Goal: Task Accomplishment & Management: Use online tool/utility

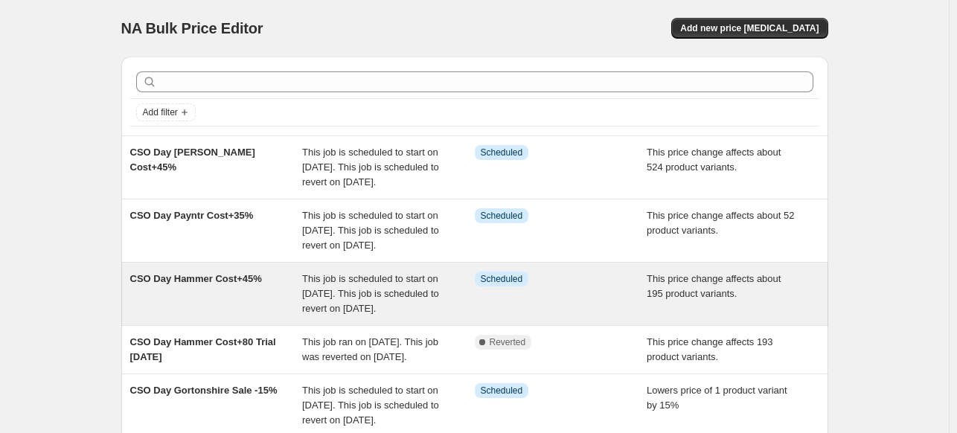
click at [382, 314] on span "This job is scheduled to start on October 2, 2025. This job is scheduled to rev…" at bounding box center [370, 293] width 137 height 41
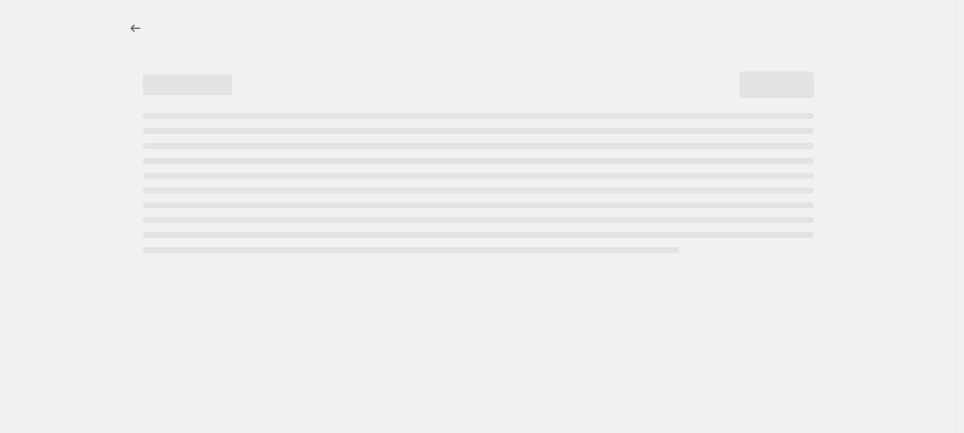
select select "pc"
select select "no_change"
select select "inventory_quantity"
select select ">"
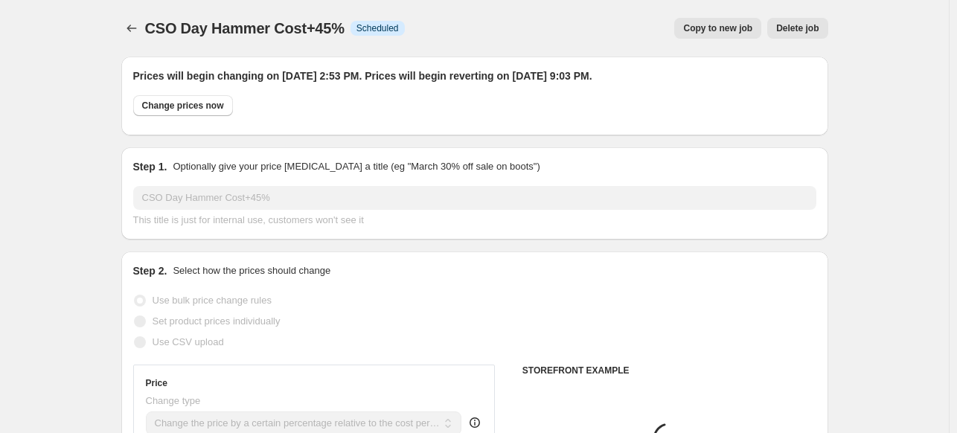
select select "vendor"
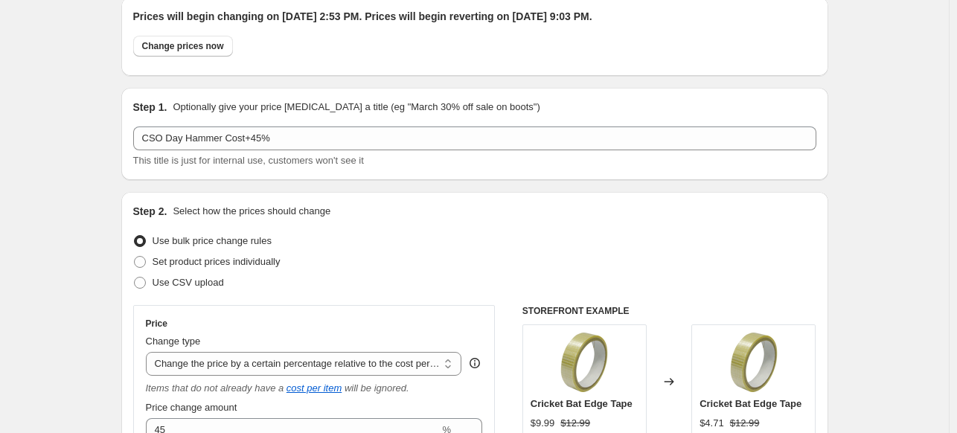
scroll to position [179, 0]
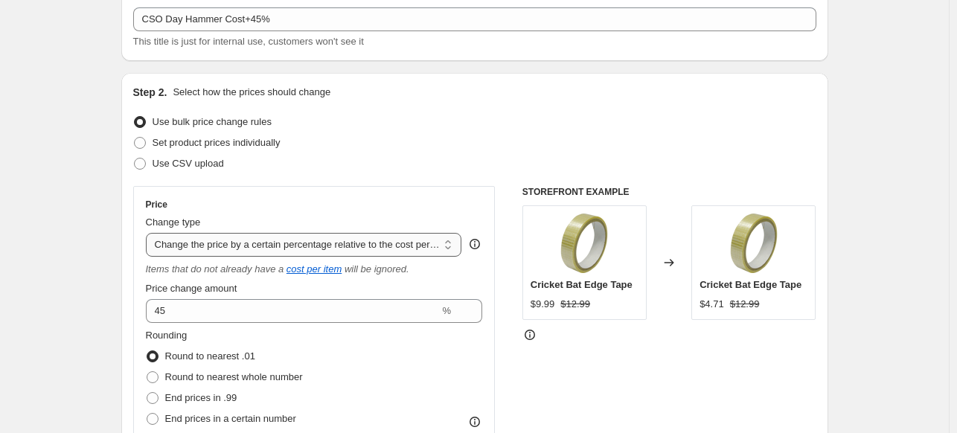
click at [446, 247] on select "Change the price to a certain amount Change the price by a certain amount Chang…" at bounding box center [304, 245] width 316 height 24
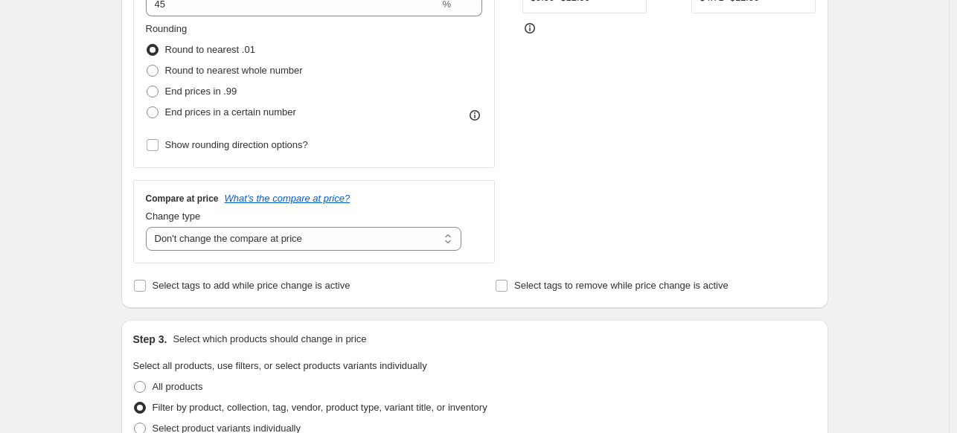
scroll to position [515, 0]
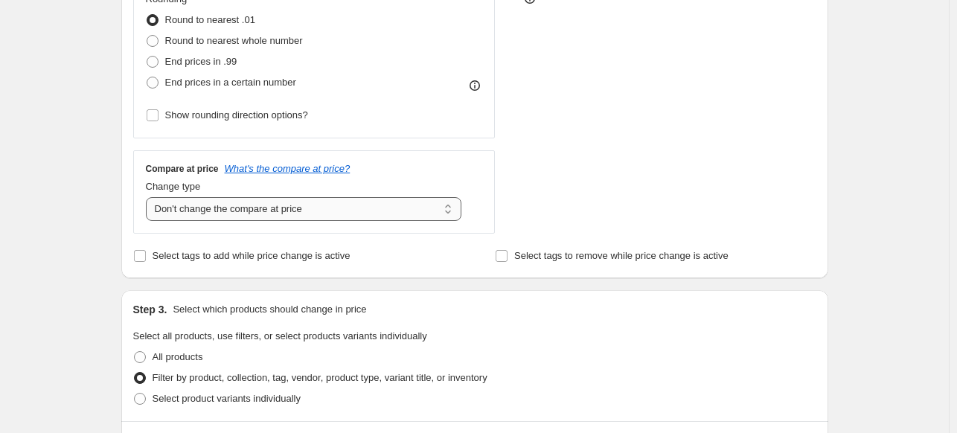
click at [434, 210] on select "Change the compare at price to the current price (sale) Change the compare at p…" at bounding box center [304, 209] width 316 height 24
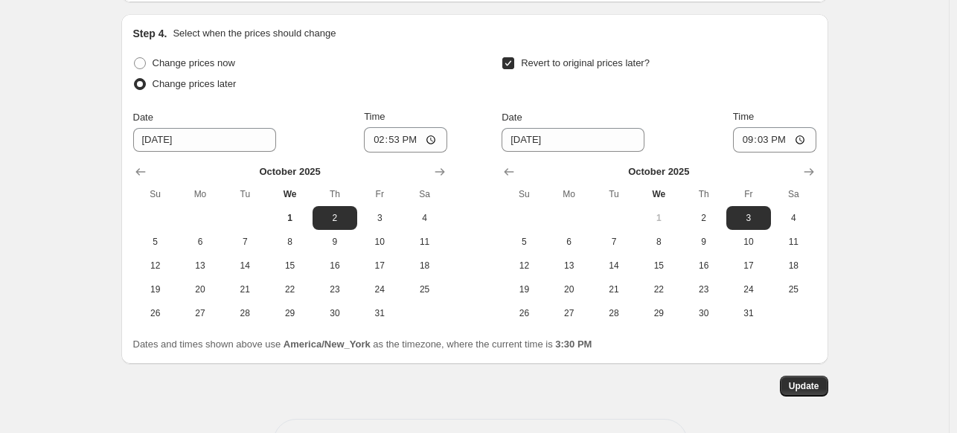
scroll to position [1631, 0]
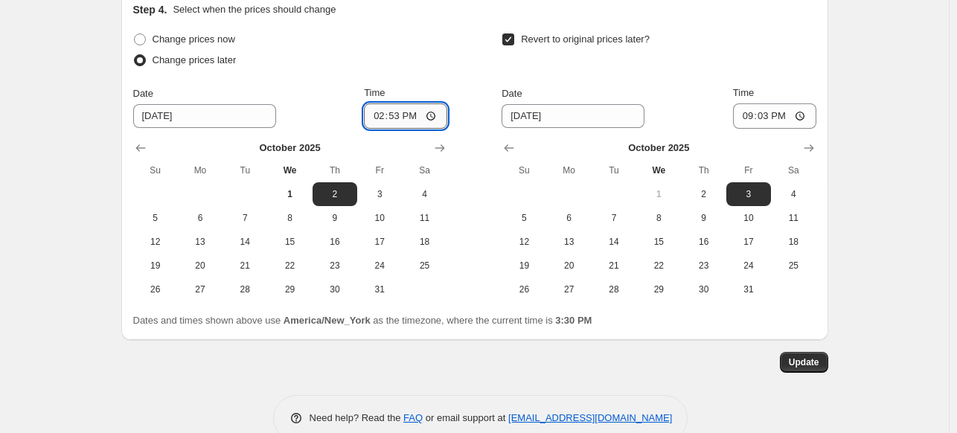
click at [381, 115] on input "14:53" at bounding box center [405, 115] width 83 height 25
type input "19:15"
click at [794, 188] on span "4" at bounding box center [793, 194] width 33 height 12
type input "[DATE]"
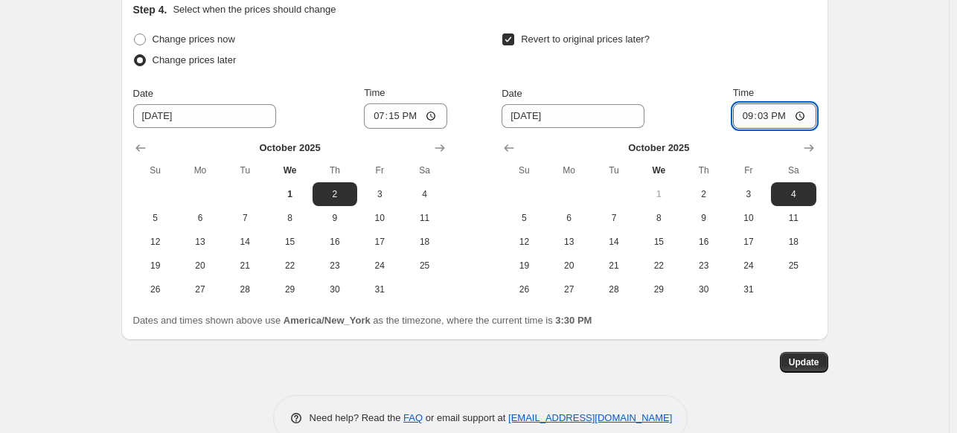
click at [747, 112] on input "21:03" at bounding box center [774, 115] width 83 height 25
click at [774, 47] on div "Revert to original prices later?" at bounding box center [658, 51] width 314 height 45
click at [812, 362] on span "Update" at bounding box center [804, 362] width 31 height 12
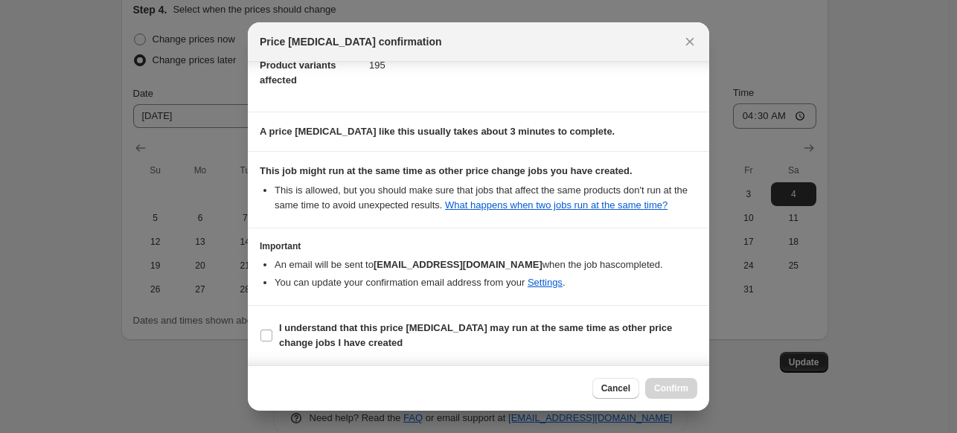
scroll to position [203, 0]
click at [620, 390] on span "Cancel" at bounding box center [615, 388] width 29 height 12
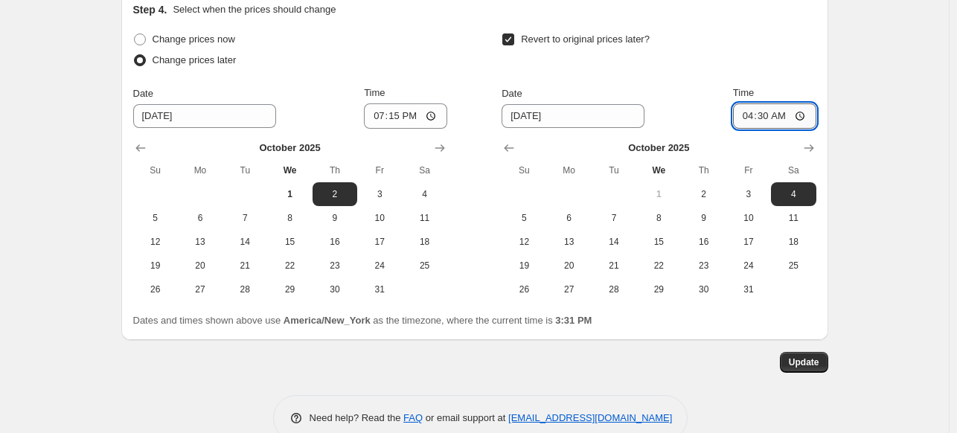
click at [751, 113] on input "04:30" at bounding box center [774, 115] width 83 height 25
click at [762, 110] on input "04:30" at bounding box center [774, 115] width 83 height 25
type input "04:55"
click at [814, 359] on span "Update" at bounding box center [804, 362] width 31 height 12
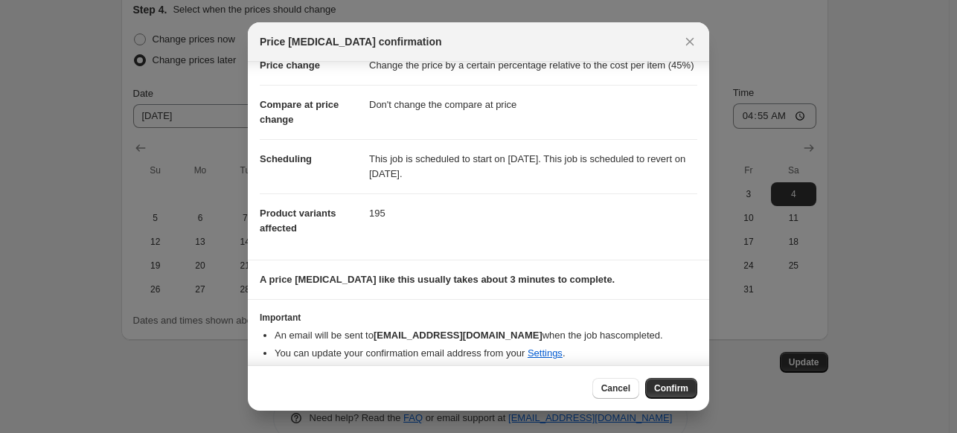
scroll to position [66, 0]
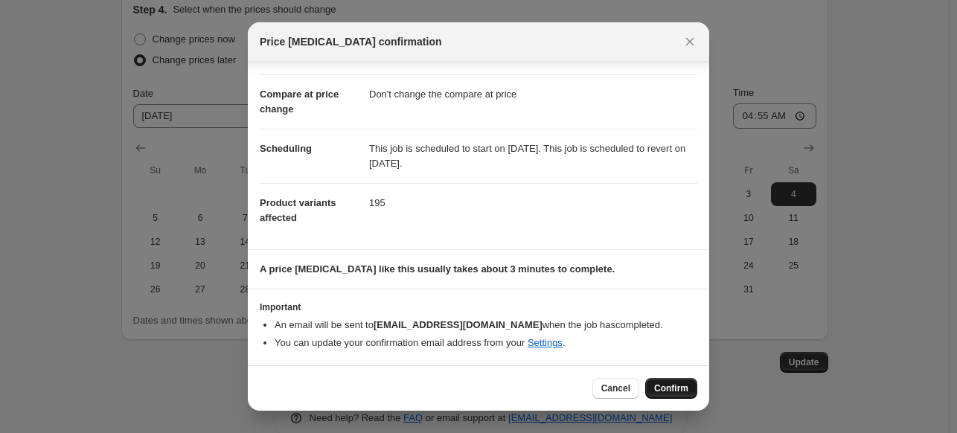
click at [661, 389] on span "Confirm" at bounding box center [671, 388] width 34 height 12
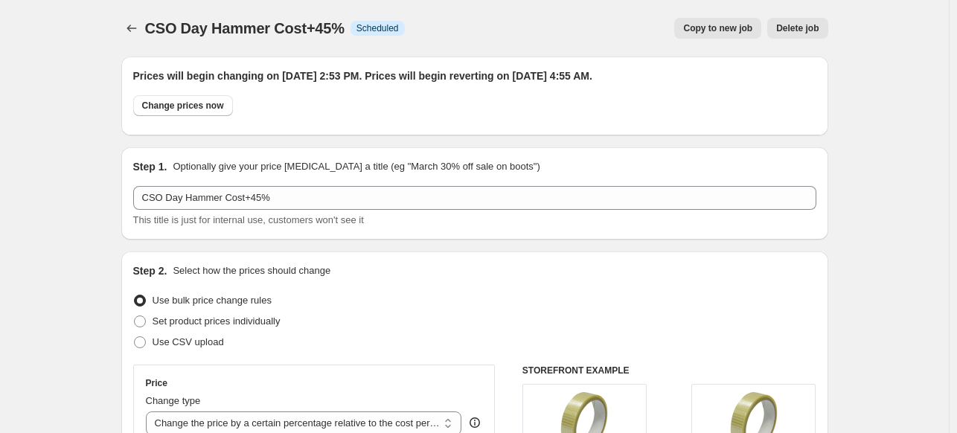
scroll to position [1631, 0]
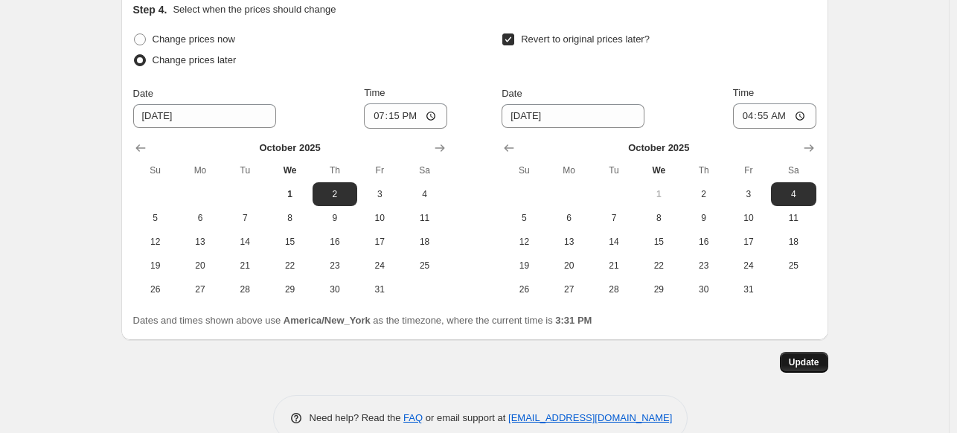
click at [806, 359] on span "Update" at bounding box center [804, 362] width 31 height 12
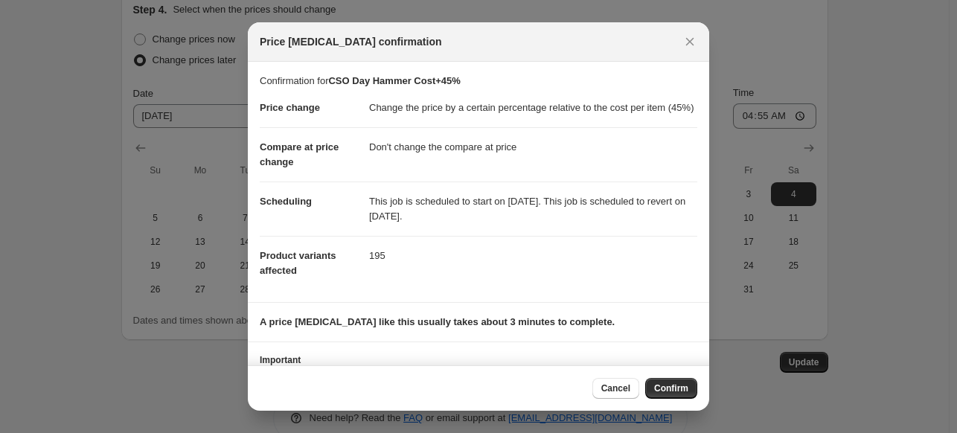
scroll to position [66, 0]
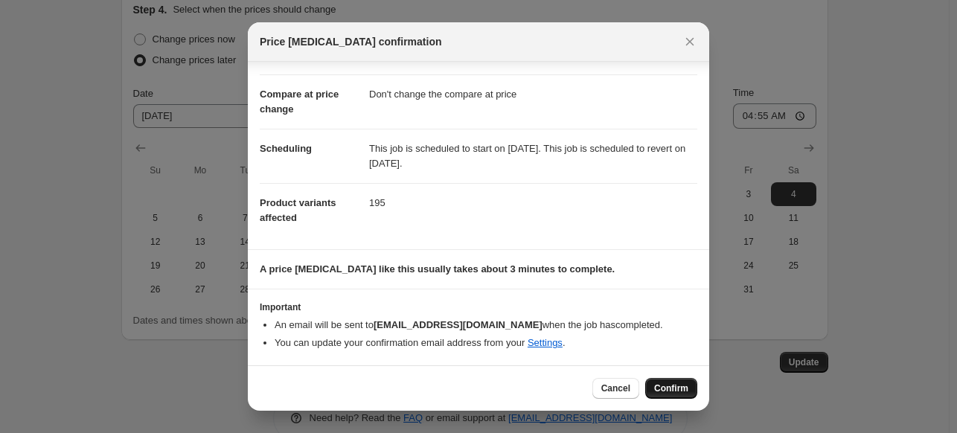
click at [677, 391] on span "Confirm" at bounding box center [671, 388] width 34 height 12
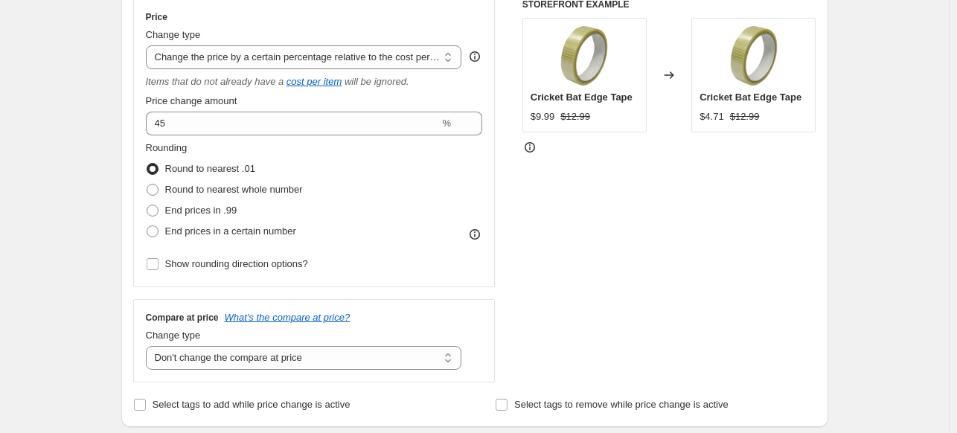
scroll to position [0, 0]
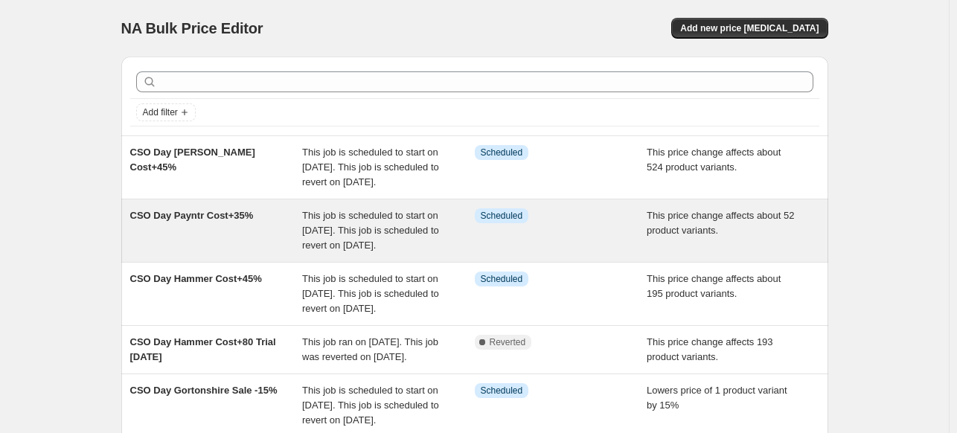
click at [689, 253] on div "This price change affects about 52 product variants." at bounding box center [732, 230] width 173 height 45
select select "pc"
select select "no_change"
select select "vendor"
select select "product_status"
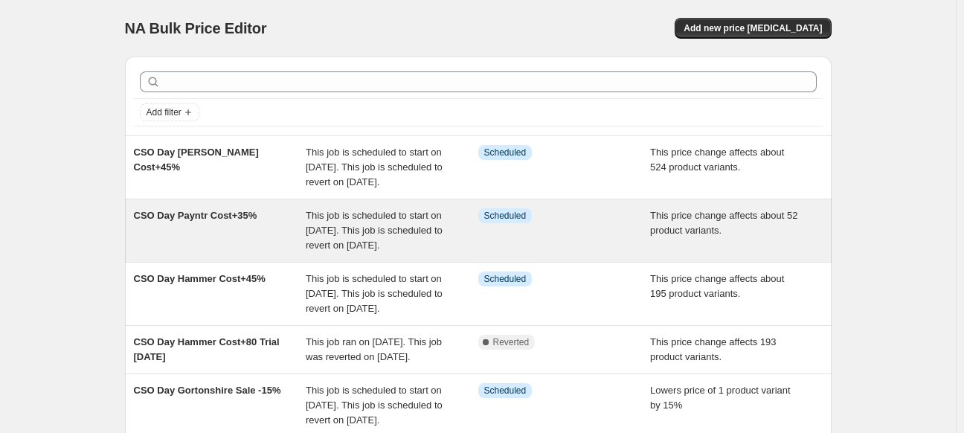
select select "inventory_quantity"
select select ">"
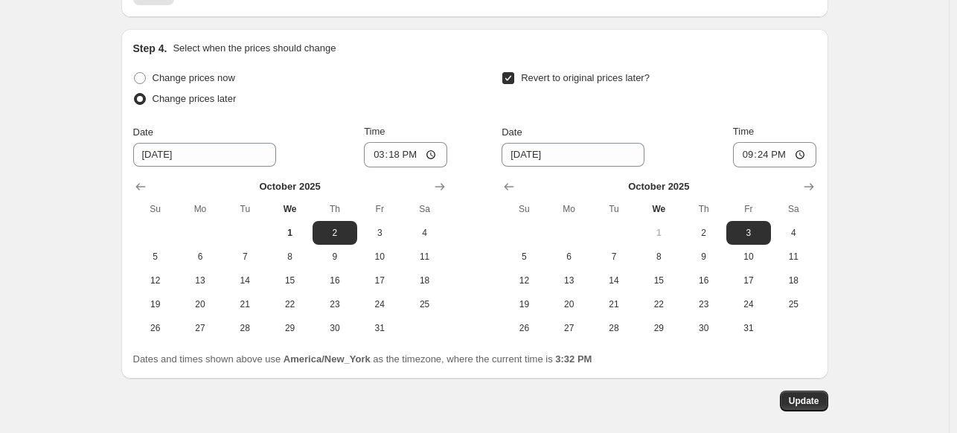
scroll to position [1666, 0]
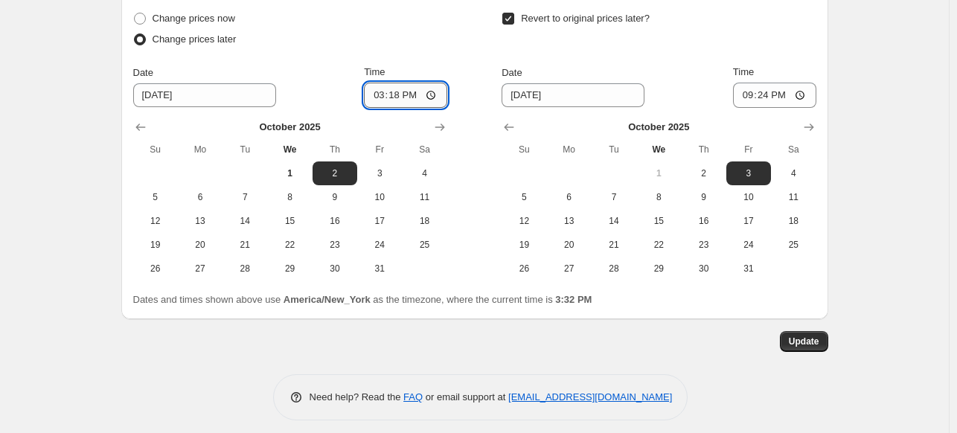
click at [383, 98] on input "15:18" at bounding box center [405, 95] width 83 height 25
type input "19:20"
click at [795, 180] on button "4" at bounding box center [793, 173] width 45 height 24
type input "[DATE]"
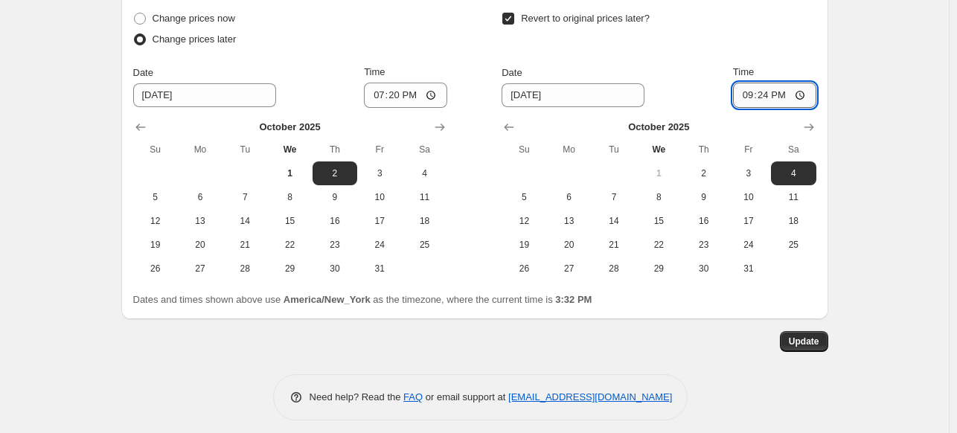
click at [741, 97] on input "21:24" at bounding box center [774, 95] width 83 height 25
type input "05:05"
click at [812, 344] on span "Update" at bounding box center [804, 342] width 31 height 12
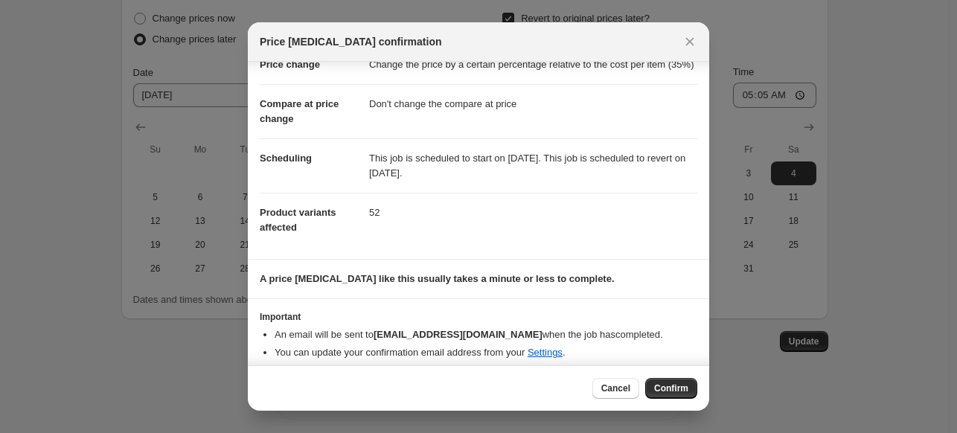
scroll to position [66, 0]
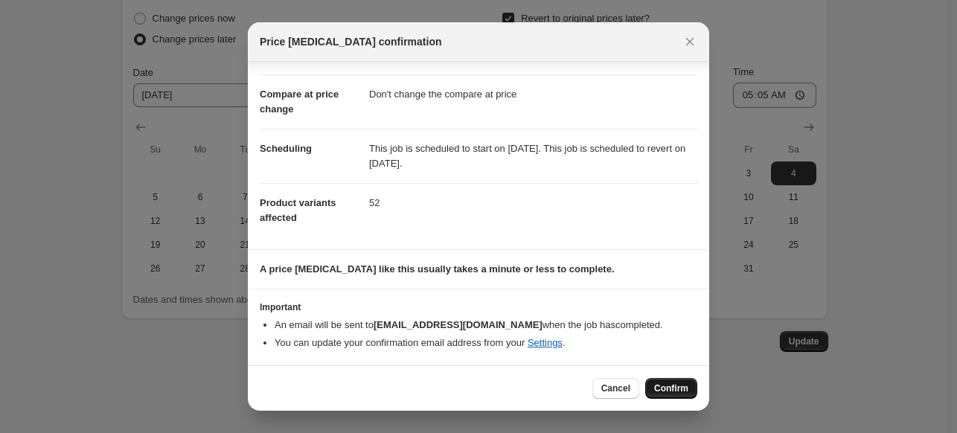
click at [674, 386] on span "Confirm" at bounding box center [671, 388] width 34 height 12
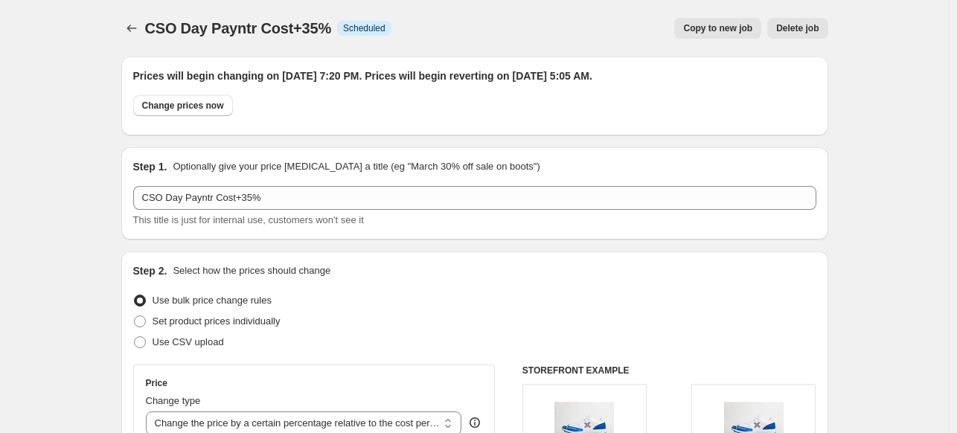
scroll to position [1666, 0]
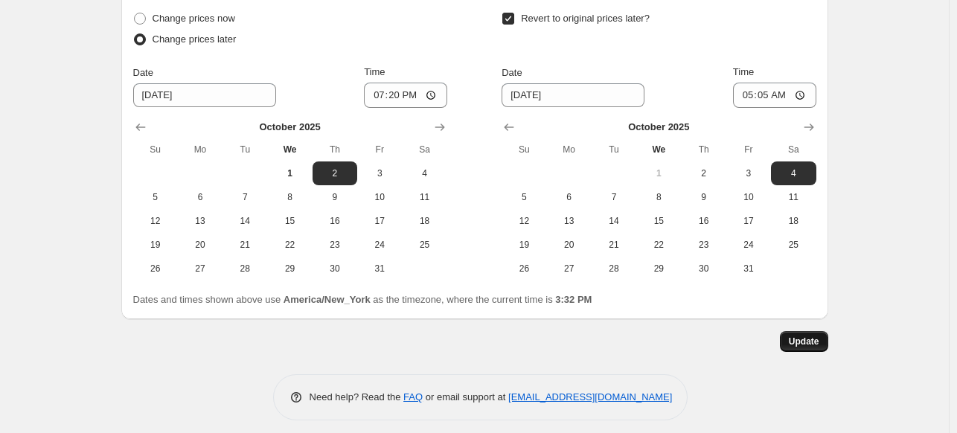
click at [804, 331] on button "Update" at bounding box center [804, 341] width 48 height 21
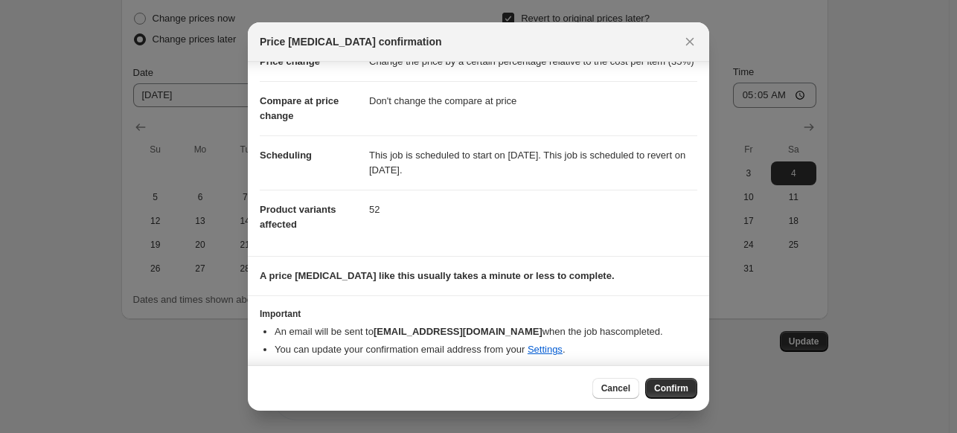
scroll to position [66, 0]
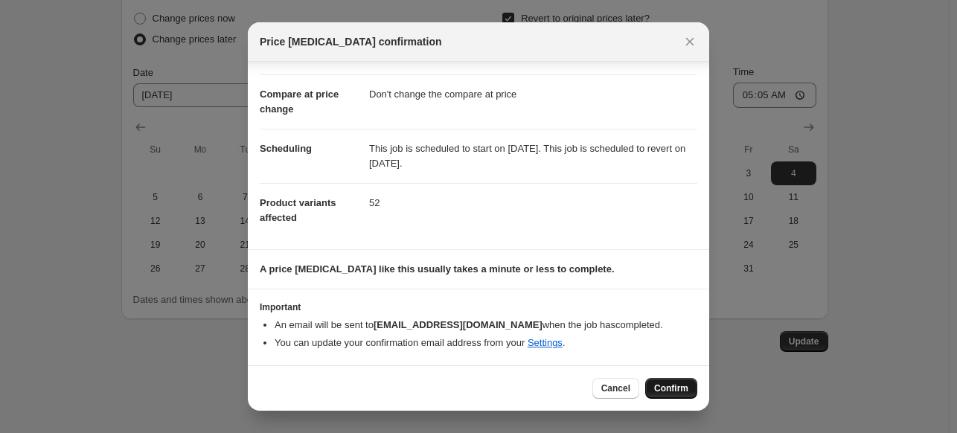
click at [677, 388] on span "Confirm" at bounding box center [671, 388] width 34 height 12
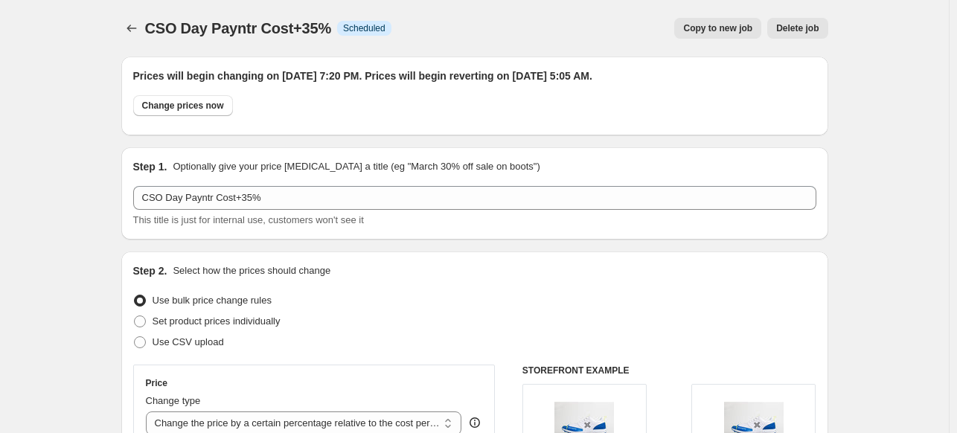
scroll to position [1666, 0]
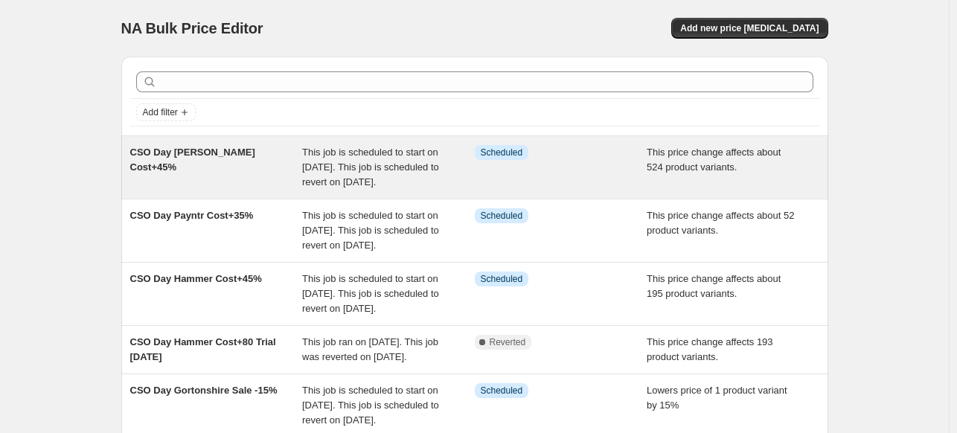
click at [707, 190] on div "This price change affects about 524 product variants." at bounding box center [732, 167] width 173 height 45
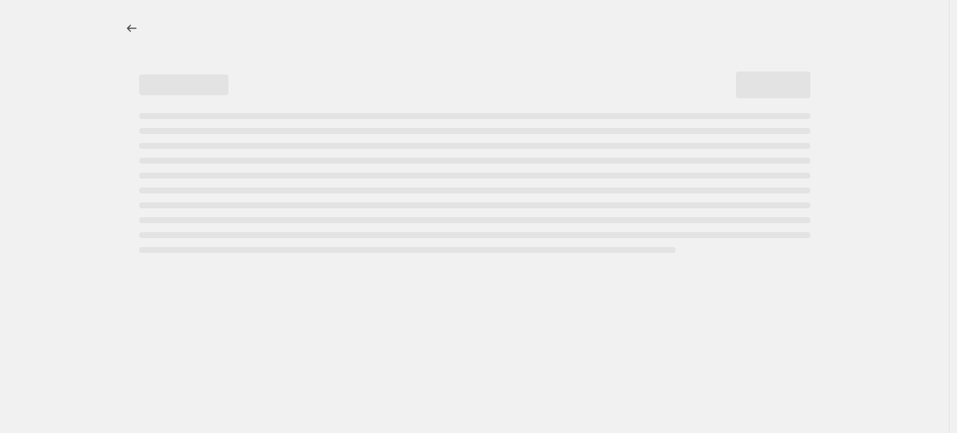
select select "pc"
select select "no_change"
select select "vendor"
select select "product_status"
select select "inventory_quantity"
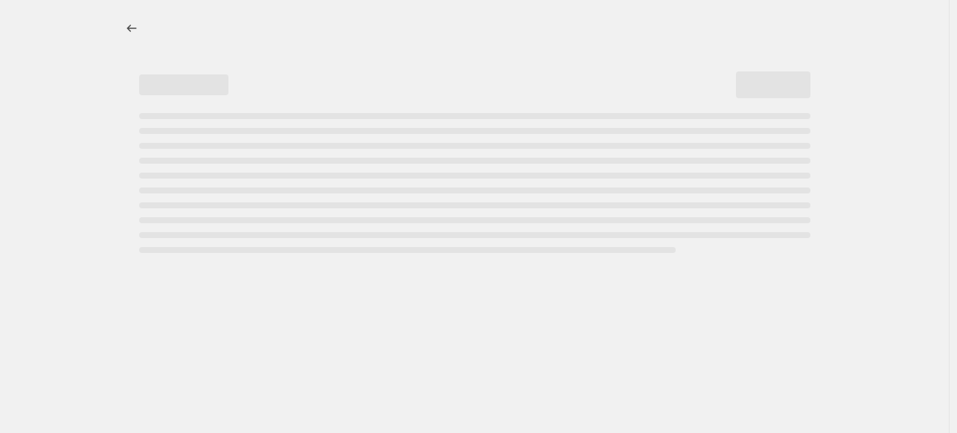
select select ">"
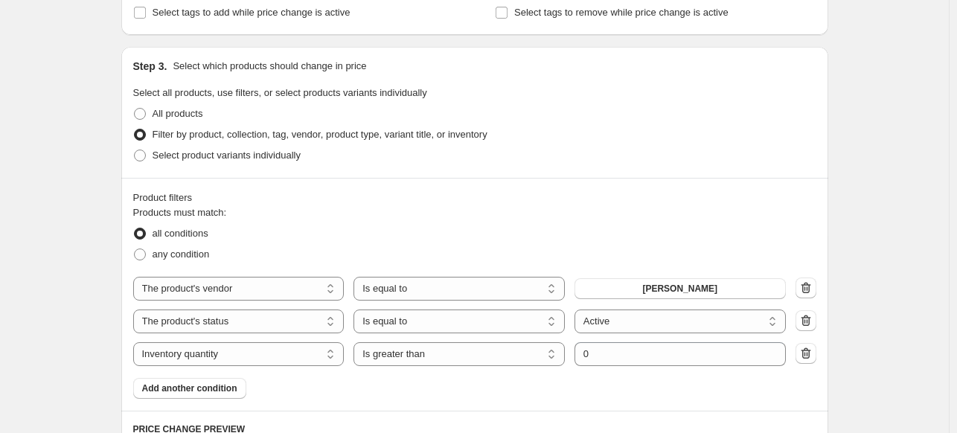
scroll to position [1137, 0]
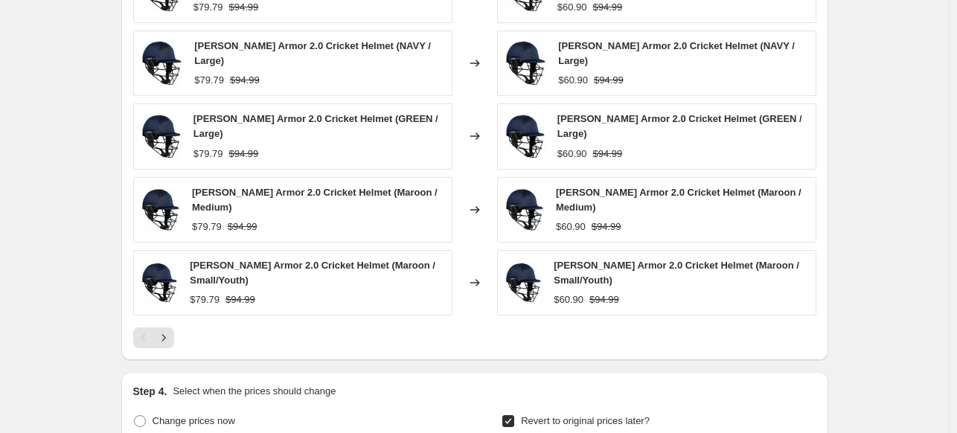
scroll to position [1643, 0]
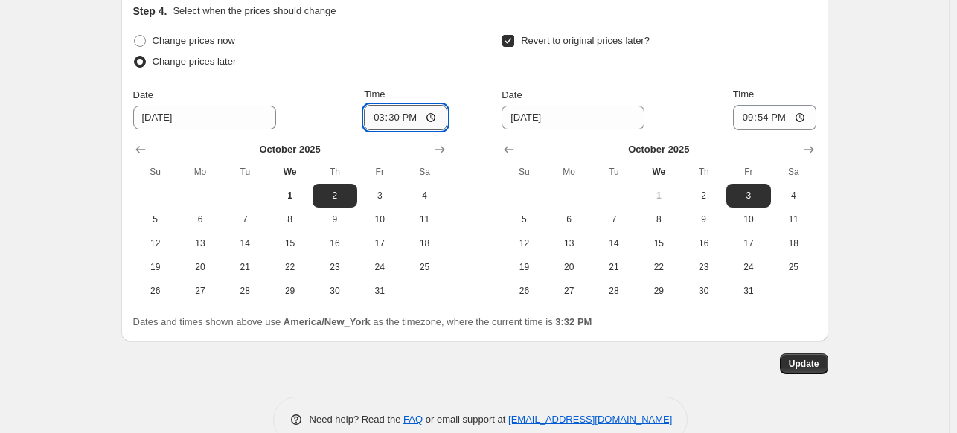
click at [384, 105] on input "15:30" at bounding box center [405, 117] width 83 height 25
type input "21:05"
click at [795, 190] on span "4" at bounding box center [793, 196] width 33 height 12
type input "[DATE]"
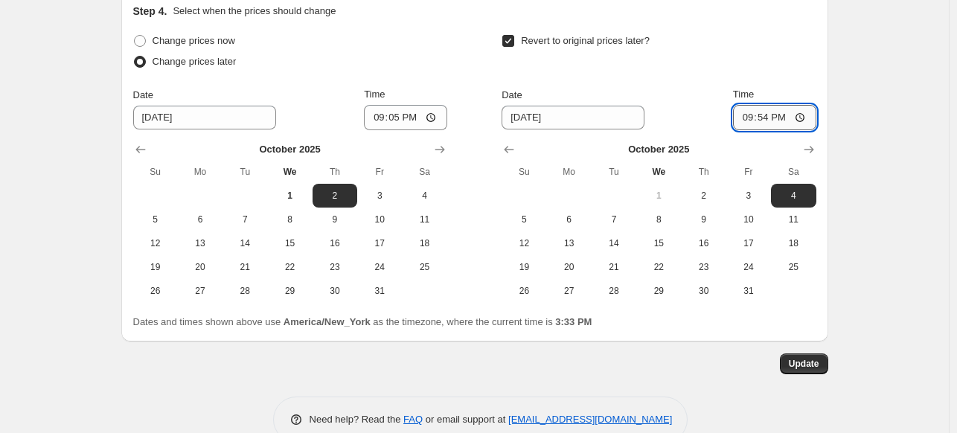
click at [750, 105] on input "21:54" at bounding box center [774, 117] width 83 height 25
type input "05:15"
click at [812, 358] on span "Update" at bounding box center [804, 364] width 31 height 12
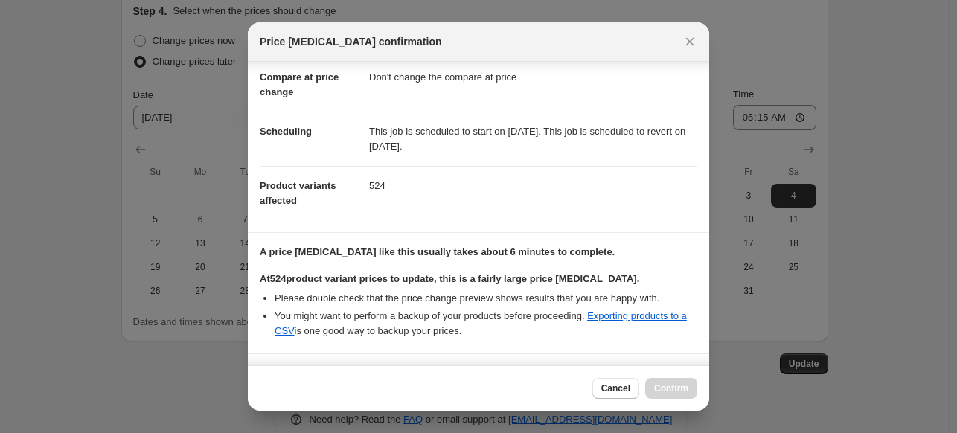
scroll to position [286, 0]
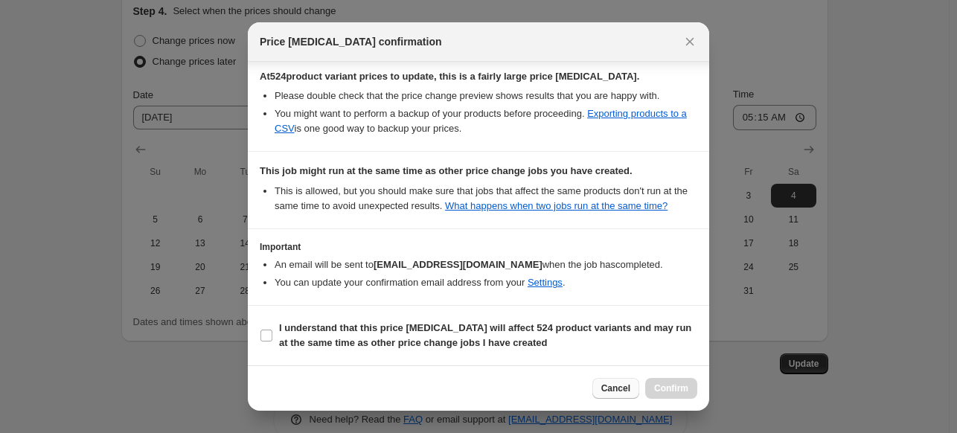
click at [617, 395] on button "Cancel" at bounding box center [615, 388] width 47 height 21
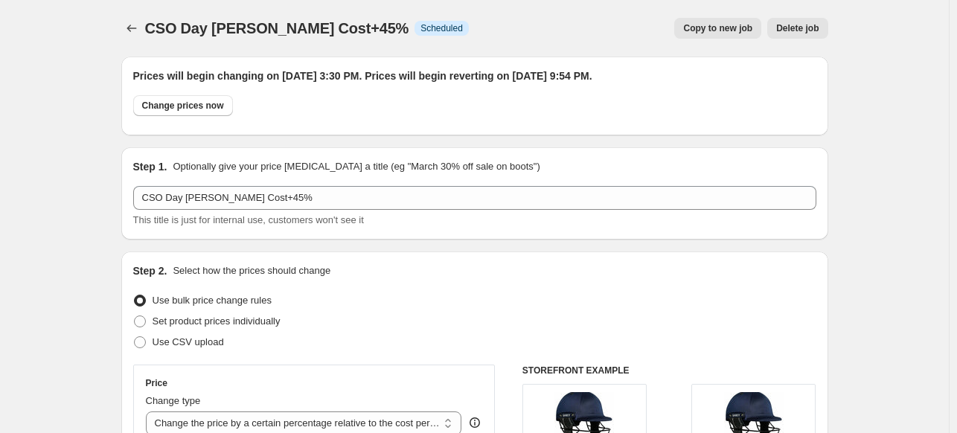
scroll to position [1643, 0]
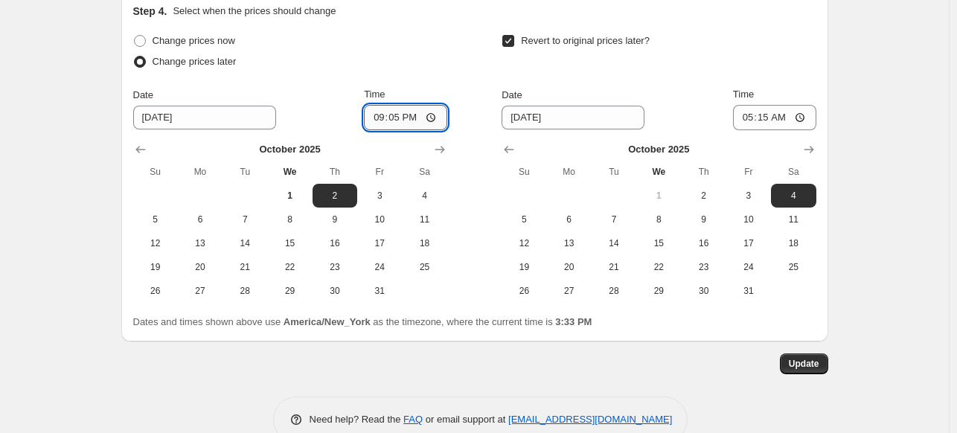
click at [387, 105] on input "21:05" at bounding box center [405, 117] width 83 height 25
type input "19:05"
click at [809, 358] on span "Update" at bounding box center [804, 364] width 31 height 12
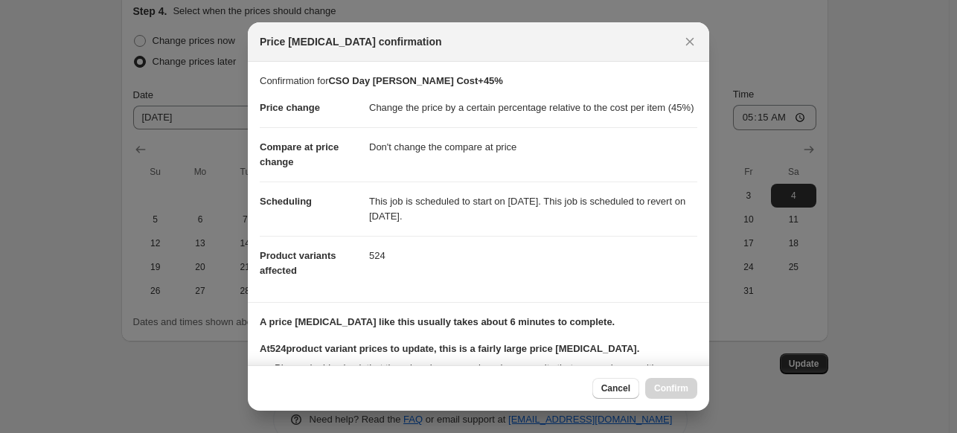
scroll to position [193, 0]
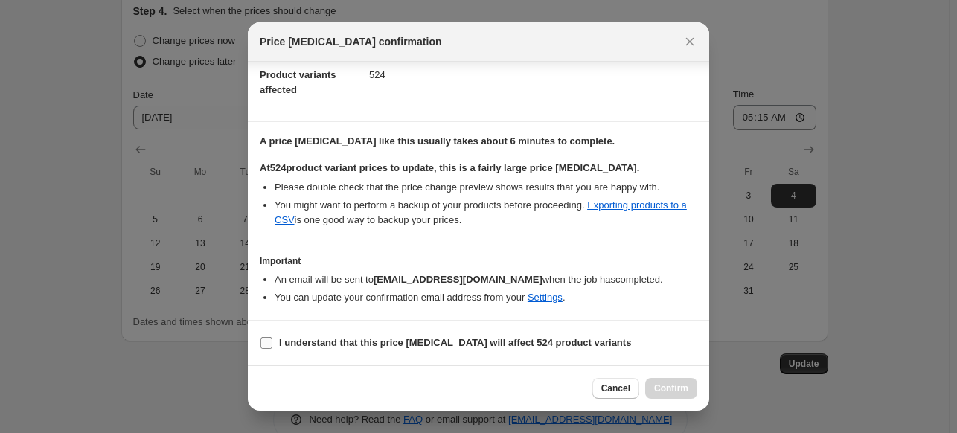
click at [499, 344] on b "I understand that this price change job will affect 524 product variants" at bounding box center [455, 342] width 352 height 11
click at [272, 344] on input "I understand that this price change job will affect 524 product variants" at bounding box center [266, 343] width 12 height 12
checkbox input "true"
click at [672, 388] on span "Confirm" at bounding box center [671, 388] width 34 height 12
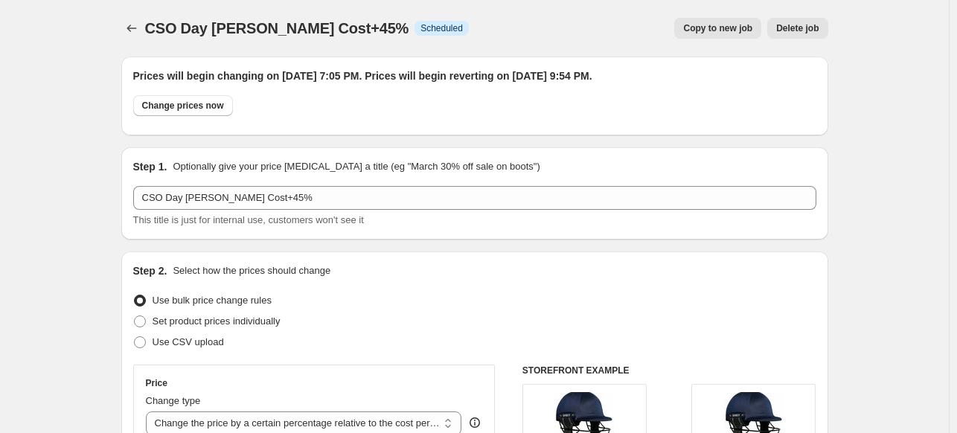
scroll to position [1643, 0]
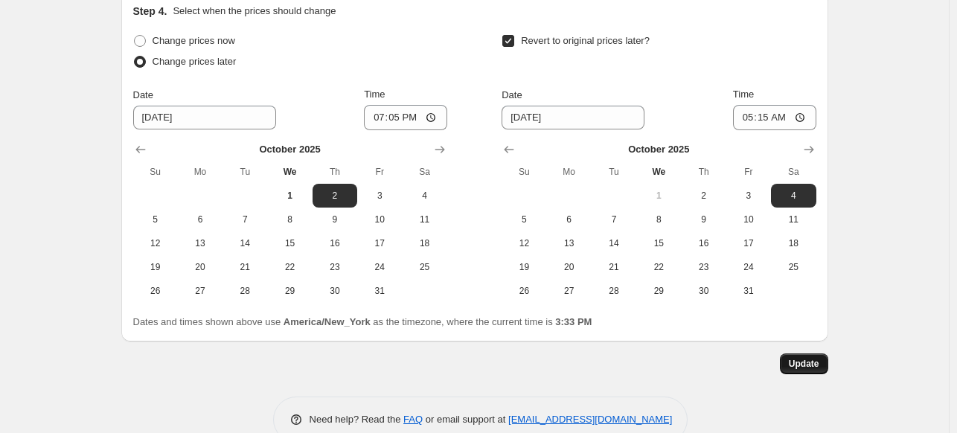
click at [807, 358] on span "Update" at bounding box center [804, 364] width 31 height 12
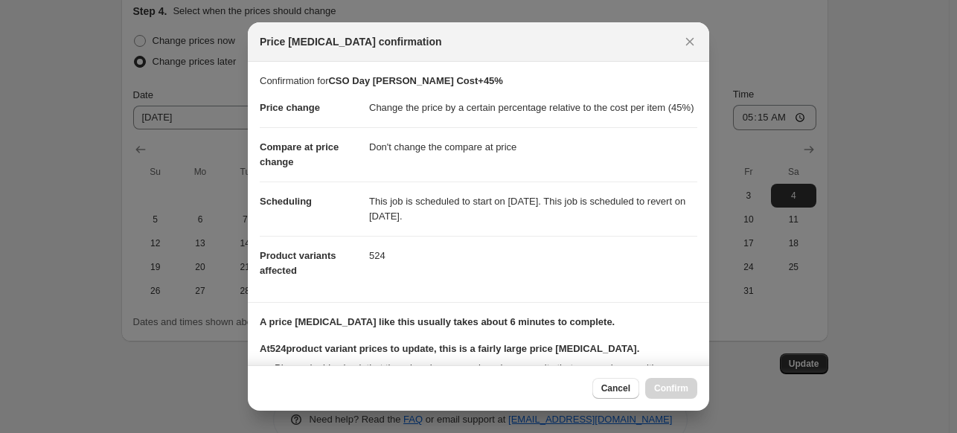
click at [699, 347] on section "A price change job like this usually takes about 6 minutes to complete. At 524 …" at bounding box center [478, 363] width 461 height 121
click at [705, 347] on div "Confirmation for CSO Day Shrey Cost+45% Price change Change the price by a cert…" at bounding box center [478, 214] width 461 height 304
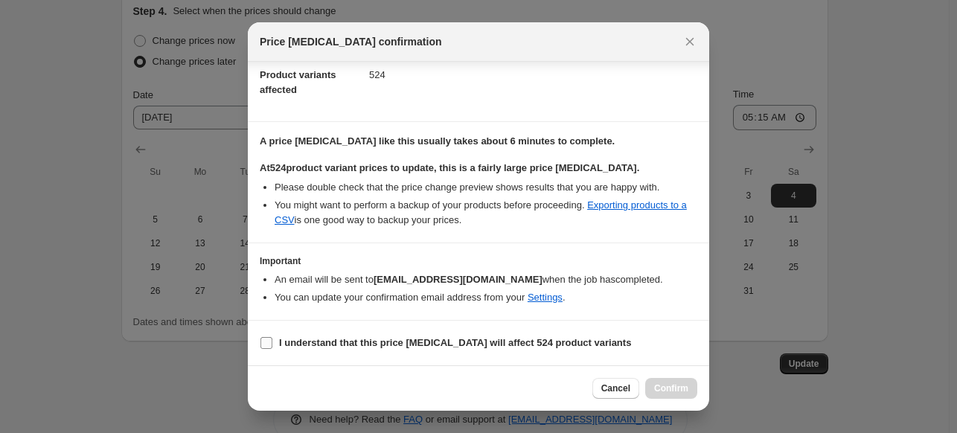
click at [562, 350] on label "I understand that this price change job will affect 524 product variants" at bounding box center [445, 343] width 371 height 21
click at [272, 349] on input "I understand that this price change job will affect 524 product variants" at bounding box center [266, 343] width 12 height 12
checkbox input "true"
click at [672, 388] on span "Confirm" at bounding box center [671, 388] width 34 height 12
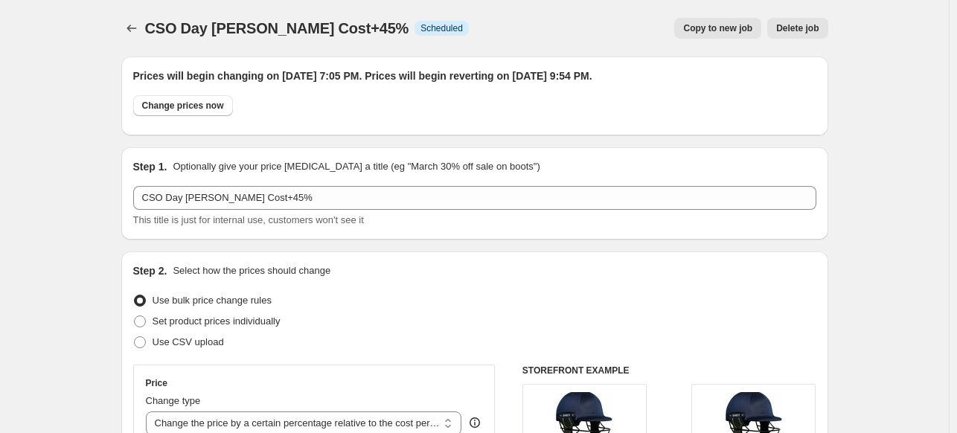
scroll to position [1643, 0]
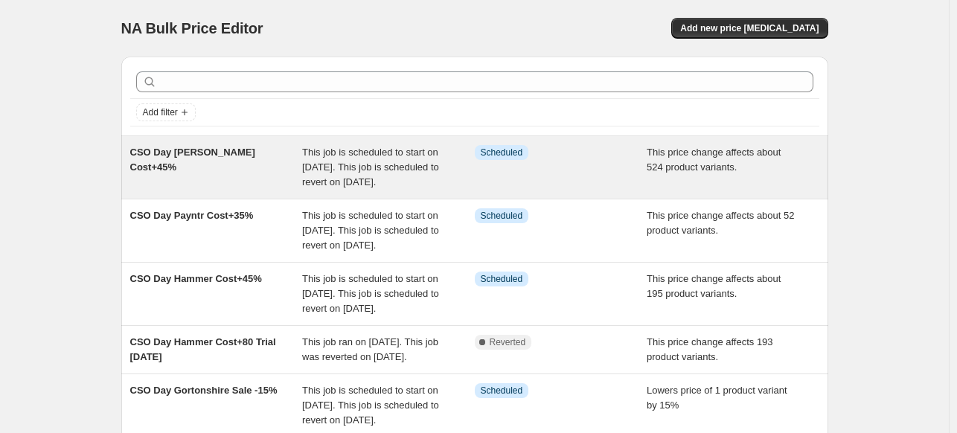
click at [365, 189] on div "This job is scheduled to start on October 2, 2025. This job is scheduled to rev…" at bounding box center [388, 167] width 173 height 45
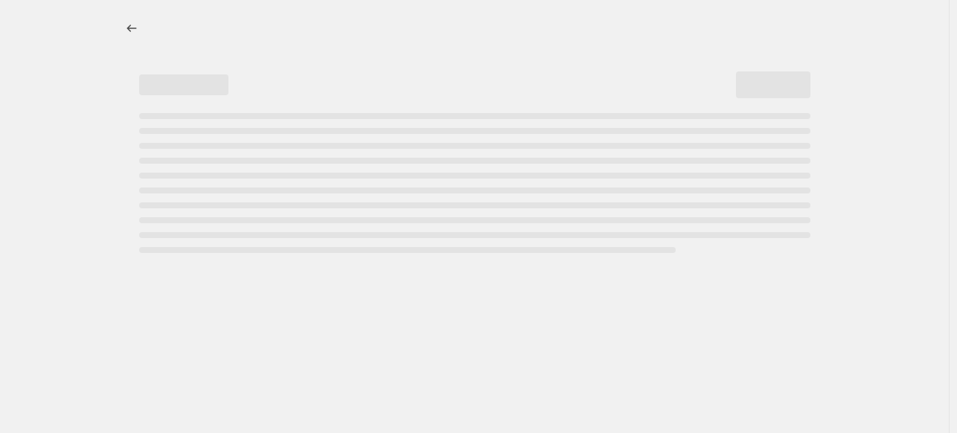
select select "pc"
select select "no_change"
select select "vendor"
select select "product_status"
select select "inventory_quantity"
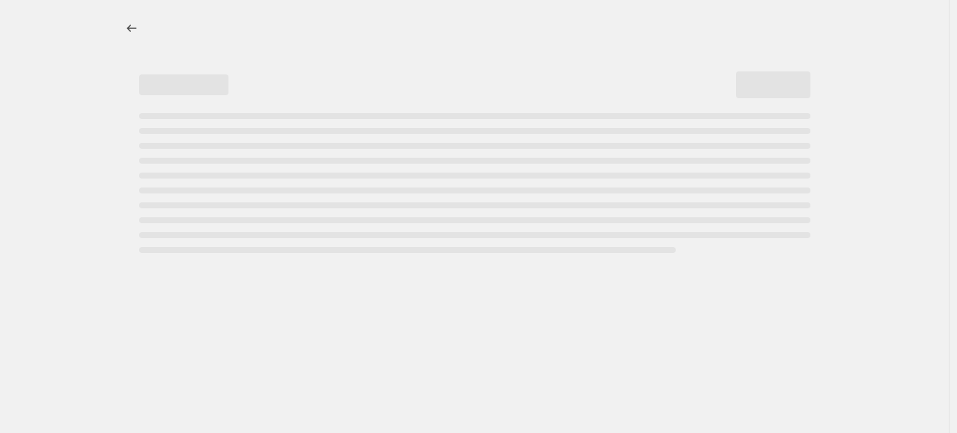
select select ">"
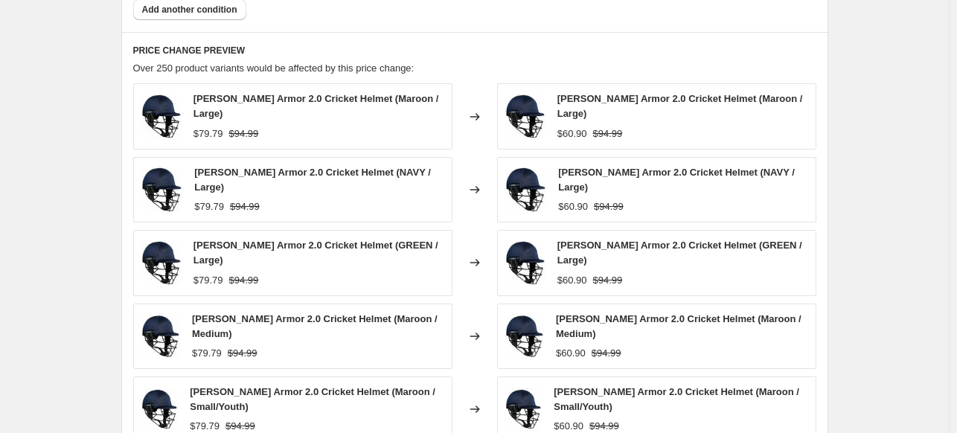
scroll to position [1642, 0]
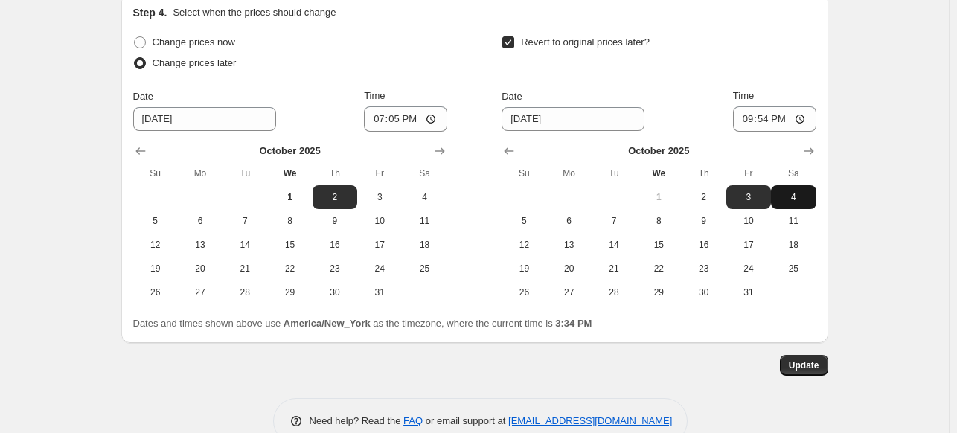
click at [799, 191] on span "4" at bounding box center [793, 197] width 33 height 12
type input "[DATE]"
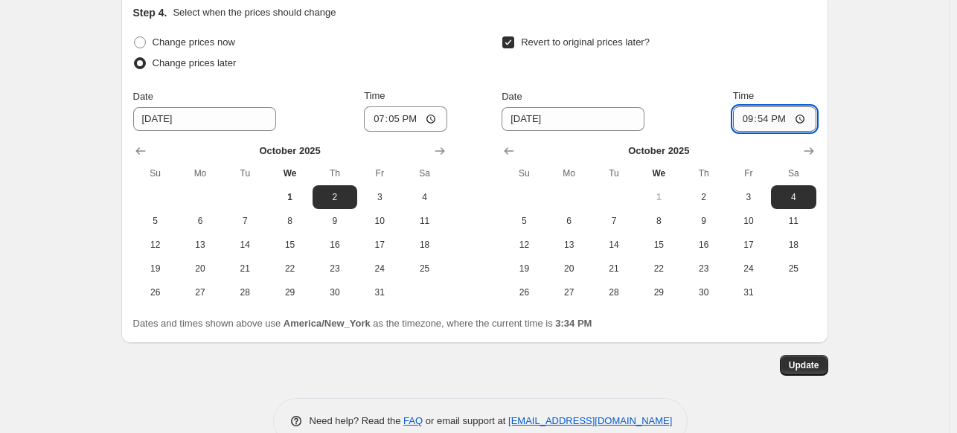
click at [748, 106] on input "21:54" at bounding box center [774, 118] width 83 height 25
type input "17:25"
click at [806, 359] on span "Update" at bounding box center [804, 365] width 31 height 12
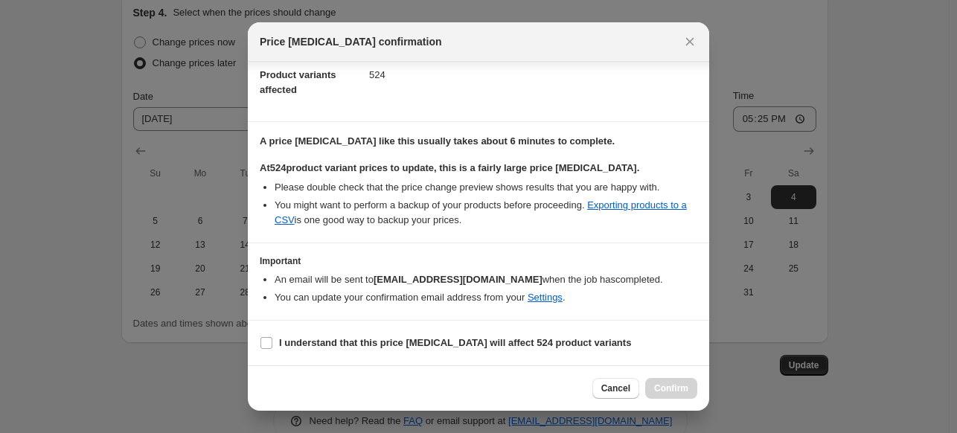
scroll to position [193, 0]
click at [429, 347] on b "I understand that this price change job will affect 524 product variants" at bounding box center [455, 342] width 352 height 11
click at [272, 347] on input "I understand that this price change job will affect 524 product variants" at bounding box center [266, 343] width 12 height 12
checkbox input "true"
click at [684, 394] on span "Confirm" at bounding box center [671, 388] width 34 height 12
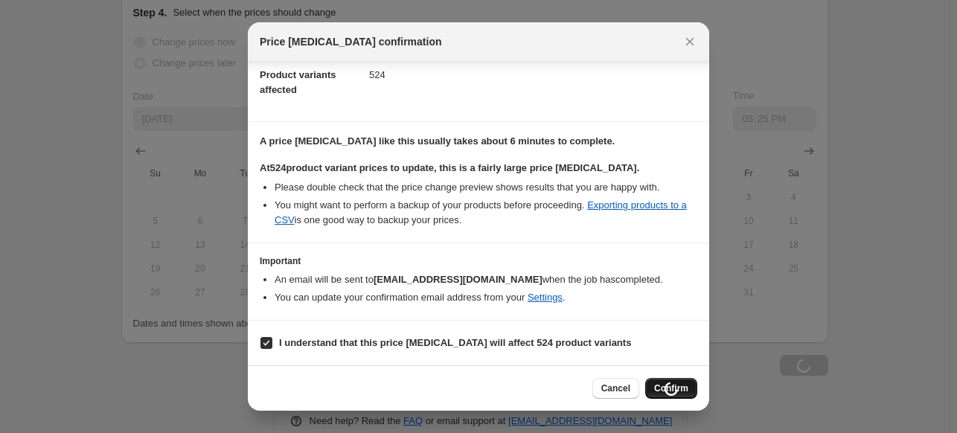
scroll to position [1642, 0]
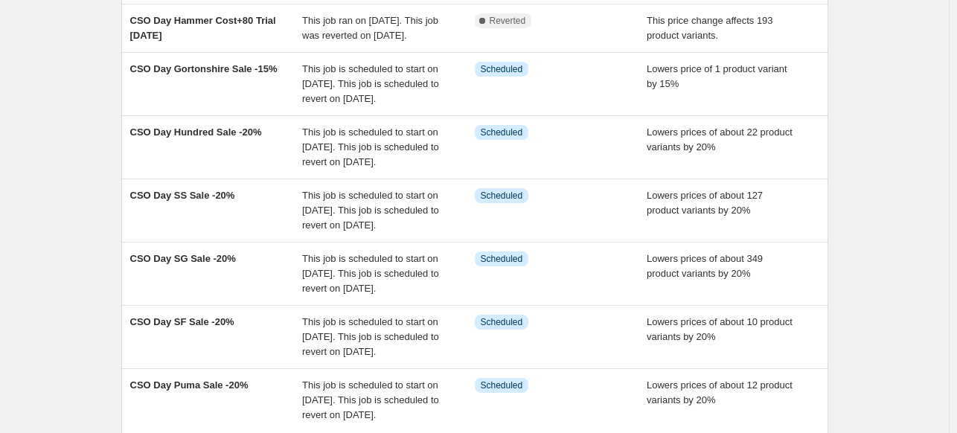
scroll to position [323, 0]
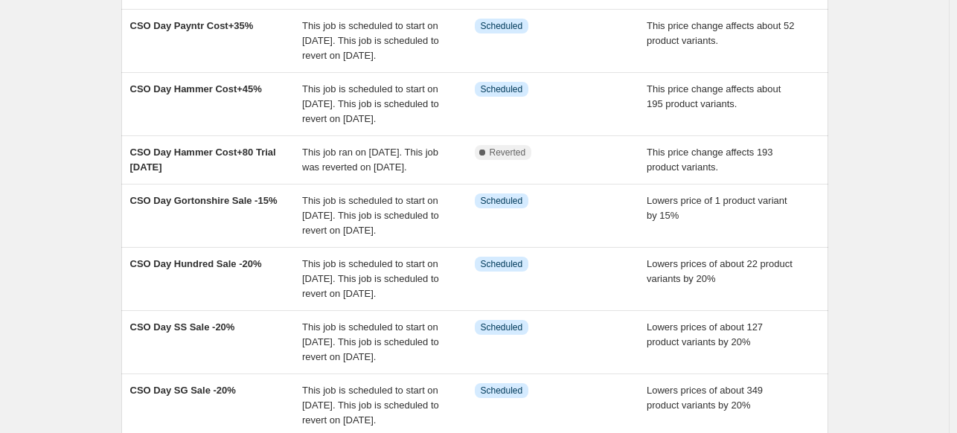
scroll to position [217, 0]
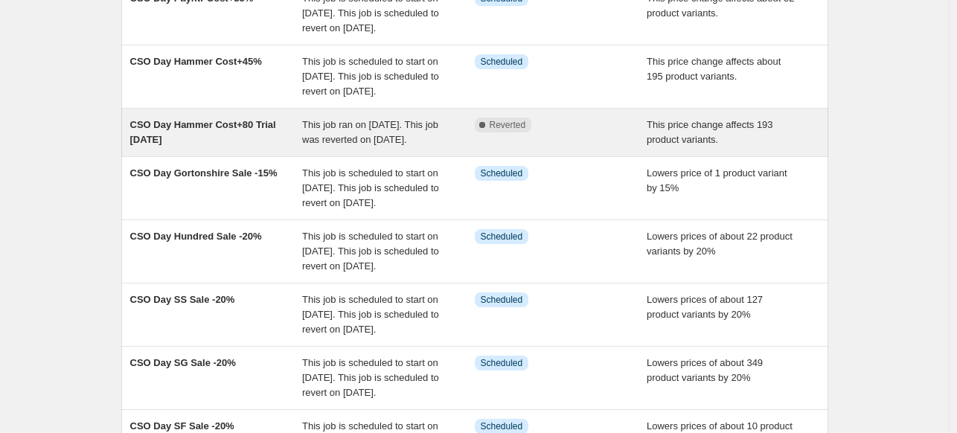
click at [704, 145] on span "This price change affects 193 product variants." at bounding box center [709, 132] width 126 height 26
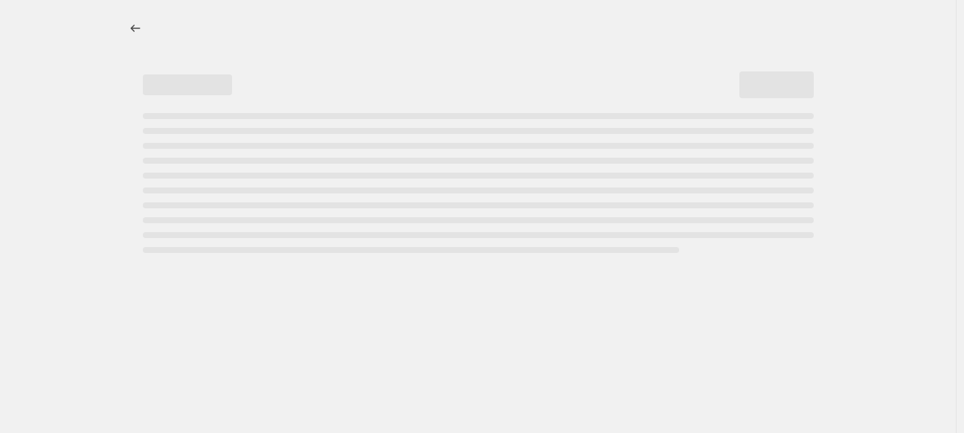
select select "pc"
select select "no_change"
select select "product_status"
select select "inventory_quantity"
select select ">"
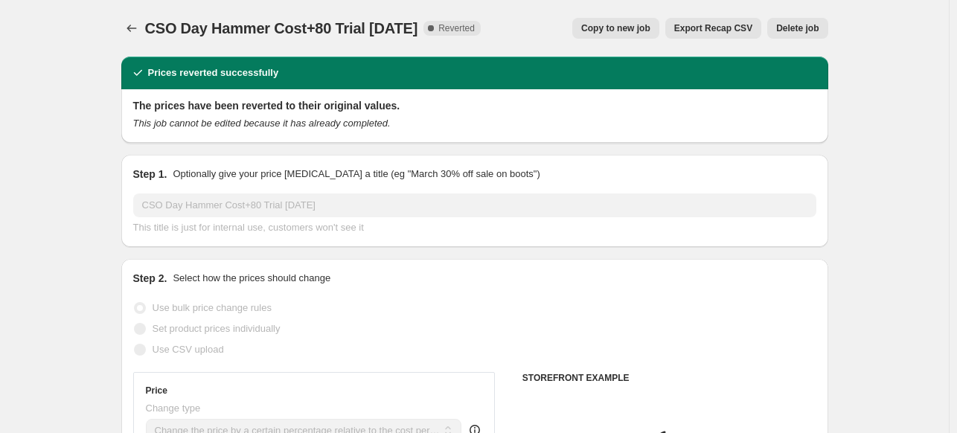
select select "vendor"
click at [810, 27] on span "Delete job" at bounding box center [797, 28] width 42 height 12
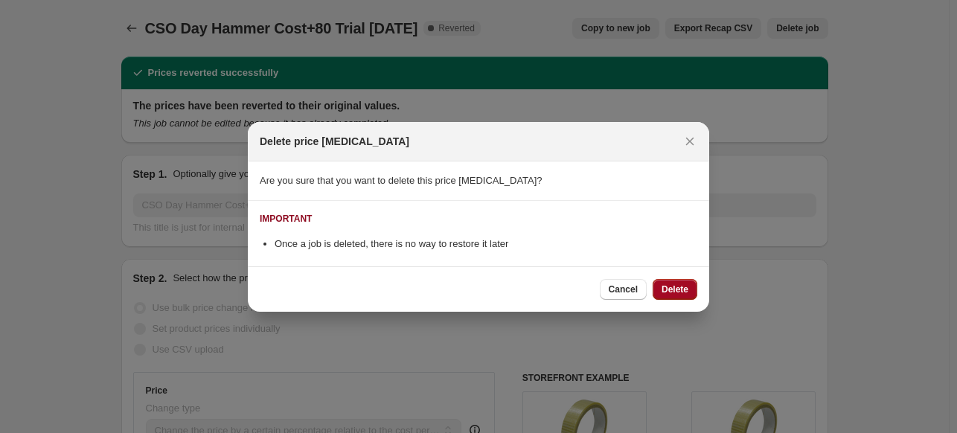
click at [684, 296] on button "Delete" at bounding box center [674, 289] width 45 height 21
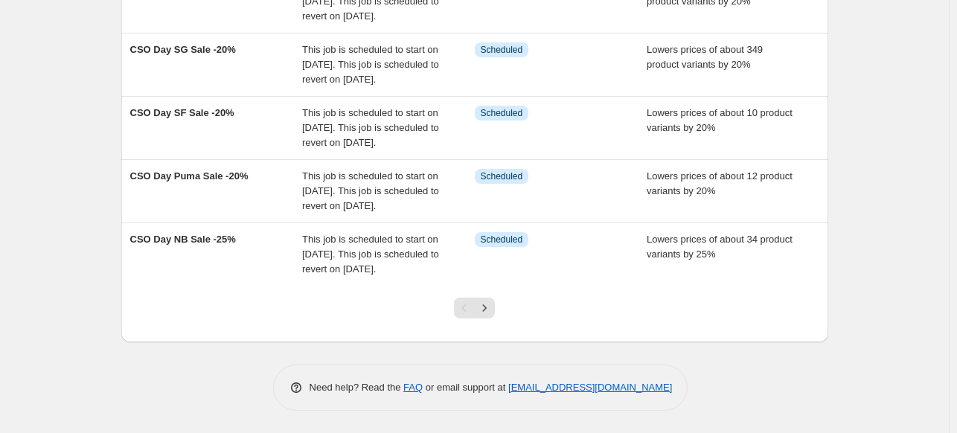
scroll to position [628, 0]
click at [487, 307] on icon "Next" at bounding box center [484, 308] width 15 height 15
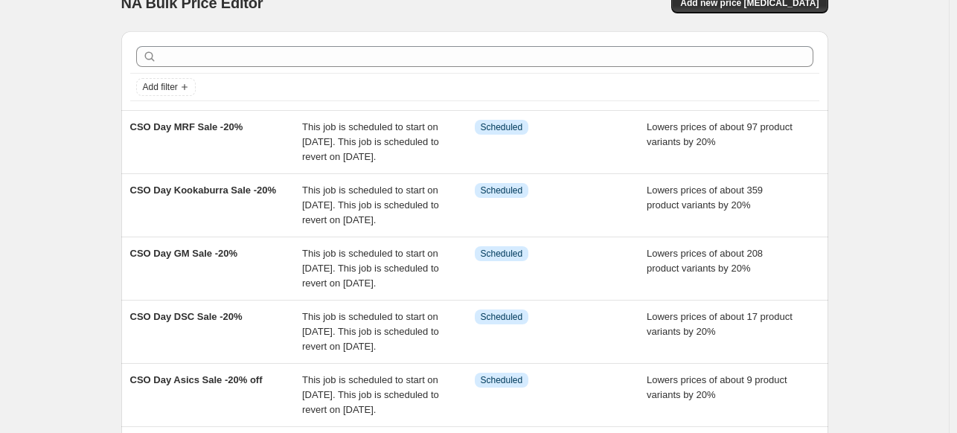
scroll to position [0, 0]
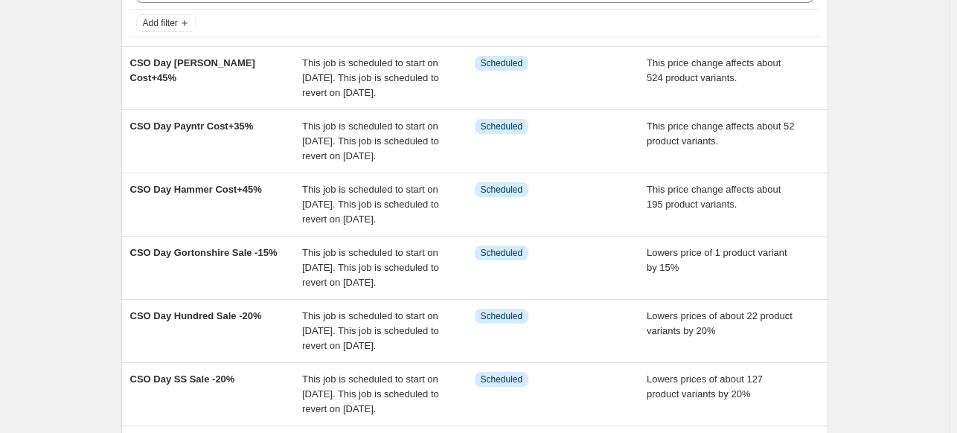
scroll to position [179, 0]
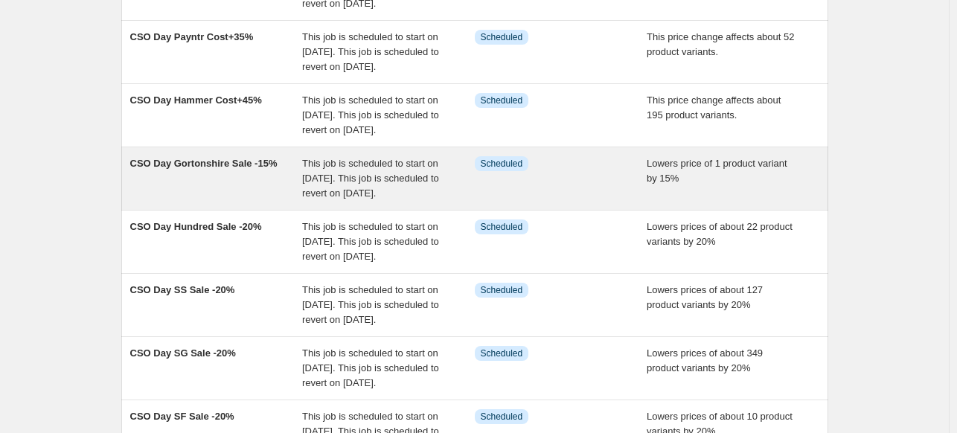
click at [509, 201] on div "Info Scheduled" at bounding box center [561, 178] width 173 height 45
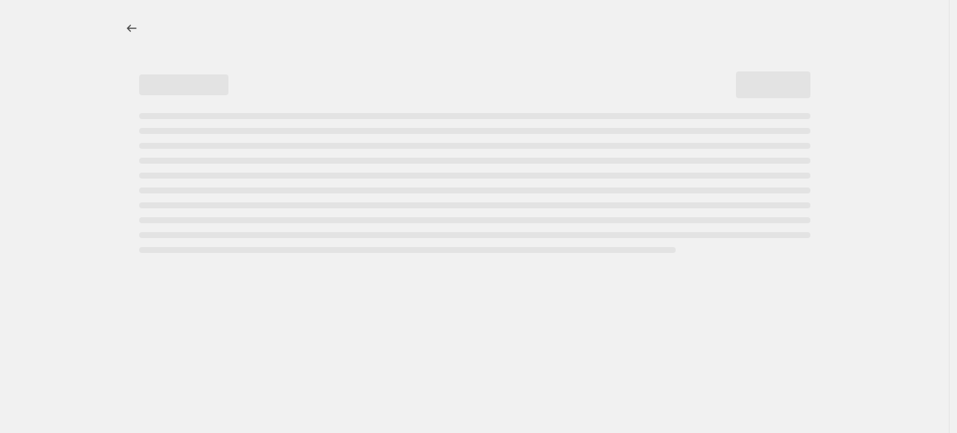
select select "percentage"
select select "no_change"
select select "inventory_quantity"
select select ">"
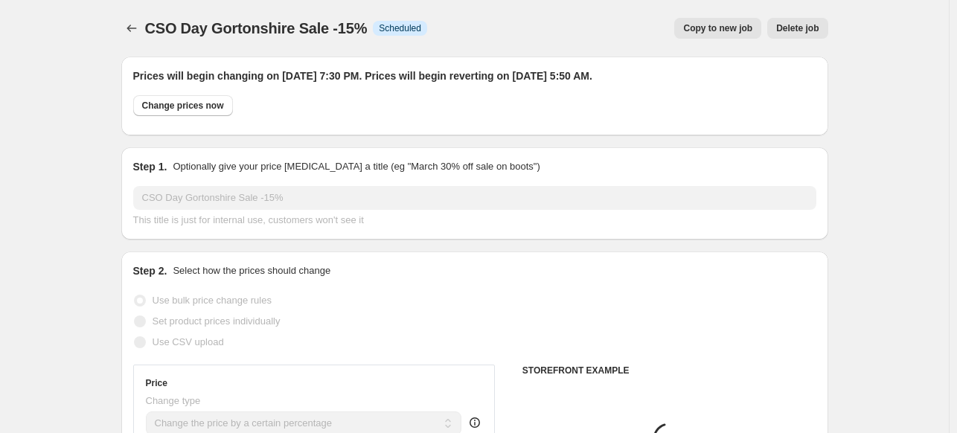
select select "vendor"
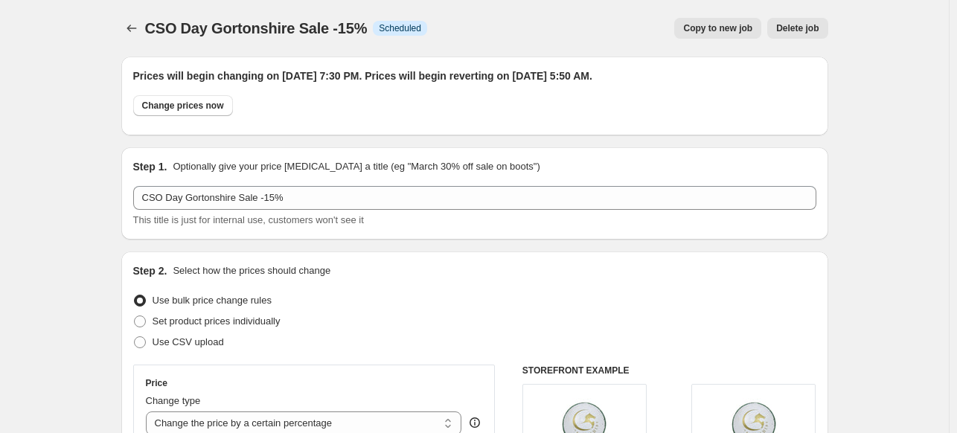
click at [729, 31] on span "Copy to new job" at bounding box center [717, 28] width 69 height 12
select select "percentage"
select select "no_change"
select select "vendor"
select select "product_status"
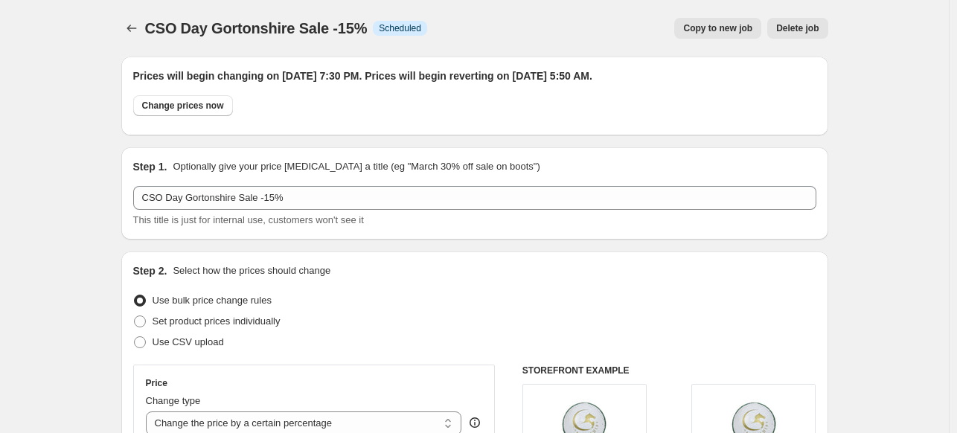
select select "inventory_quantity"
select select ">"
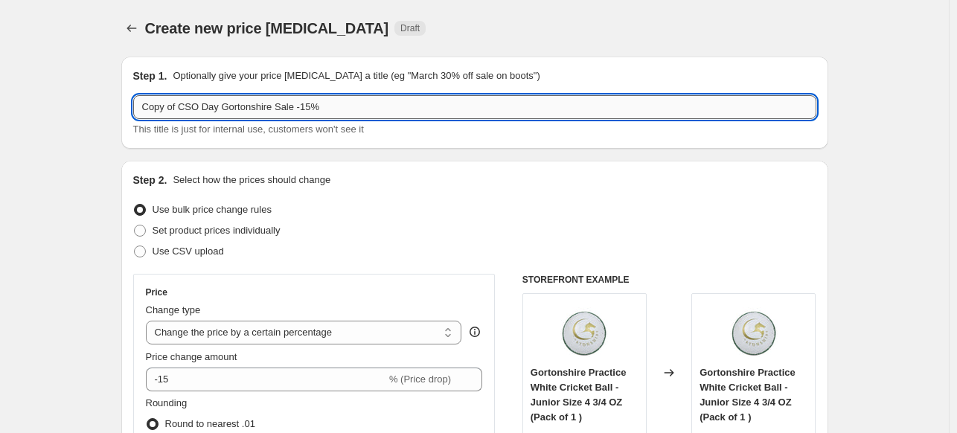
click at [268, 109] on input "Copy of CSO Day Gortonshire Sale -15%" at bounding box center [474, 107] width 683 height 24
click at [181, 112] on input "Copy of CSO Day Accessories Sale -15%" at bounding box center [474, 107] width 683 height 24
click at [271, 112] on input "CSO Day Accessories Sale -15%" at bounding box center [474, 107] width 683 height 24
type input "CSO Day Accessories Sale -10%"
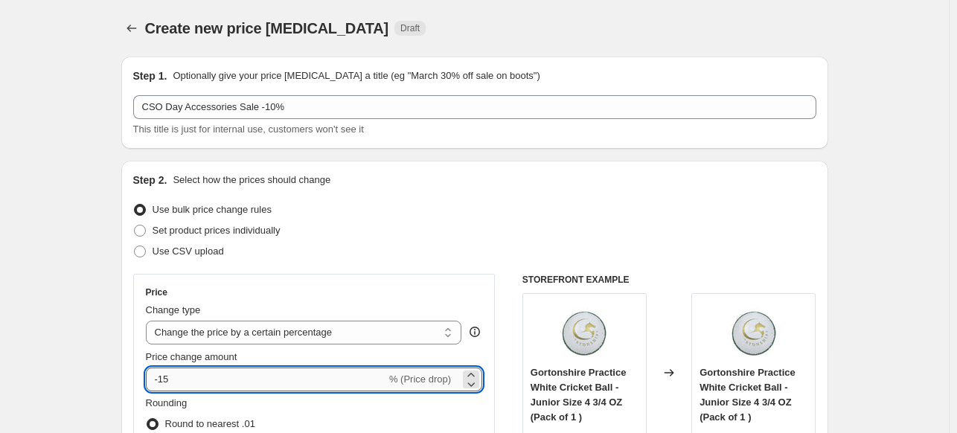
click at [253, 375] on input "-15" at bounding box center [266, 379] width 240 height 24
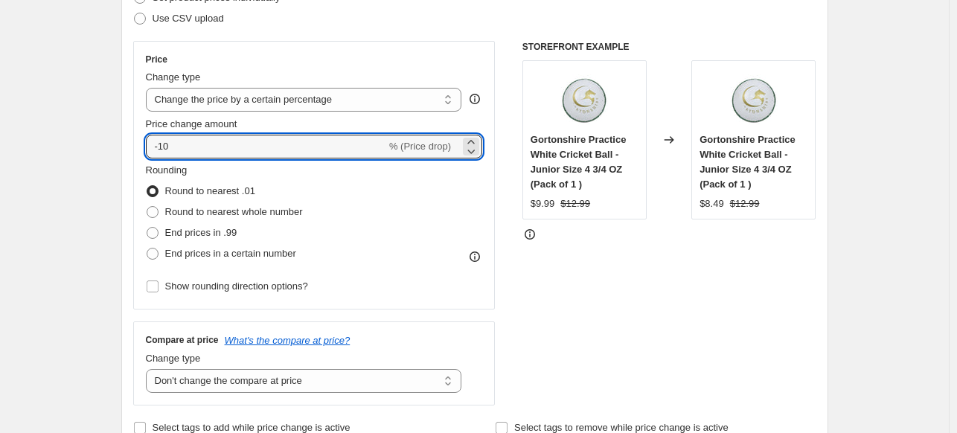
scroll to position [229, 0]
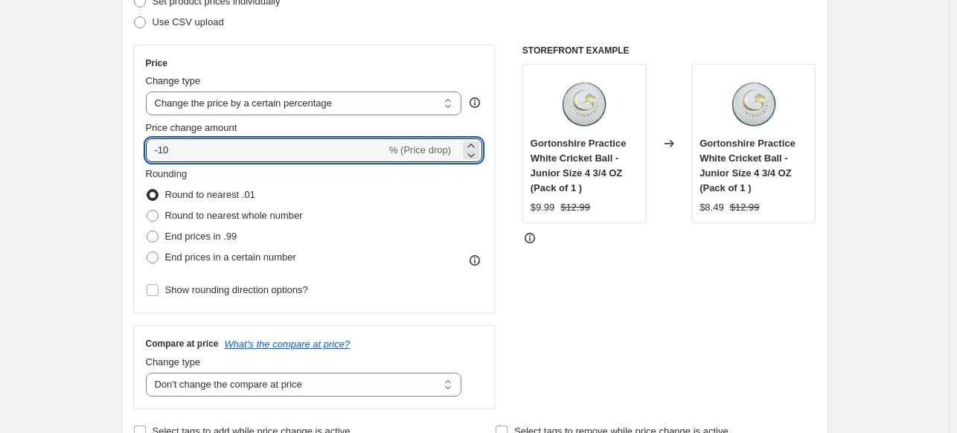
type input "-10"
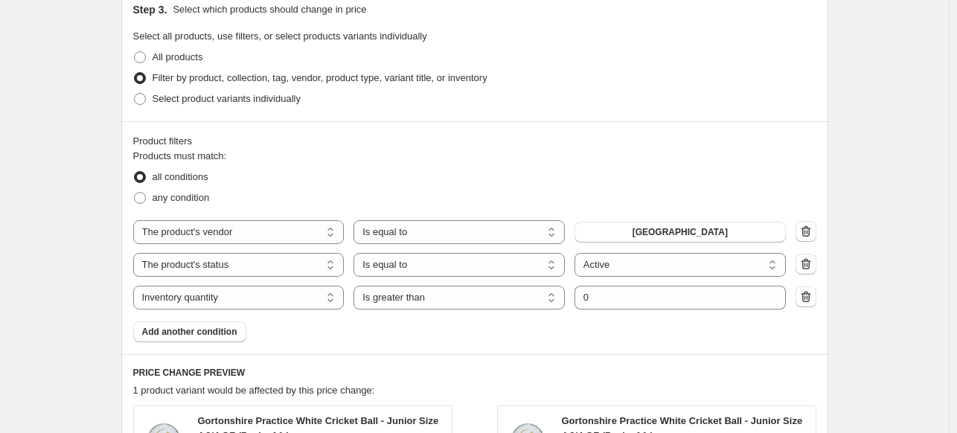
scroll to position [724, 0]
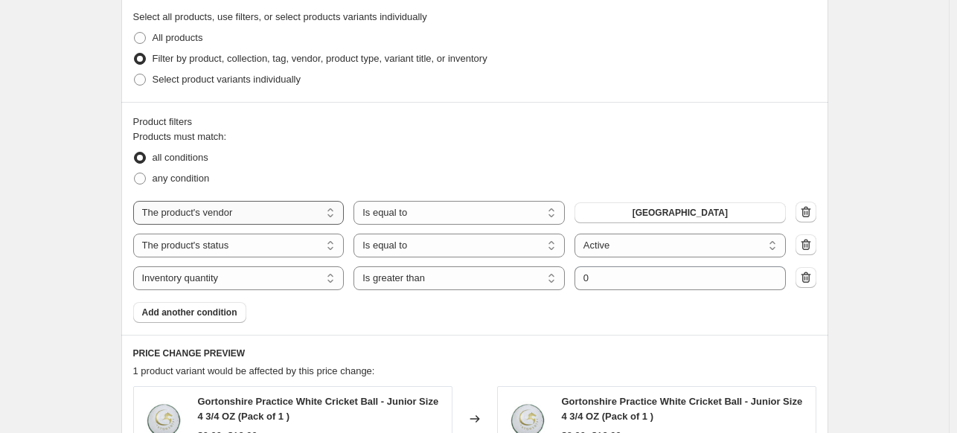
click at [327, 214] on select "The product The product's collection The product's tag The product's vendor The…" at bounding box center [238, 213] width 211 height 24
select select "collection"
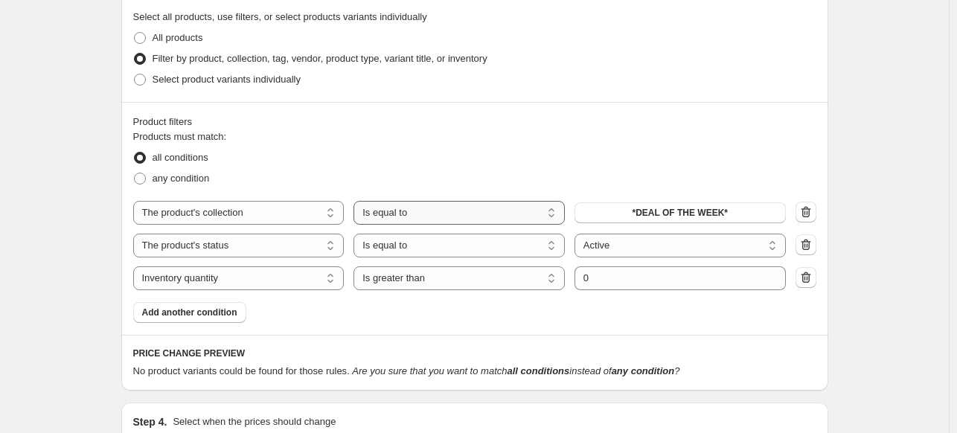
click at [422, 219] on select "Is equal to Is not equal to" at bounding box center [458, 213] width 211 height 24
click at [612, 213] on button "*DEAL OF THE WEEK*" at bounding box center [679, 212] width 211 height 21
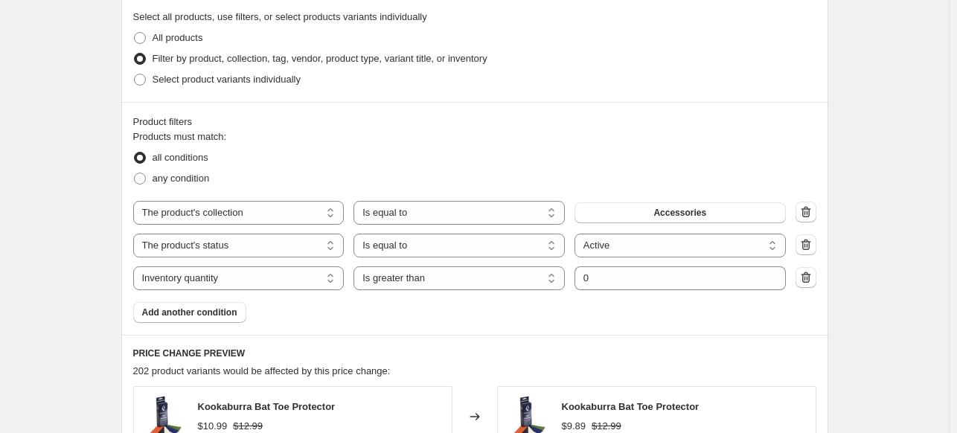
scroll to position [1103, 0]
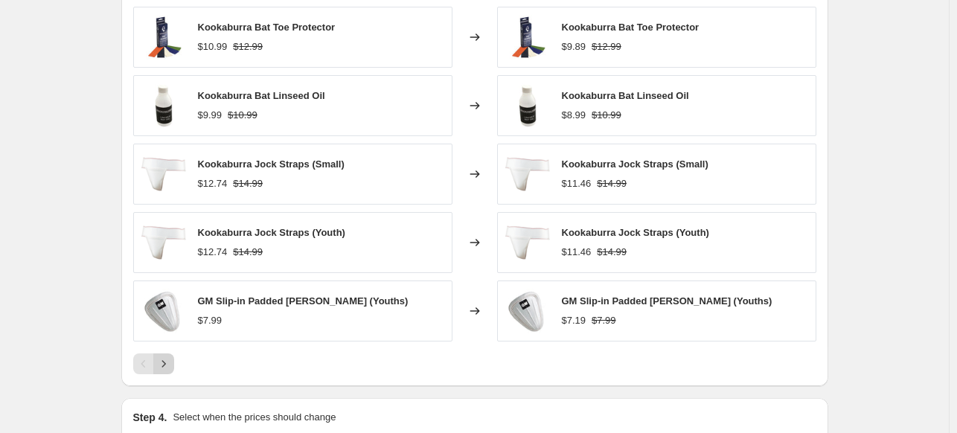
click at [166, 362] on icon "Next" at bounding box center [163, 363] width 15 height 15
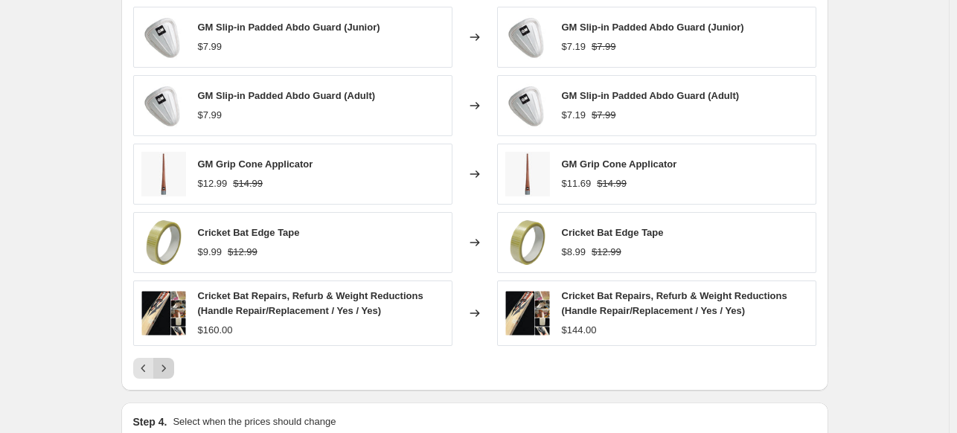
click at [166, 362] on icon "Next" at bounding box center [163, 368] width 15 height 15
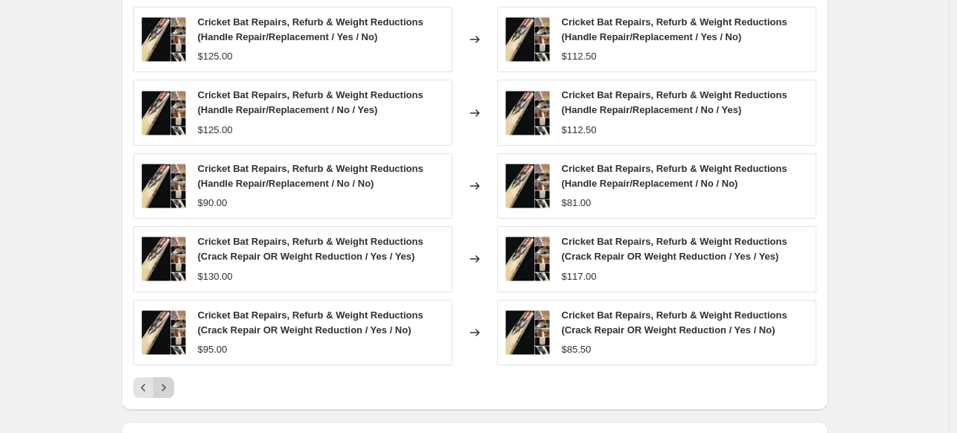
click at [167, 386] on icon "Next" at bounding box center [163, 387] width 15 height 15
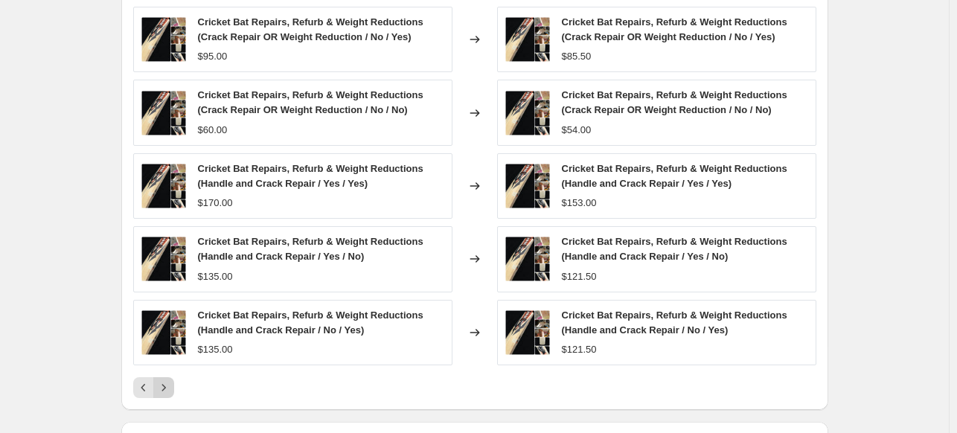
click at [167, 386] on icon "Next" at bounding box center [163, 387] width 15 height 15
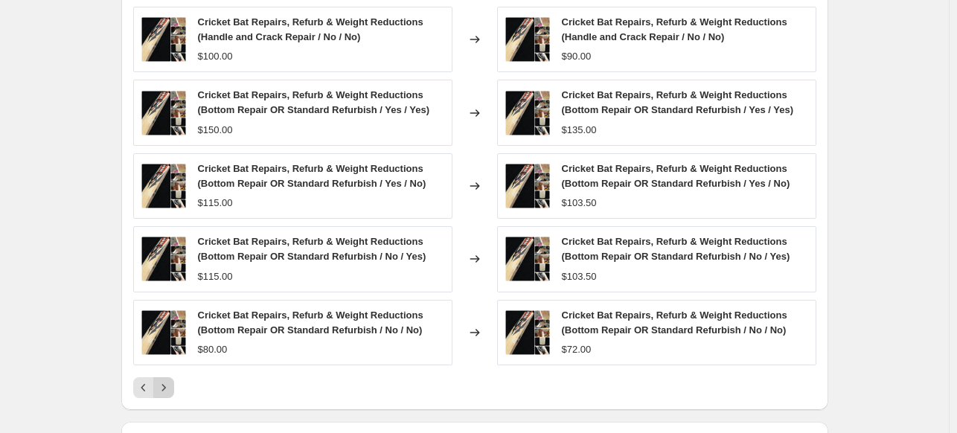
click at [167, 386] on icon "Next" at bounding box center [163, 387] width 15 height 15
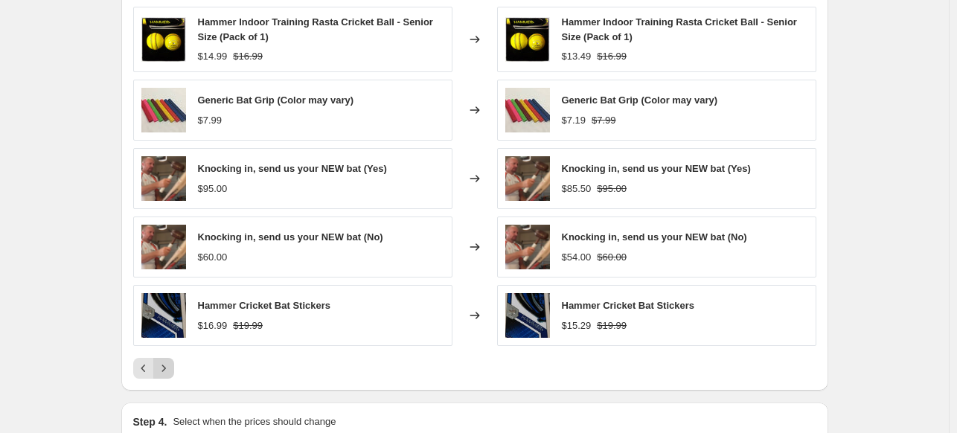
click at [167, 369] on icon "Next" at bounding box center [163, 368] width 15 height 15
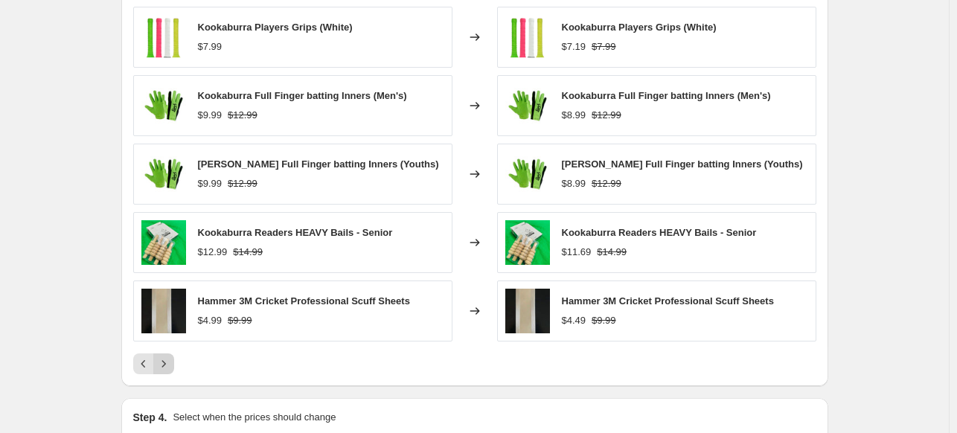
click at [167, 369] on icon "Next" at bounding box center [163, 363] width 15 height 15
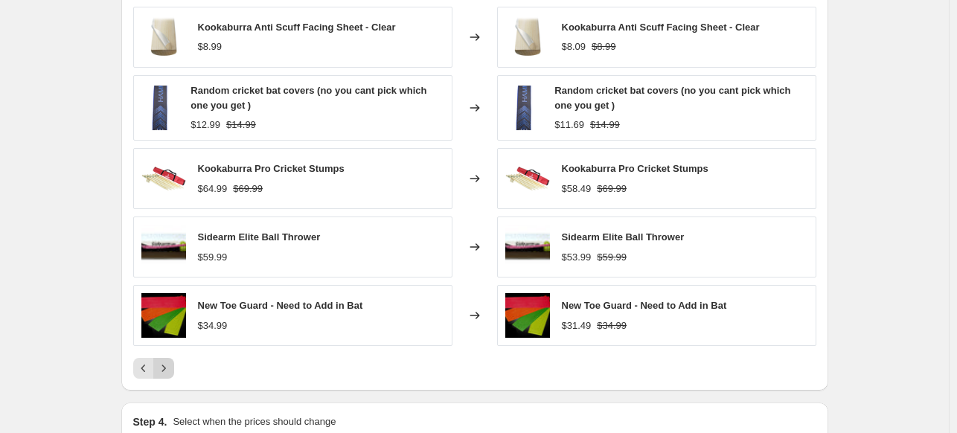
click at [167, 369] on icon "Next" at bounding box center [163, 368] width 15 height 15
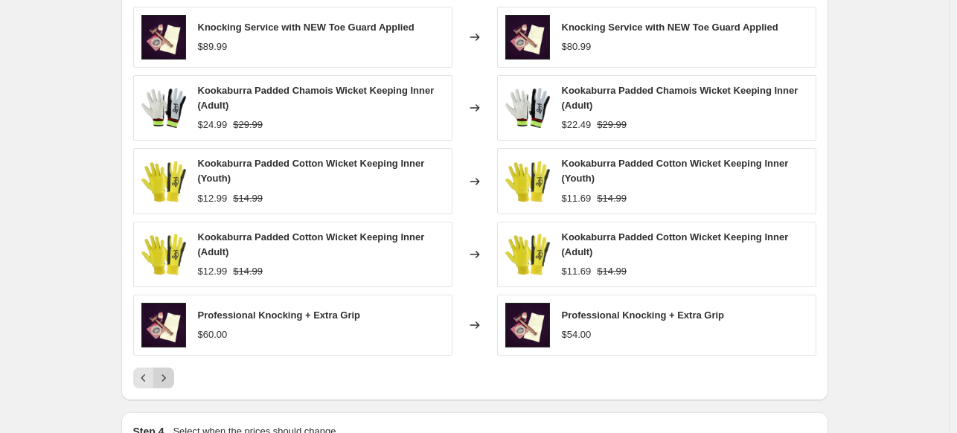
click at [167, 369] on button "Next" at bounding box center [163, 377] width 21 height 21
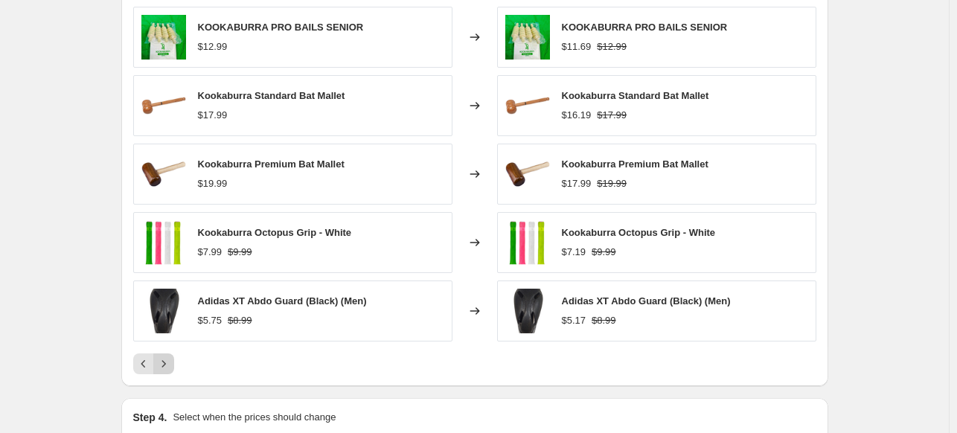
click at [167, 369] on icon "Next" at bounding box center [163, 363] width 15 height 15
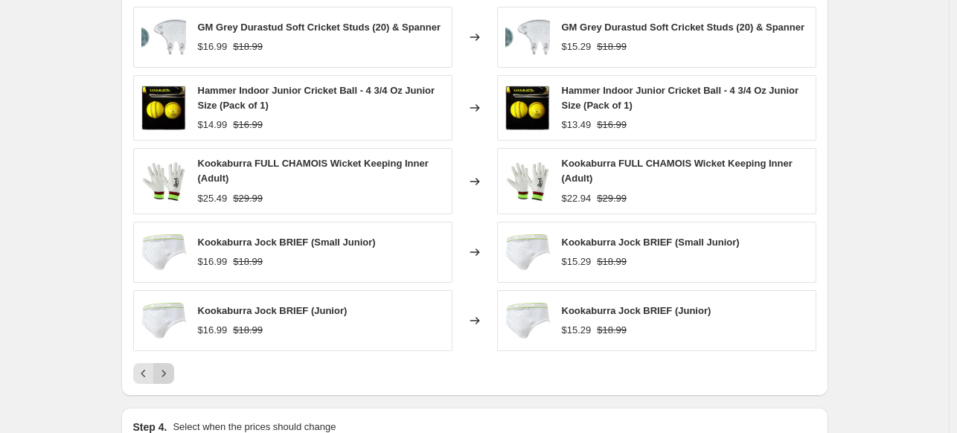
click at [167, 369] on icon "Next" at bounding box center [163, 373] width 15 height 15
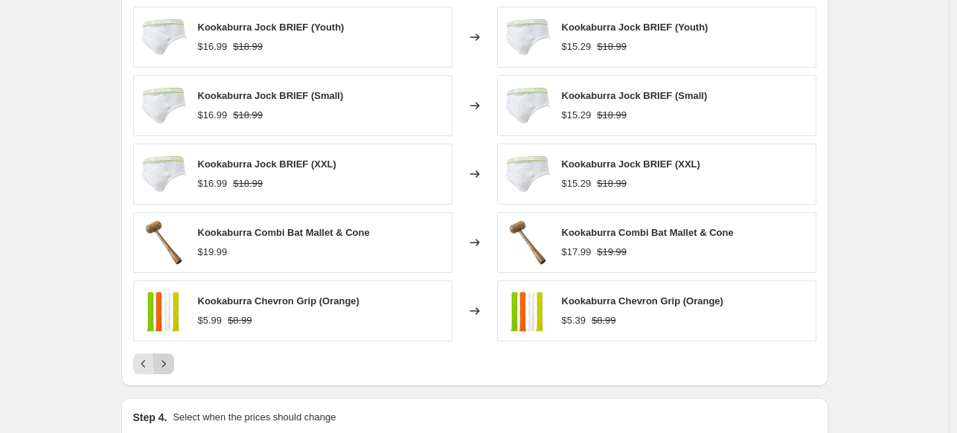
click at [167, 369] on icon "Next" at bounding box center [163, 363] width 15 height 15
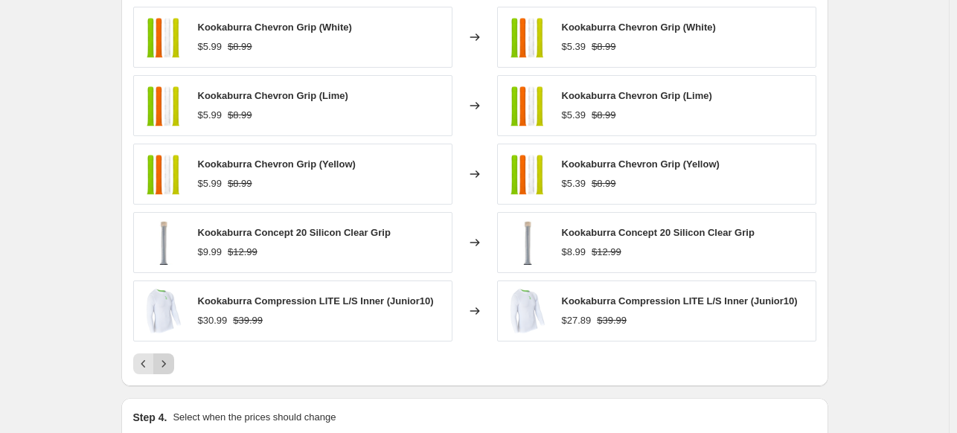
click at [167, 369] on icon "Next" at bounding box center [163, 363] width 15 height 15
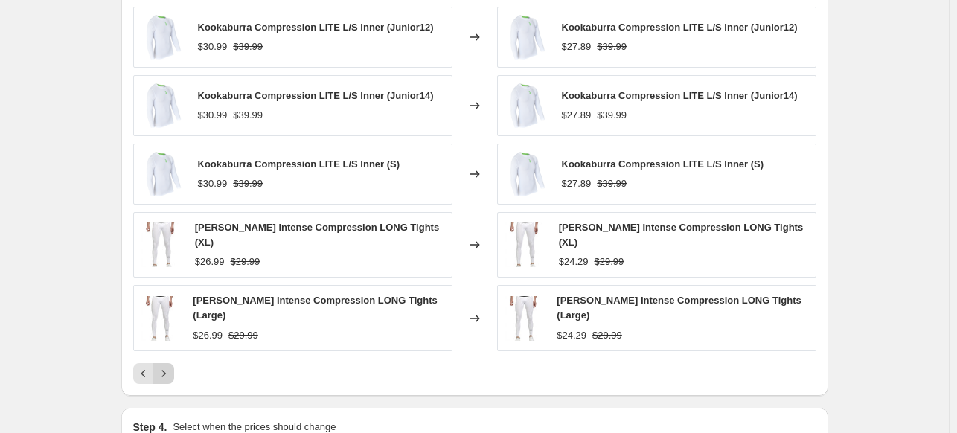
click at [167, 369] on icon "Next" at bounding box center [163, 373] width 15 height 15
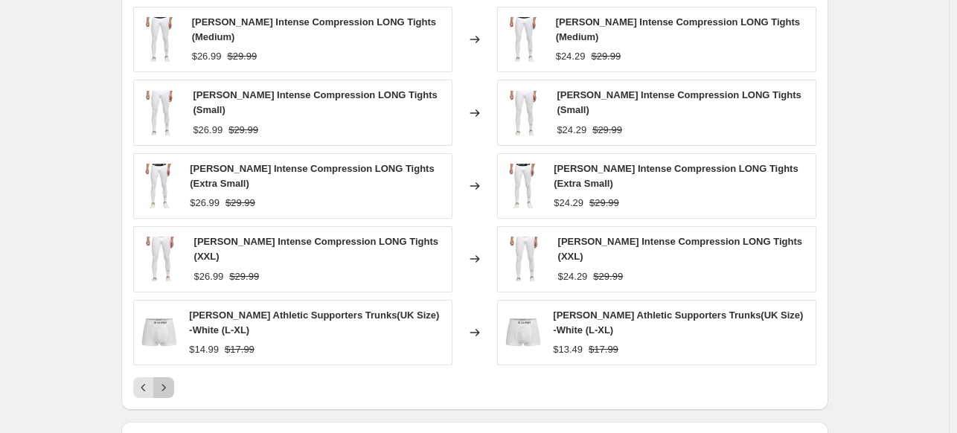
click at [167, 380] on icon "Next" at bounding box center [163, 387] width 15 height 15
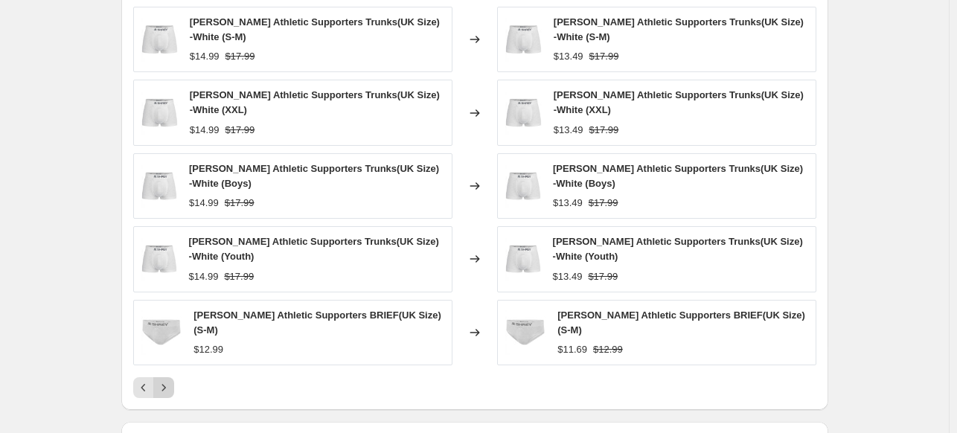
click at [167, 369] on div "[PERSON_NAME] Athletic Supporters Trunks(UK Size) -White (S-M) $14.99 $17.99 Ch…" at bounding box center [474, 202] width 683 height 391
click at [167, 380] on icon "Next" at bounding box center [163, 387] width 15 height 15
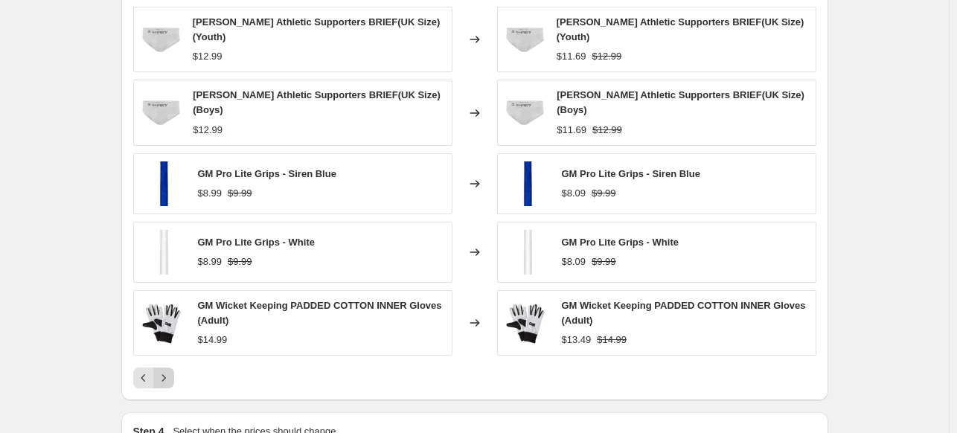
click at [167, 379] on div "PRICE CHANGE PREVIEW 202 product variants would be affected by this price chang…" at bounding box center [474, 178] width 707 height 446
click at [167, 370] on icon "Next" at bounding box center [163, 377] width 15 height 15
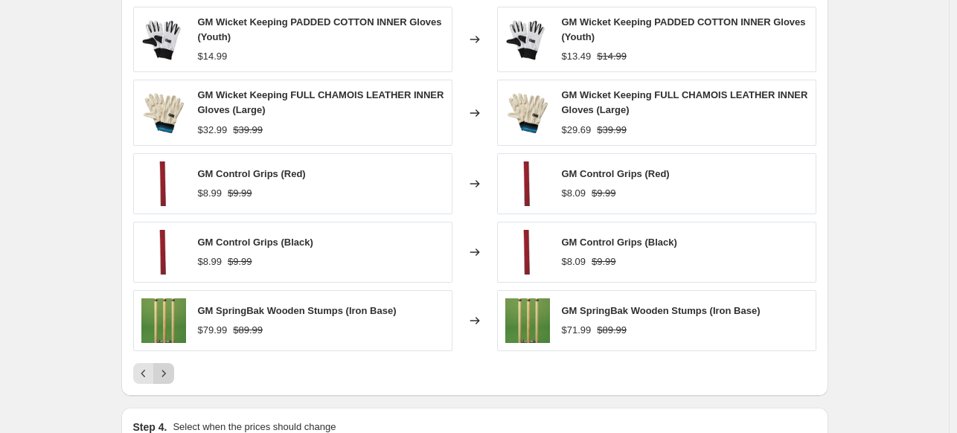
click at [167, 366] on icon "Next" at bounding box center [163, 373] width 15 height 15
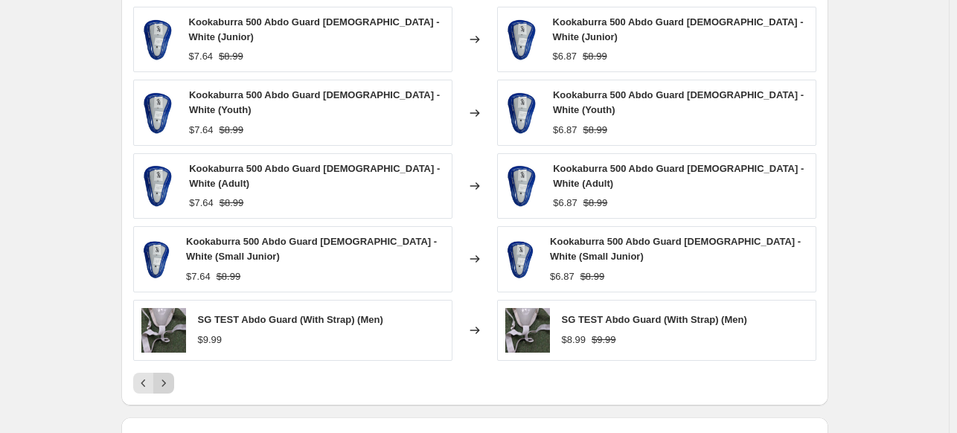
click at [167, 376] on icon "Next" at bounding box center [163, 383] width 15 height 15
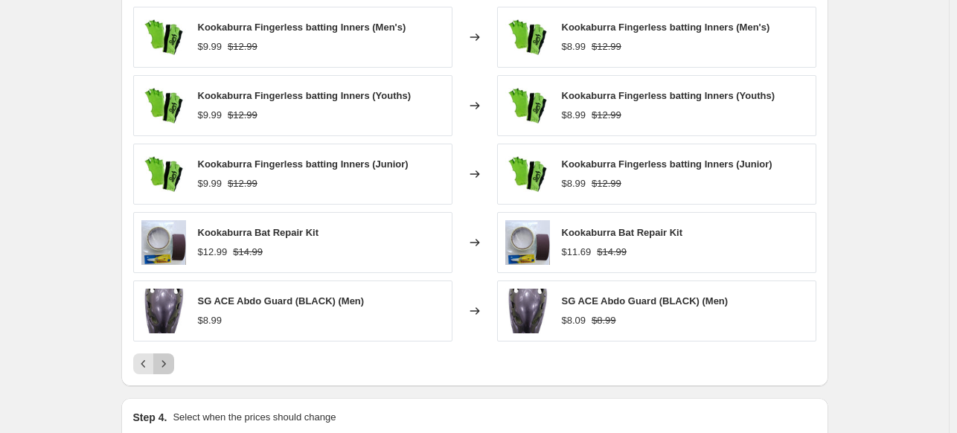
click at [167, 365] on icon "Next" at bounding box center [163, 363] width 15 height 15
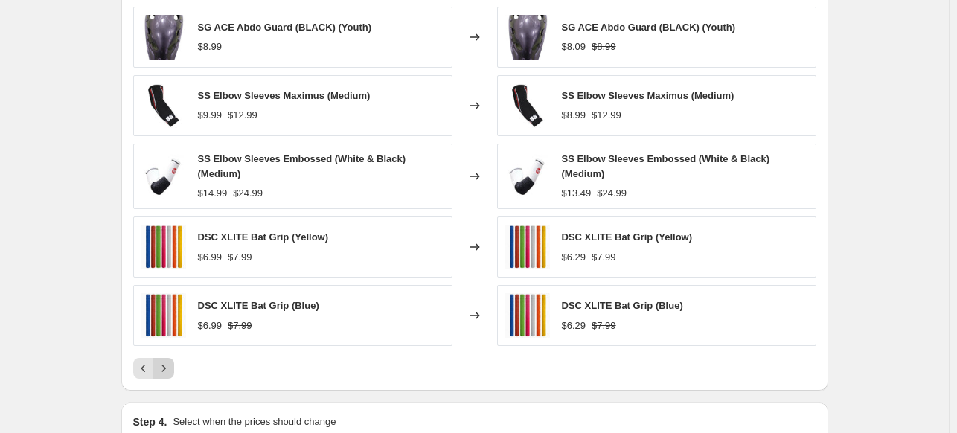
click at [167, 365] on icon "Next" at bounding box center [163, 368] width 15 height 15
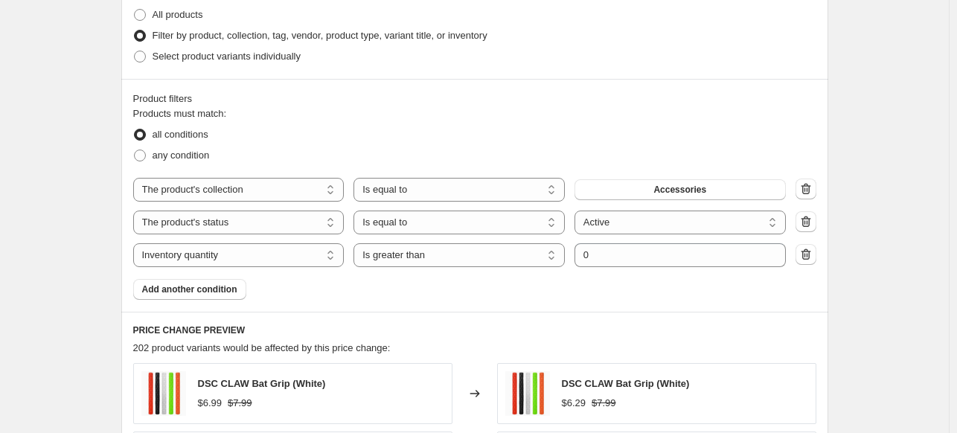
scroll to position [750, 0]
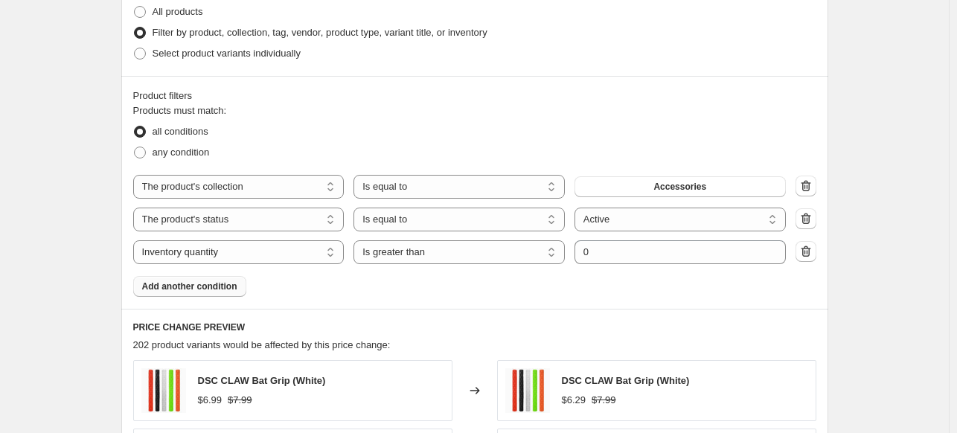
click at [207, 285] on span "Add another condition" at bounding box center [189, 286] width 95 height 12
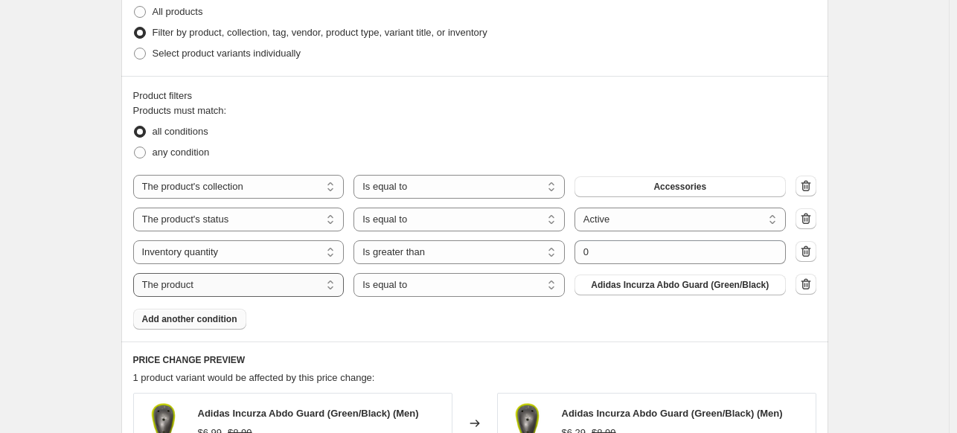
click at [237, 289] on select "The product The product's collection The product's tag The product's vendor The…" at bounding box center [238, 285] width 211 height 24
select select "vendor"
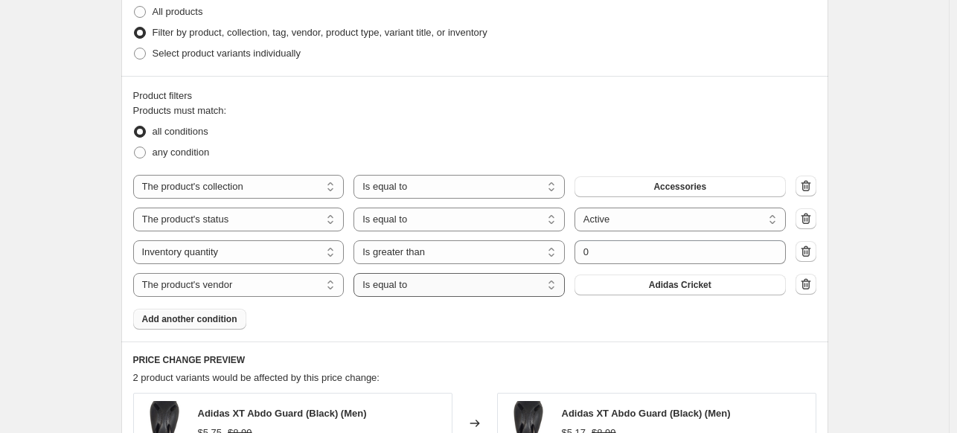
click at [470, 286] on select "Is equal to Is not equal to" at bounding box center [458, 285] width 211 height 24
select select "not_equal"
click at [646, 288] on button "Adidas Cricket" at bounding box center [679, 285] width 211 height 21
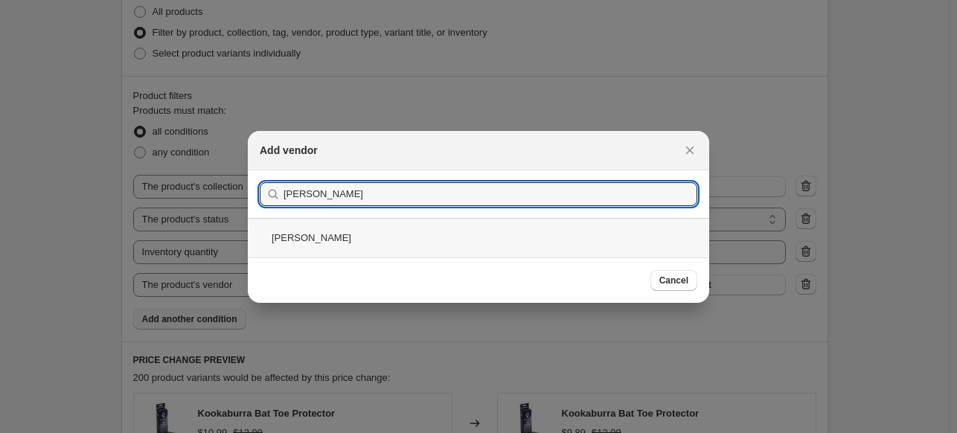
type input "[PERSON_NAME]"
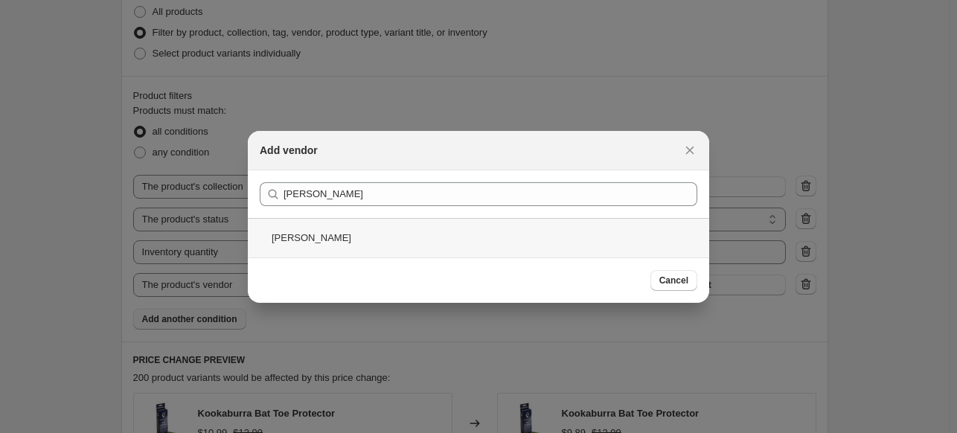
click at [285, 237] on div "[PERSON_NAME]" at bounding box center [478, 237] width 461 height 39
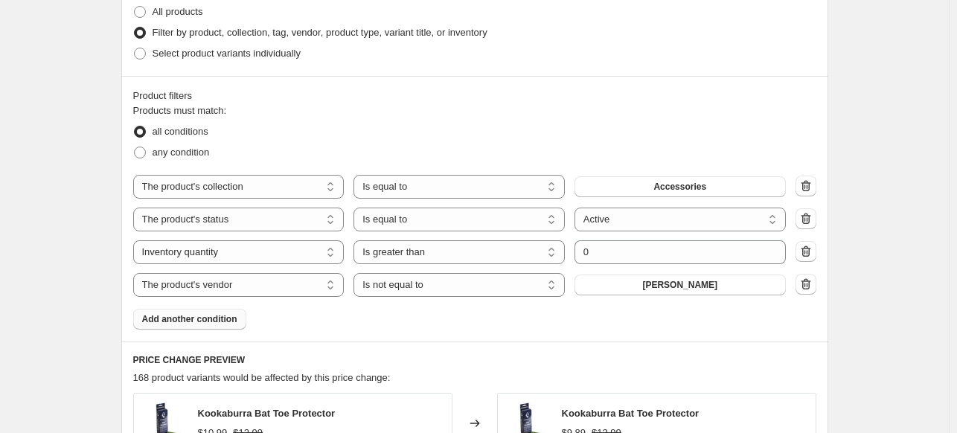
click at [148, 322] on span "Add another condition" at bounding box center [189, 319] width 95 height 12
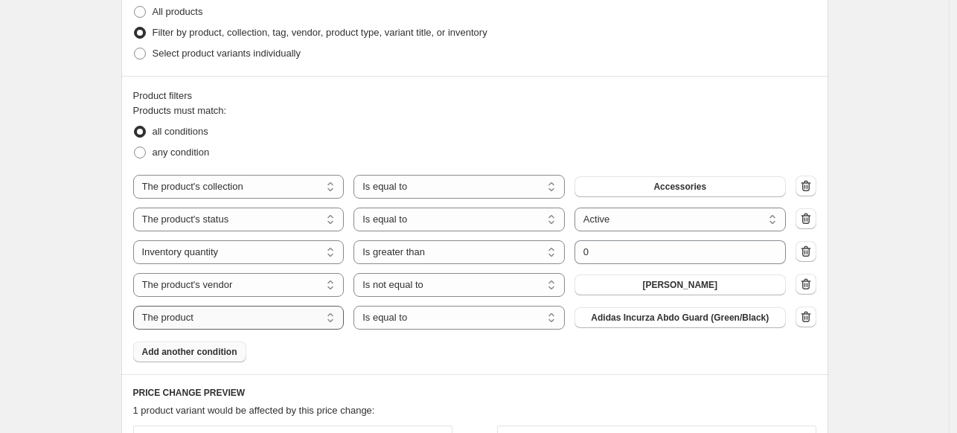
click at [250, 324] on select "The product The product's collection The product's tag The product's vendor The…" at bounding box center [238, 318] width 211 height 24
select select "vendor"
click at [445, 325] on select "Is equal to Is not equal to" at bounding box center [458, 318] width 211 height 24
select select "not_equal"
click at [668, 317] on span "Adidas Cricket" at bounding box center [680, 318] width 62 height 12
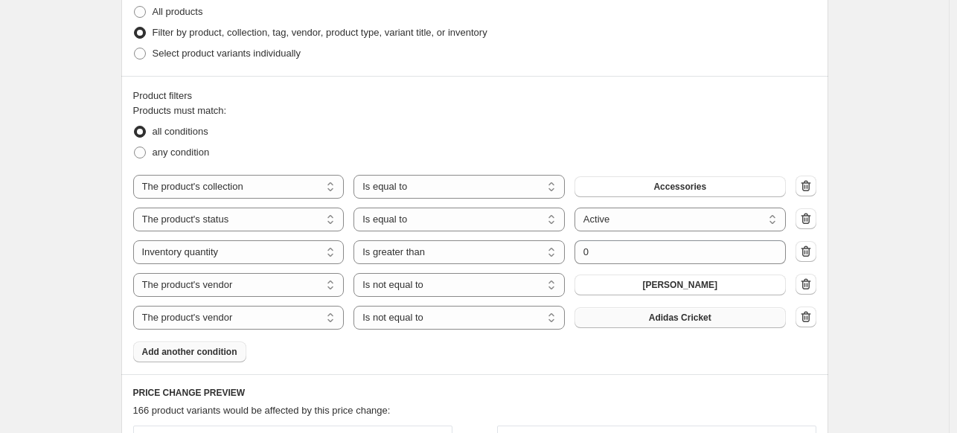
scroll to position [0, 0]
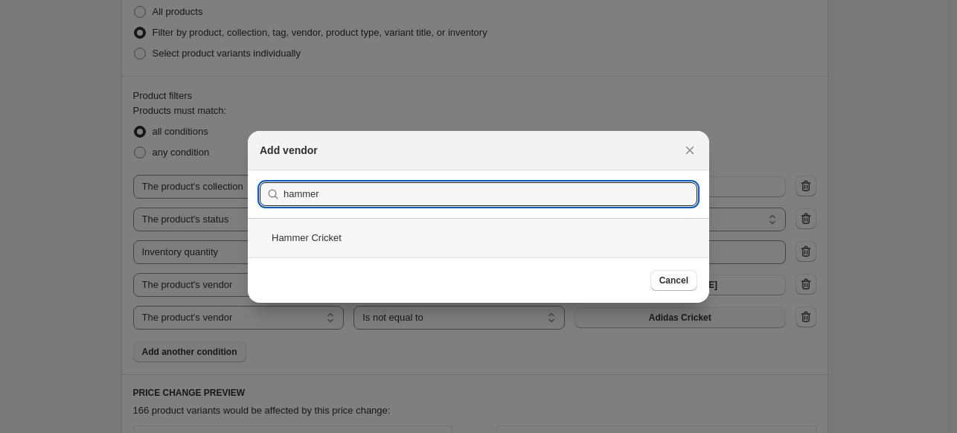
type input "hammer"
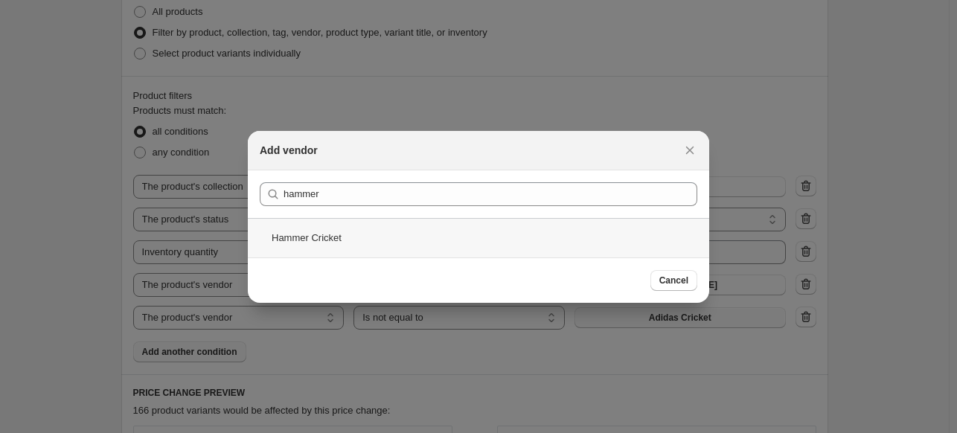
click at [327, 240] on div "Hammer Cricket" at bounding box center [478, 237] width 461 height 39
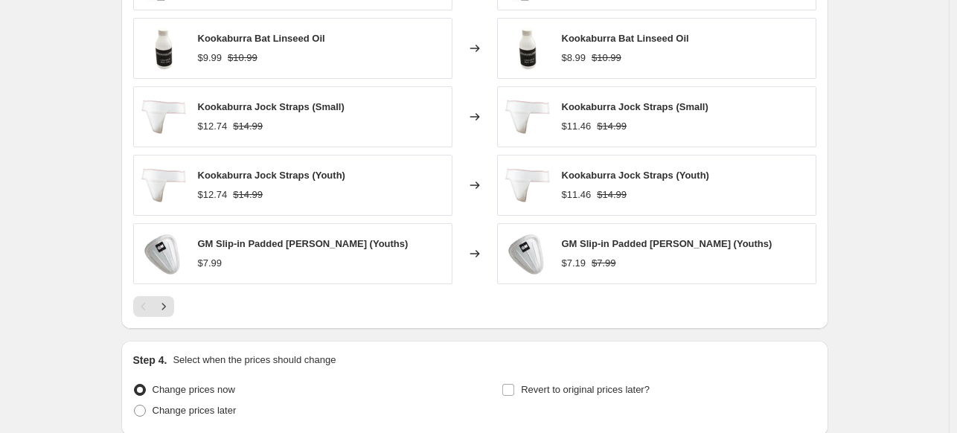
scroll to position [1265, 0]
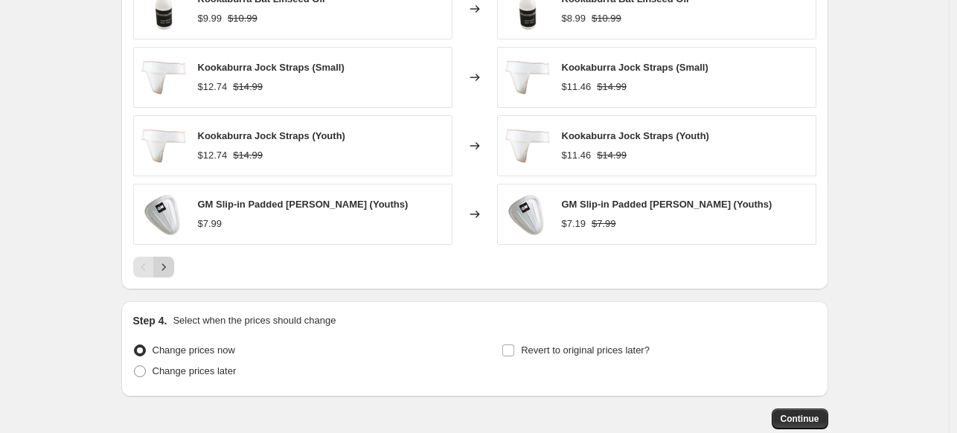
click at [170, 269] on icon "Next" at bounding box center [163, 267] width 15 height 15
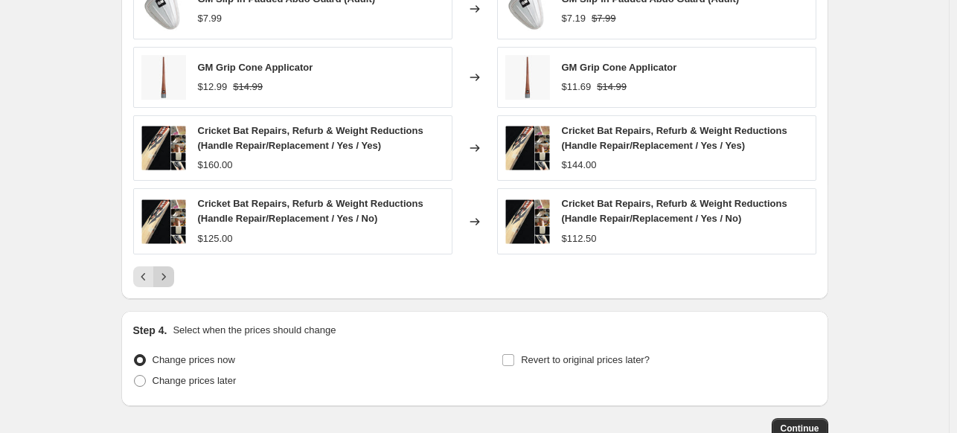
click at [170, 269] on icon "Next" at bounding box center [163, 276] width 15 height 15
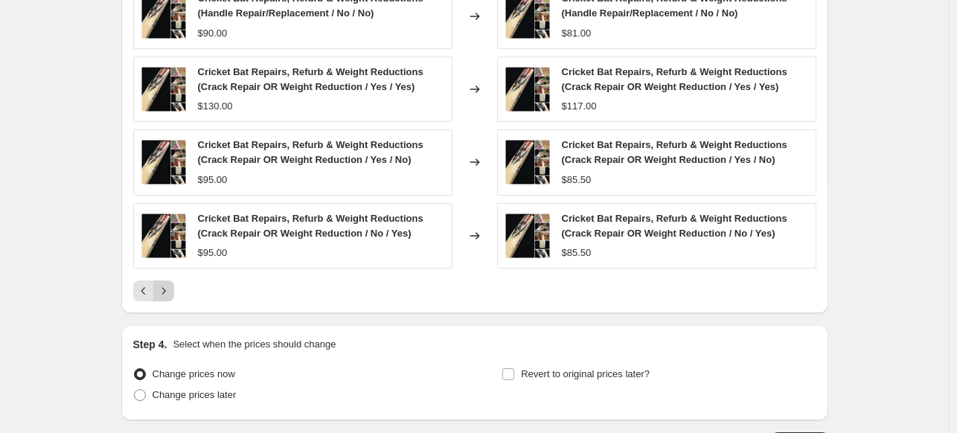
click at [170, 269] on div "Cricket Bat Repairs, Refurb & Weight Reductions (Handle Repair/Replacement / No…" at bounding box center [474, 105] width 683 height 391
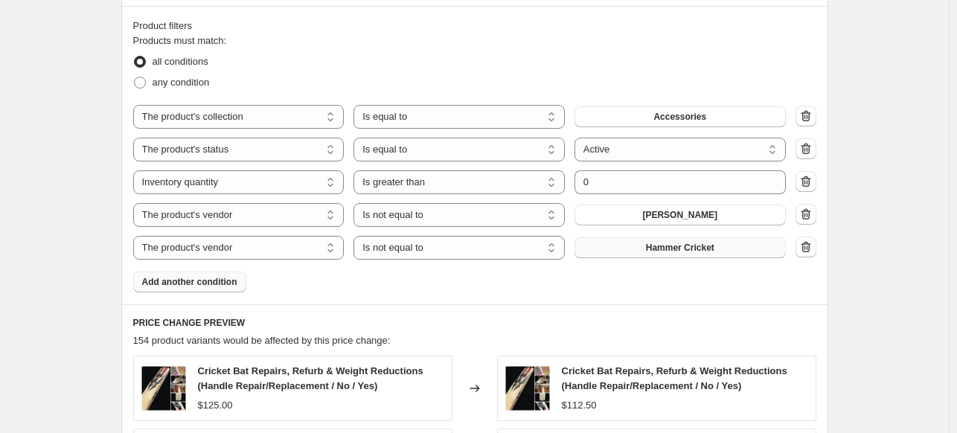
scroll to position [812, 0]
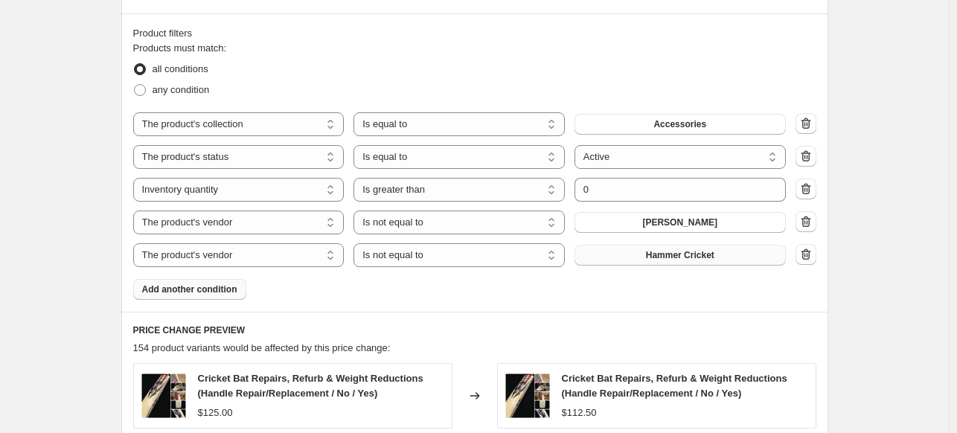
click at [207, 292] on span "Add another condition" at bounding box center [189, 289] width 95 height 12
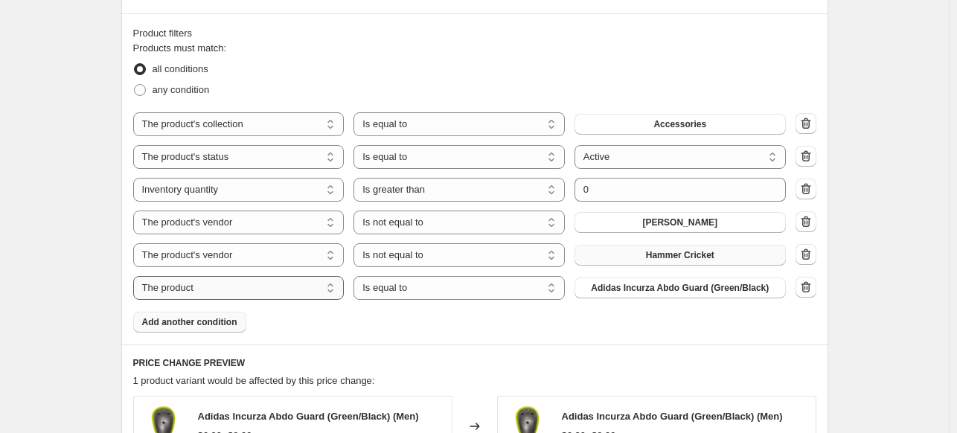
click at [235, 284] on select "The product The product's collection The product's tag The product's vendor The…" at bounding box center [238, 288] width 211 height 24
select select "vendor"
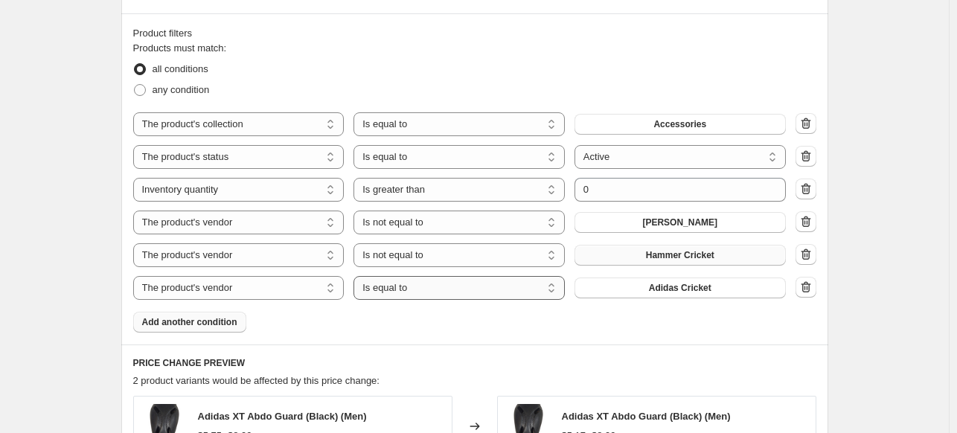
click at [380, 293] on select "Is equal to Is not equal to" at bounding box center [458, 288] width 211 height 24
select select "not_equal"
click at [653, 295] on button "Adidas Cricket" at bounding box center [679, 287] width 211 height 21
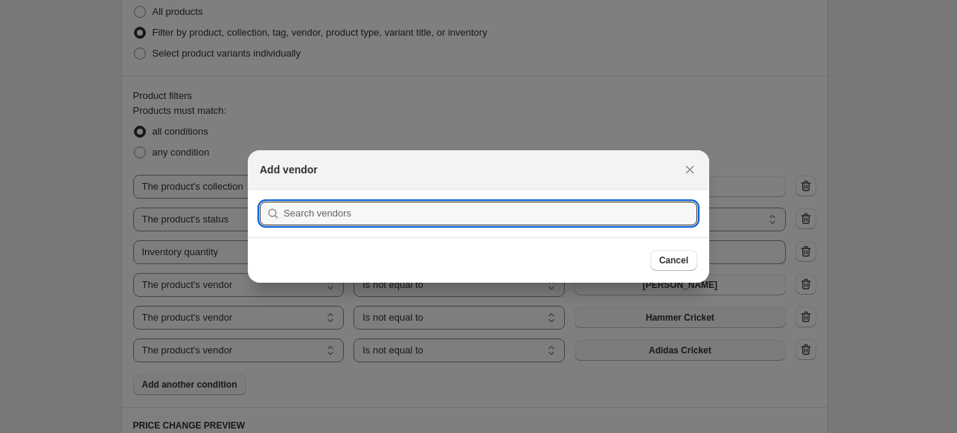
scroll to position [0, 0]
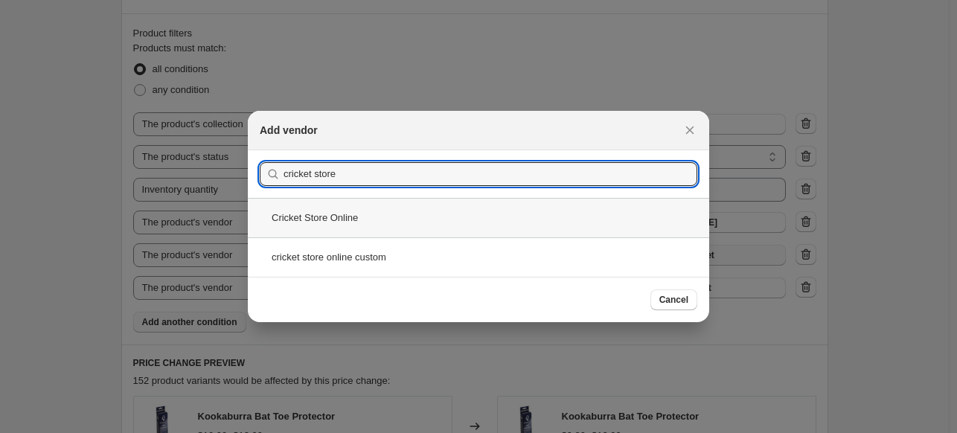
type input "cricket store"
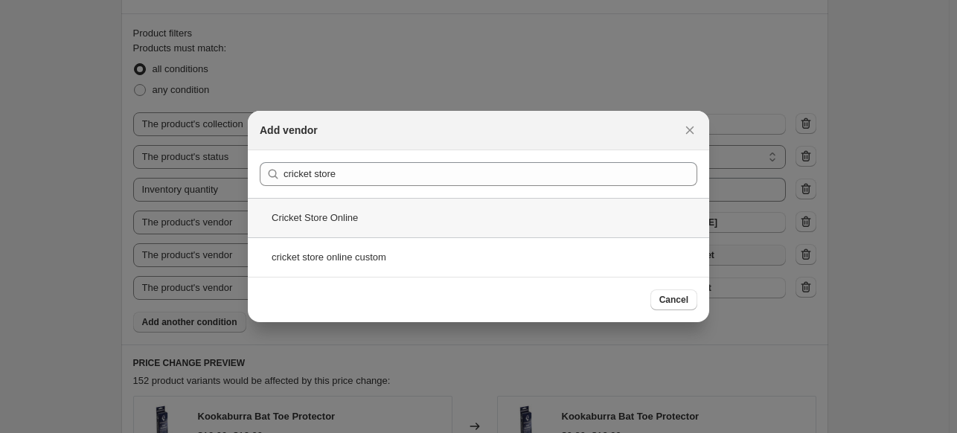
click at [324, 219] on div "Cricket Store Online" at bounding box center [478, 217] width 461 height 39
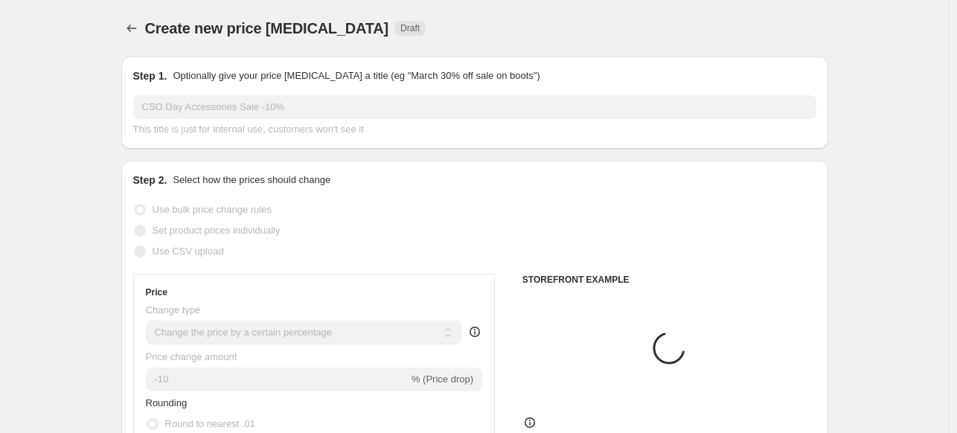
scroll to position [812, 0]
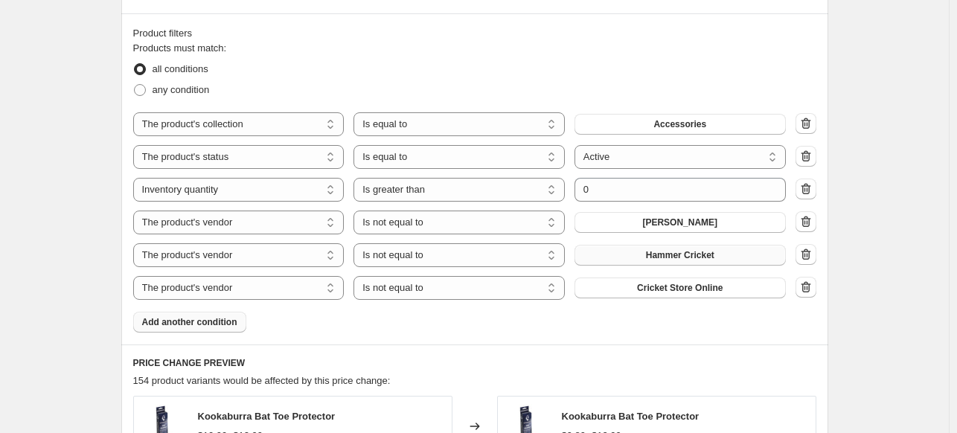
click at [212, 325] on span "Add another condition" at bounding box center [189, 322] width 95 height 12
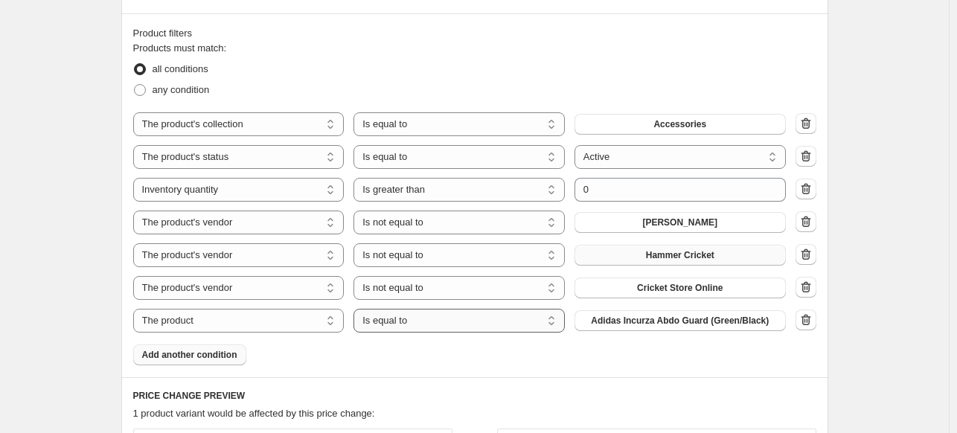
click at [406, 327] on select "Is equal to Is not equal to" at bounding box center [458, 321] width 211 height 24
select select "not_equal"
click at [269, 327] on select "The product The product's collection The product's tag The product's vendor The…" at bounding box center [238, 321] width 211 height 24
select select "vendor"
click at [675, 325] on span "Adidas Cricket" at bounding box center [680, 321] width 62 height 12
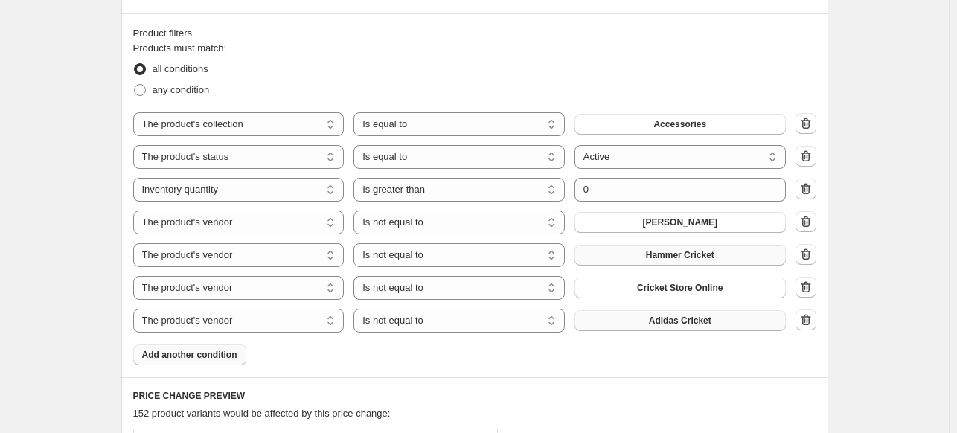
scroll to position [0, 0]
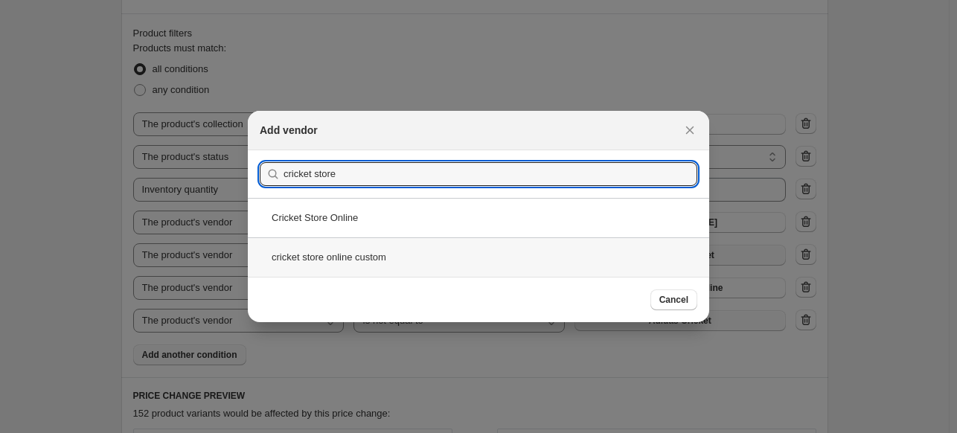
type input "cricket store"
click at [371, 263] on div "cricket store online custom" at bounding box center [478, 256] width 461 height 39
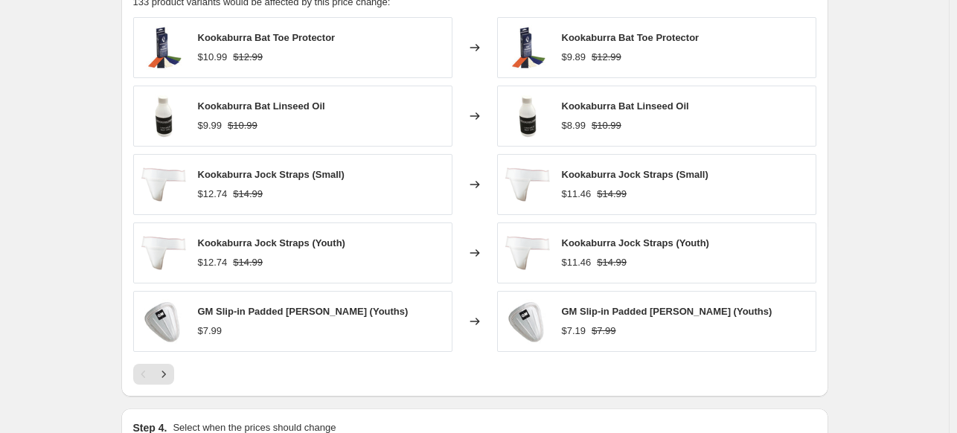
scroll to position [1238, 0]
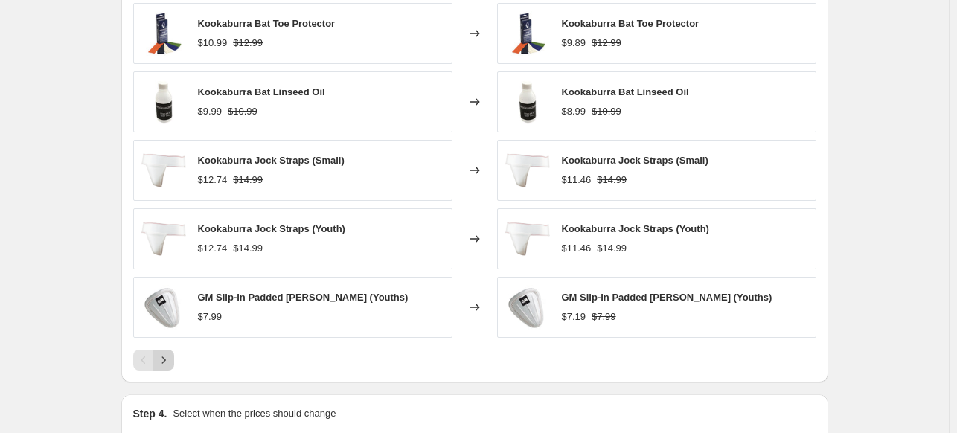
click at [170, 356] on icon "Next" at bounding box center [163, 360] width 15 height 15
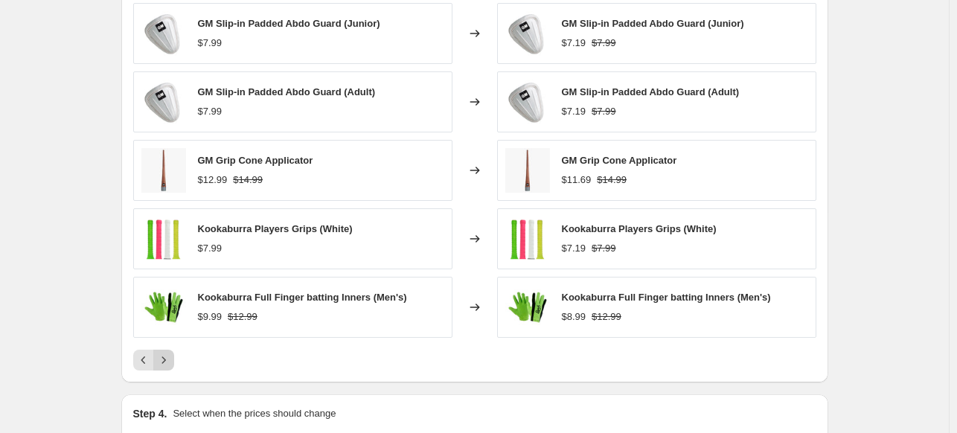
click at [170, 356] on icon "Next" at bounding box center [163, 360] width 15 height 15
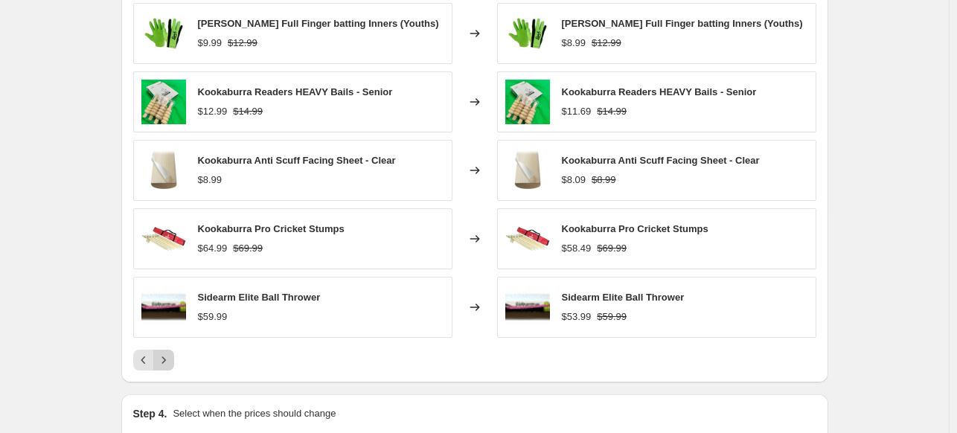
click at [170, 356] on icon "Next" at bounding box center [163, 360] width 15 height 15
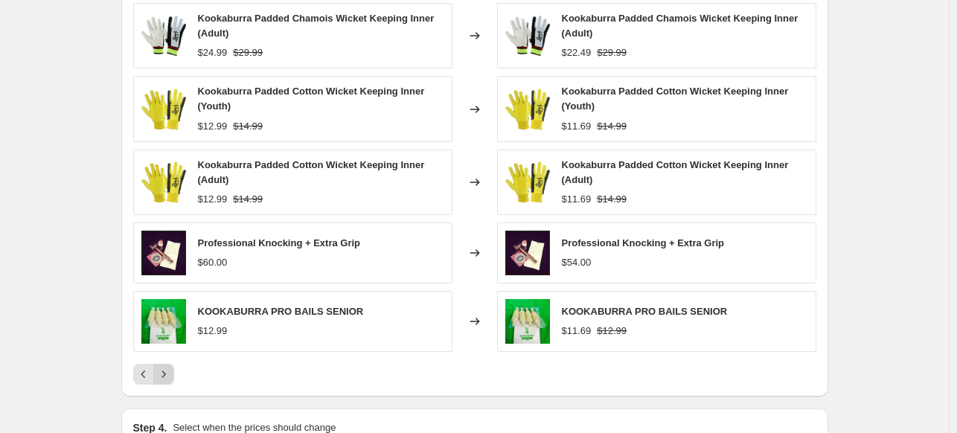
click at [170, 356] on div "Kookaburra Padded Chamois Wicket Keeping Inner (Adult) $24.99 $29.99 Changed to…" at bounding box center [474, 194] width 683 height 382
click at [170, 375] on icon "Next" at bounding box center [163, 374] width 15 height 15
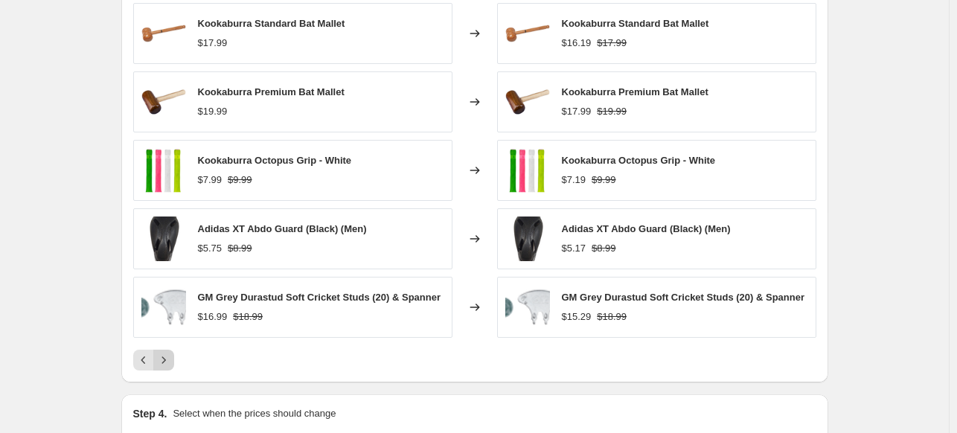
click at [169, 364] on icon "Next" at bounding box center [163, 360] width 15 height 15
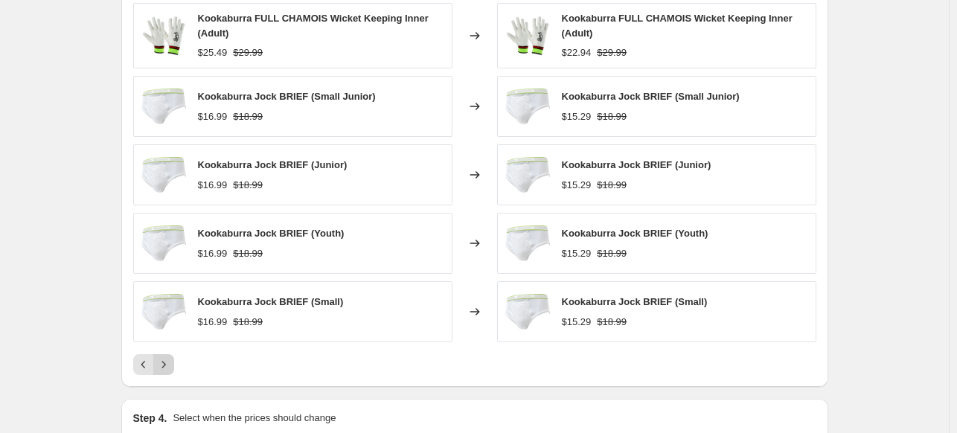
click at [169, 364] on icon "Next" at bounding box center [163, 364] width 15 height 15
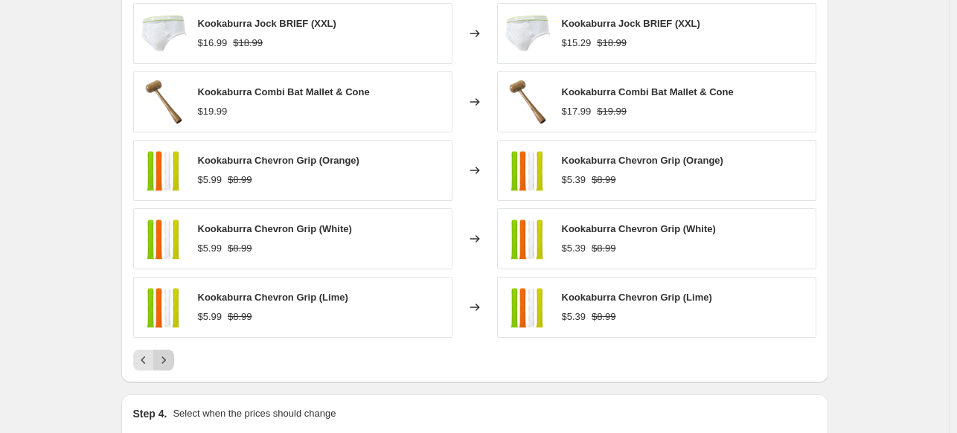
click at [169, 364] on icon "Next" at bounding box center [163, 360] width 15 height 15
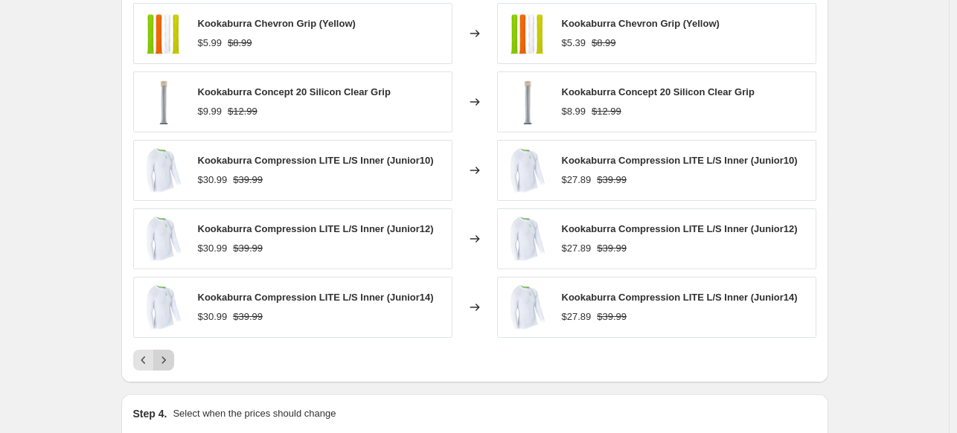
click at [169, 364] on icon "Next" at bounding box center [163, 360] width 15 height 15
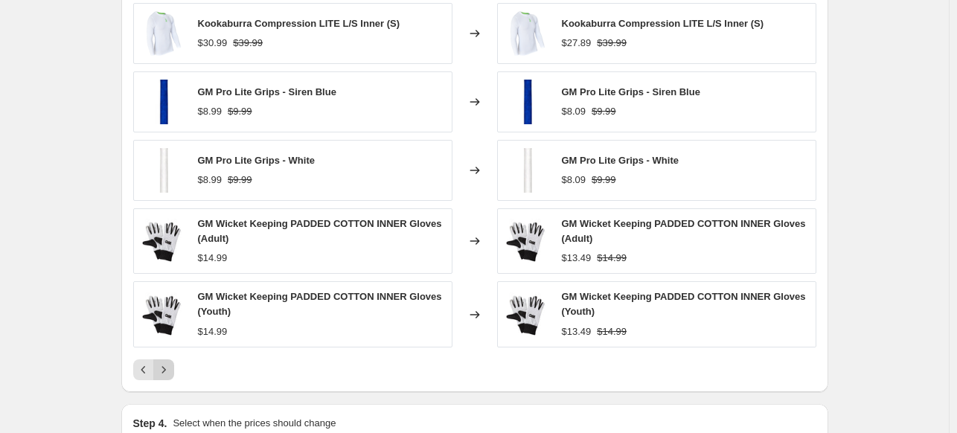
click at [169, 364] on icon "Next" at bounding box center [163, 369] width 15 height 15
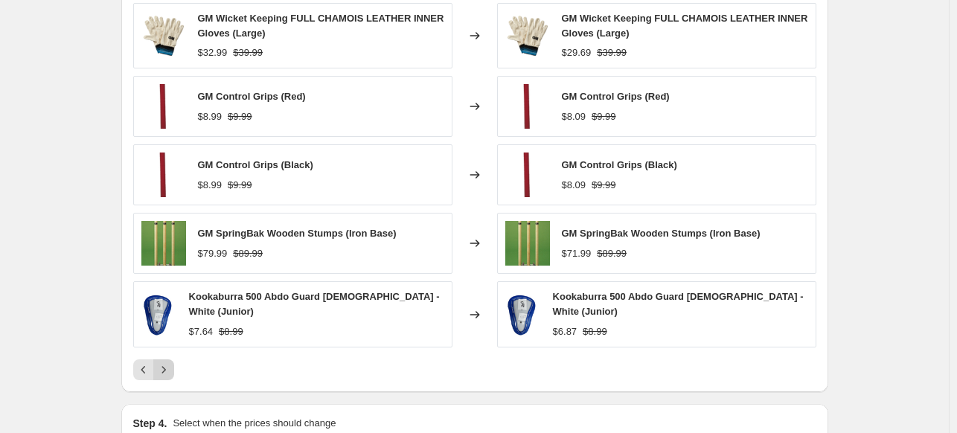
click at [169, 364] on icon "Next" at bounding box center [163, 369] width 15 height 15
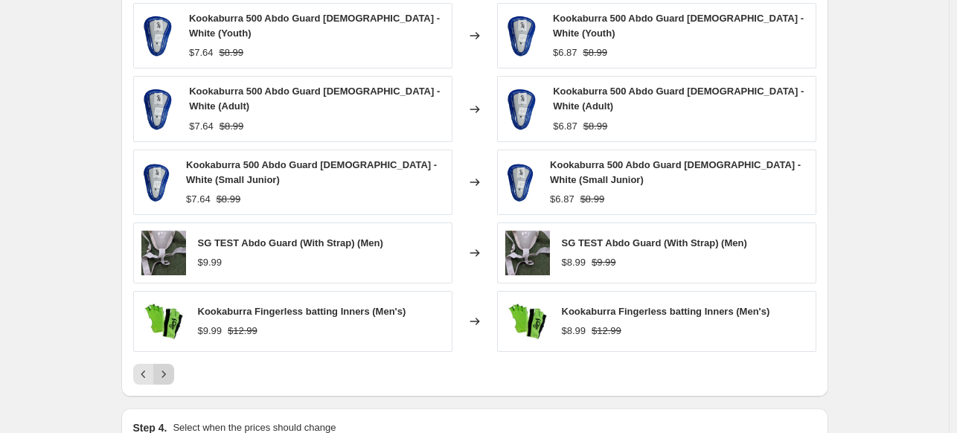
click at [169, 367] on icon "Next" at bounding box center [163, 374] width 15 height 15
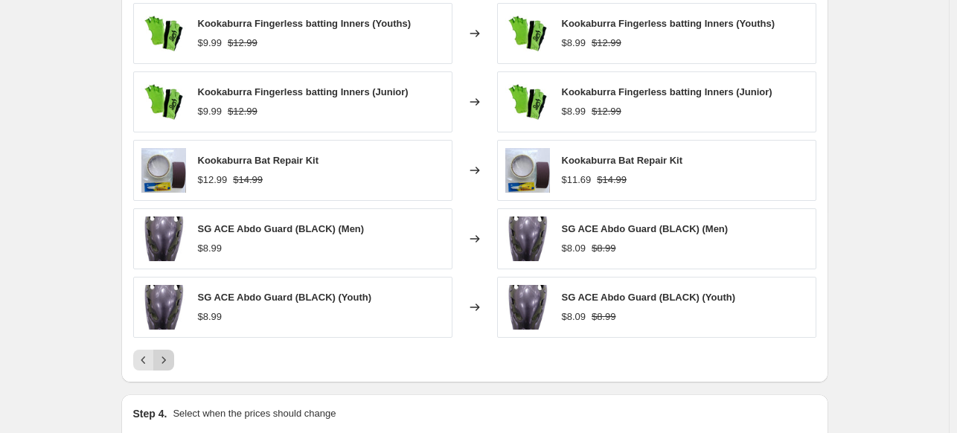
click at [169, 364] on icon "Next" at bounding box center [163, 360] width 15 height 15
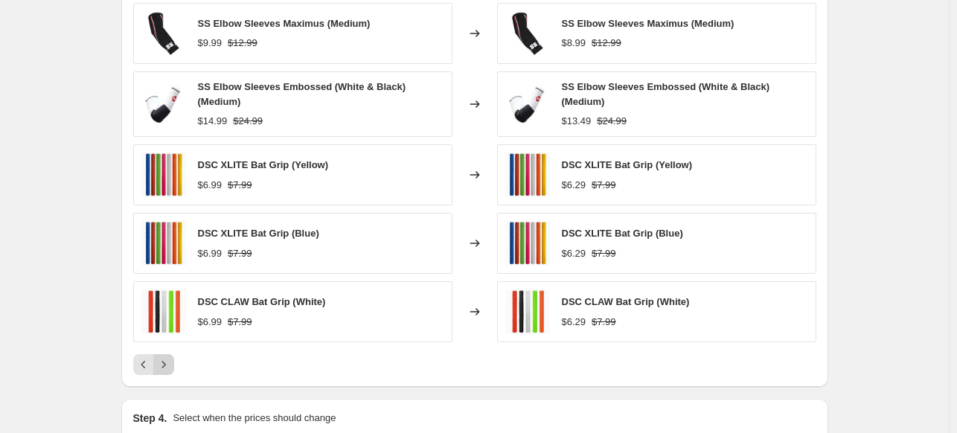
click at [169, 364] on icon "Next" at bounding box center [163, 364] width 15 height 15
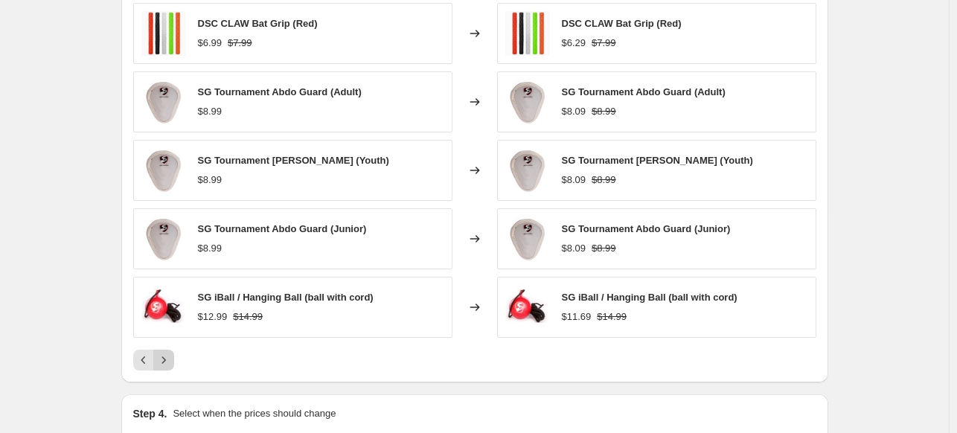
click at [169, 364] on icon "Next" at bounding box center [163, 360] width 15 height 15
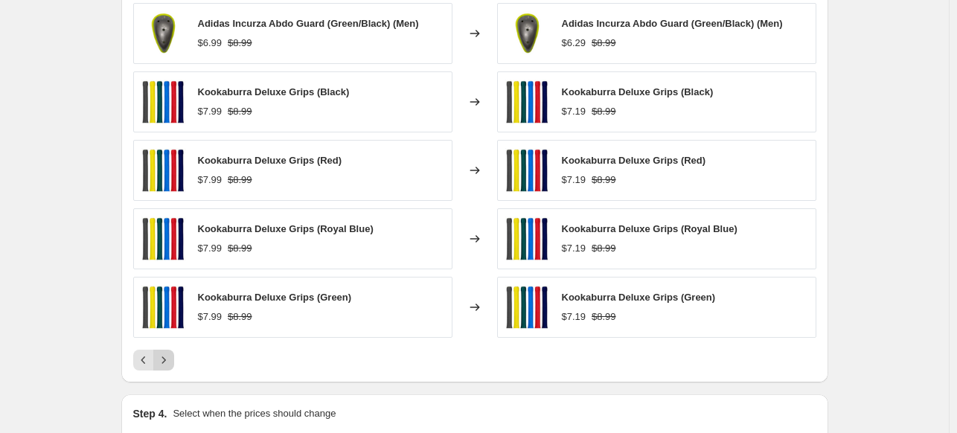
click at [169, 364] on icon "Next" at bounding box center [163, 360] width 15 height 15
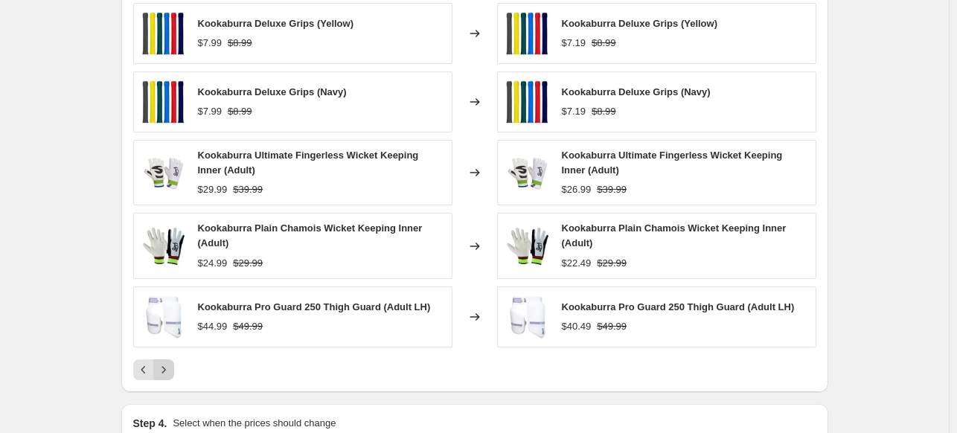
click at [169, 364] on icon "Next" at bounding box center [163, 369] width 15 height 15
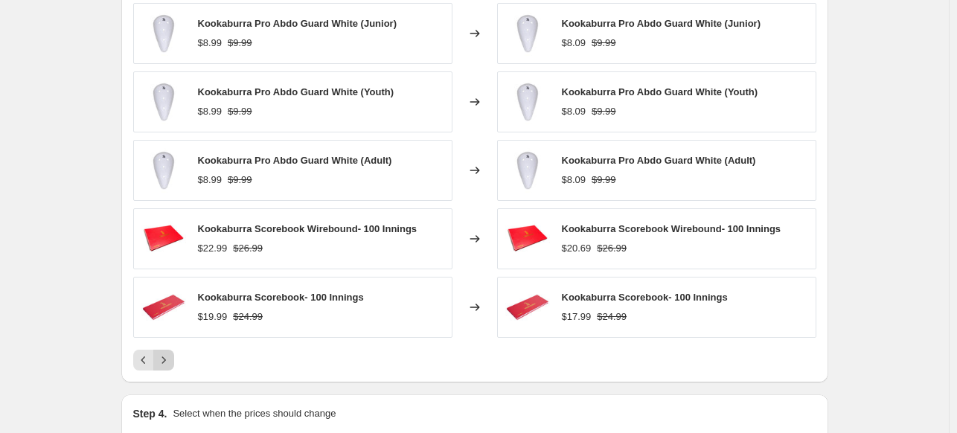
click at [169, 364] on icon "Next" at bounding box center [163, 360] width 15 height 15
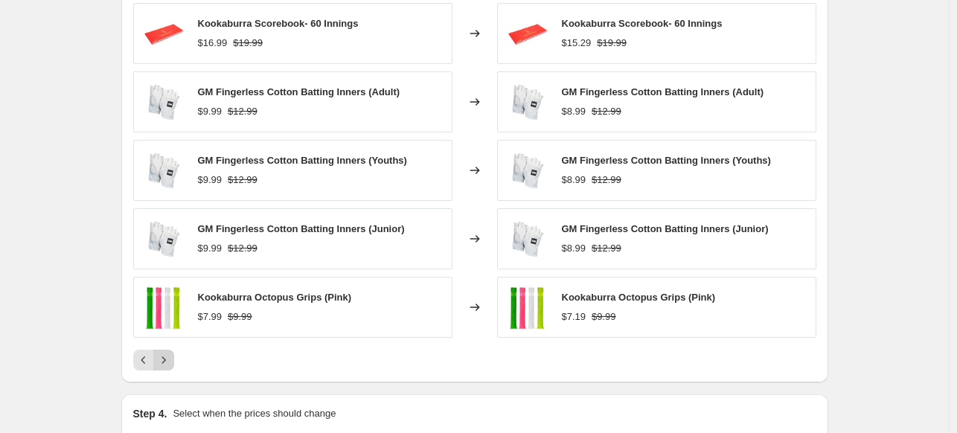
click at [169, 364] on icon "Next" at bounding box center [163, 360] width 15 height 15
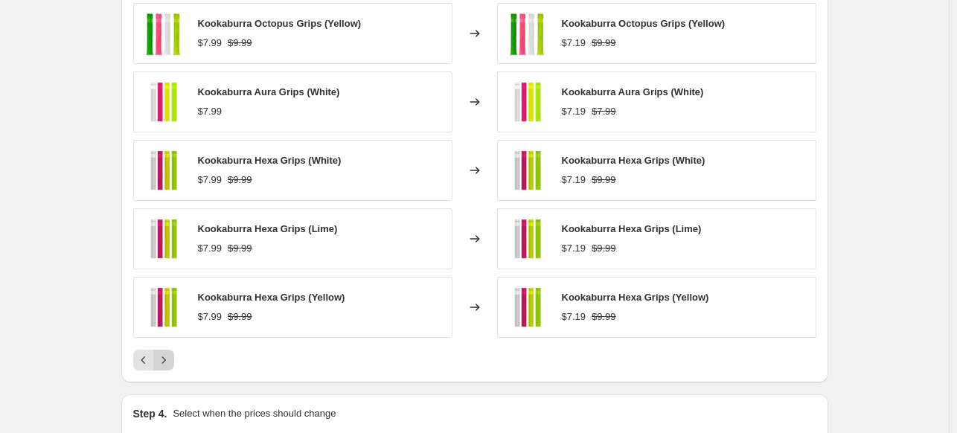
click at [169, 364] on icon "Next" at bounding box center [163, 360] width 15 height 15
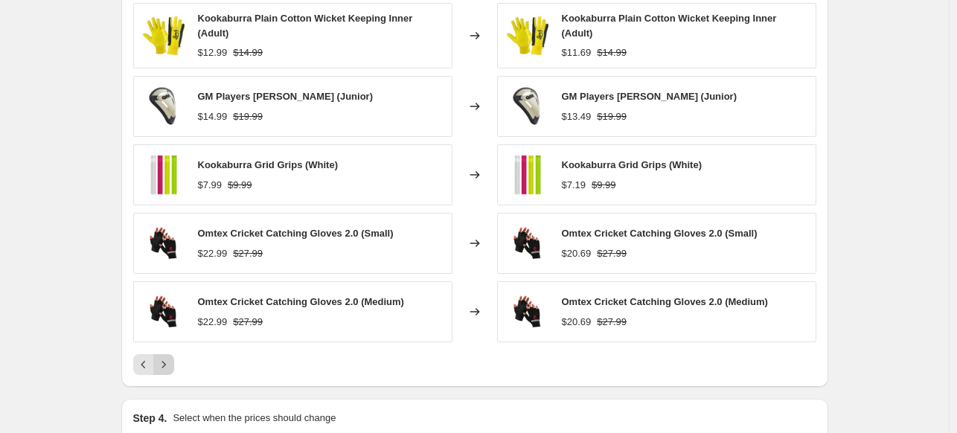
click at [169, 364] on icon "Next" at bounding box center [163, 364] width 15 height 15
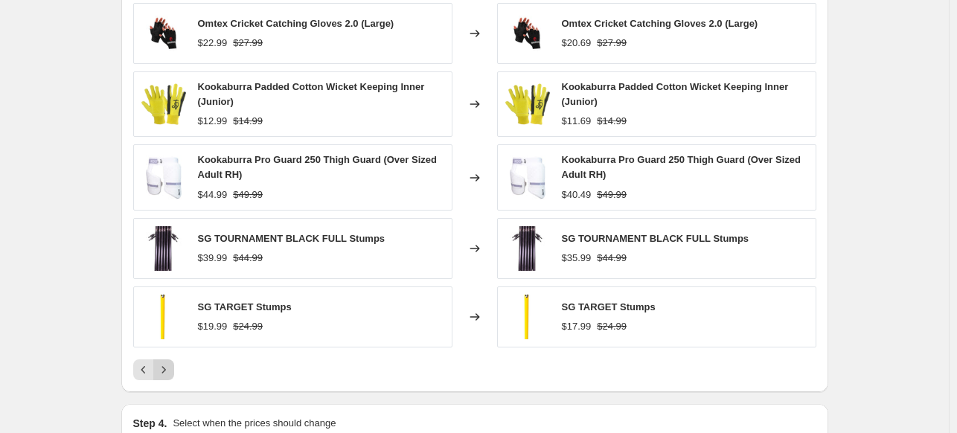
click at [169, 364] on icon "Next" at bounding box center [163, 369] width 15 height 15
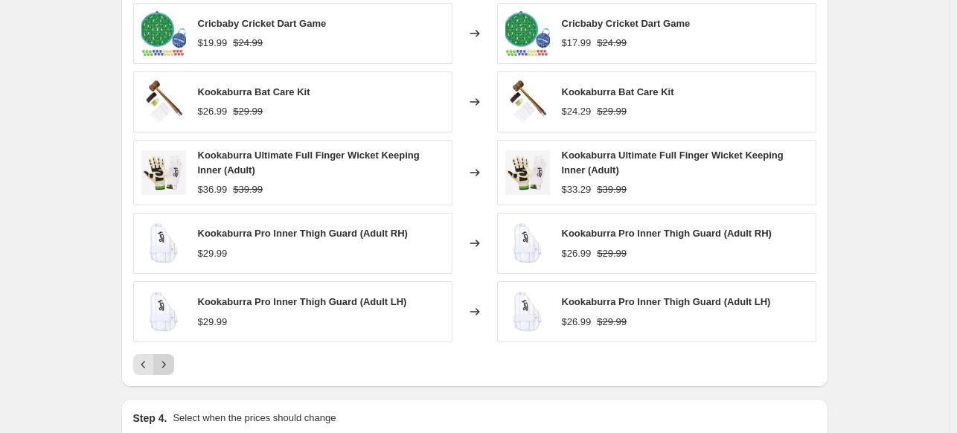
click at [169, 364] on icon "Next" at bounding box center [163, 364] width 15 height 15
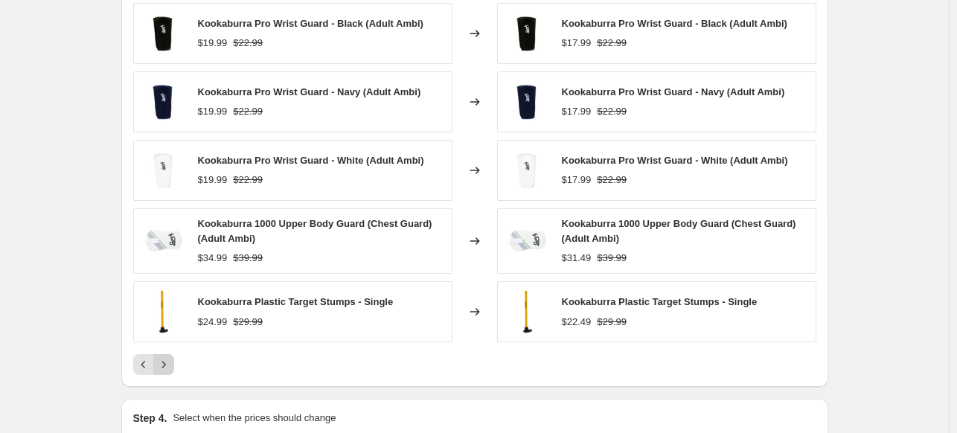
click at [169, 364] on icon "Next" at bounding box center [163, 364] width 15 height 15
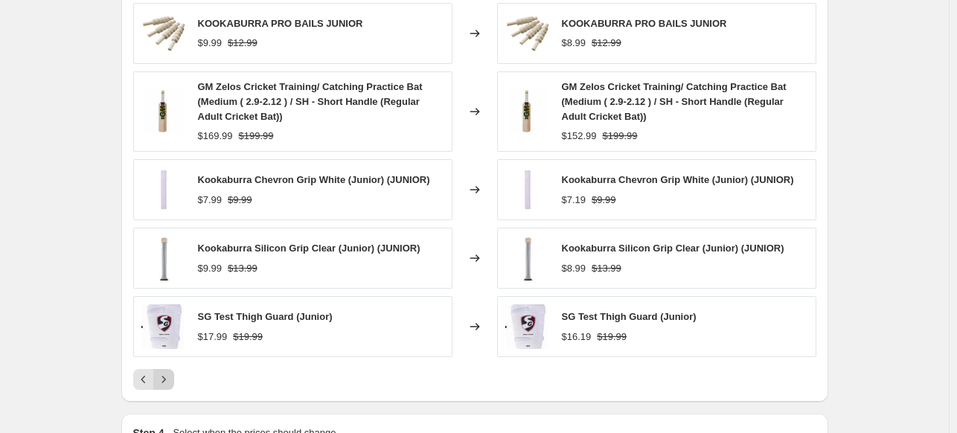
click at [169, 364] on div "KOOKABURRA PRO BAILS JUNIOR $9.99 $12.99 Changed to KOOKABURRA PRO BAILS JUNIOR…" at bounding box center [474, 196] width 683 height 387
click at [166, 374] on icon "Next" at bounding box center [163, 379] width 15 height 15
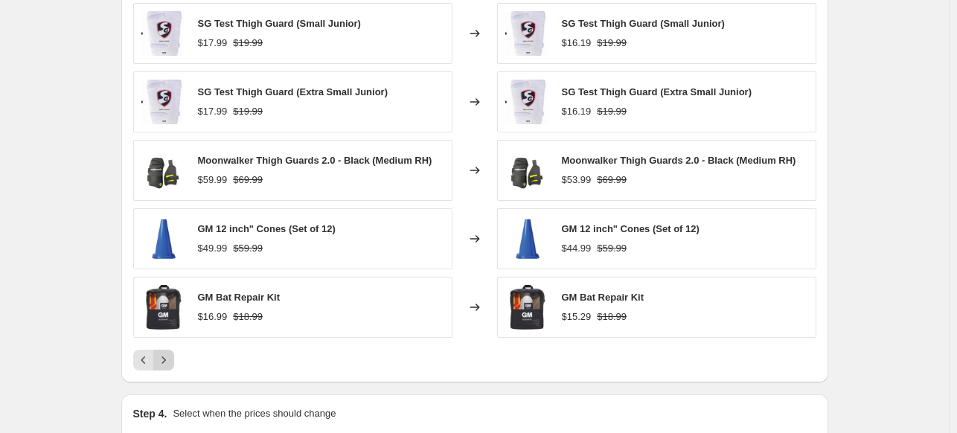
click at [166, 374] on div "PRICE CHANGE PREVIEW 133 product variants would be affected by this price chang…" at bounding box center [474, 167] width 707 height 431
click at [167, 359] on icon "Next" at bounding box center [163, 360] width 15 height 15
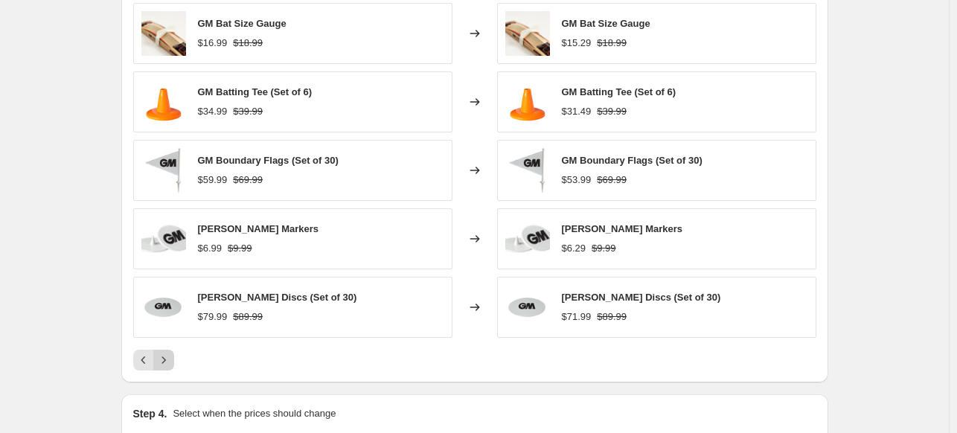
click at [167, 359] on icon "Next" at bounding box center [163, 360] width 15 height 15
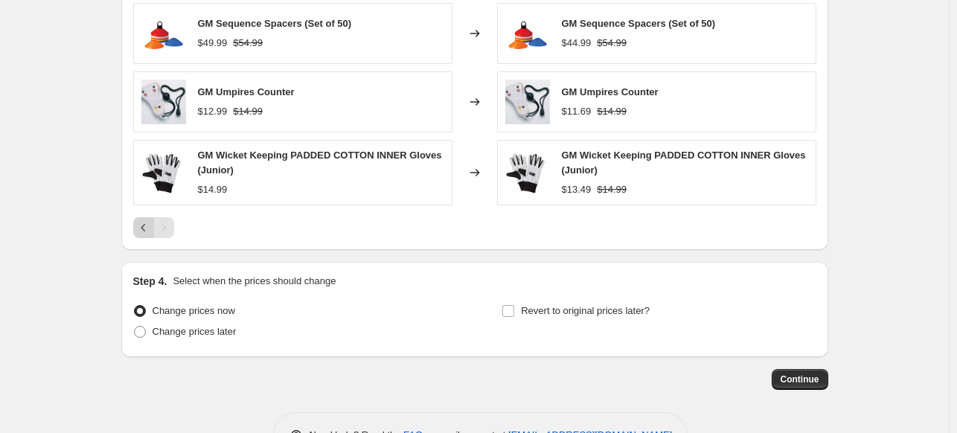
click at [146, 226] on icon "Previous" at bounding box center [143, 227] width 15 height 15
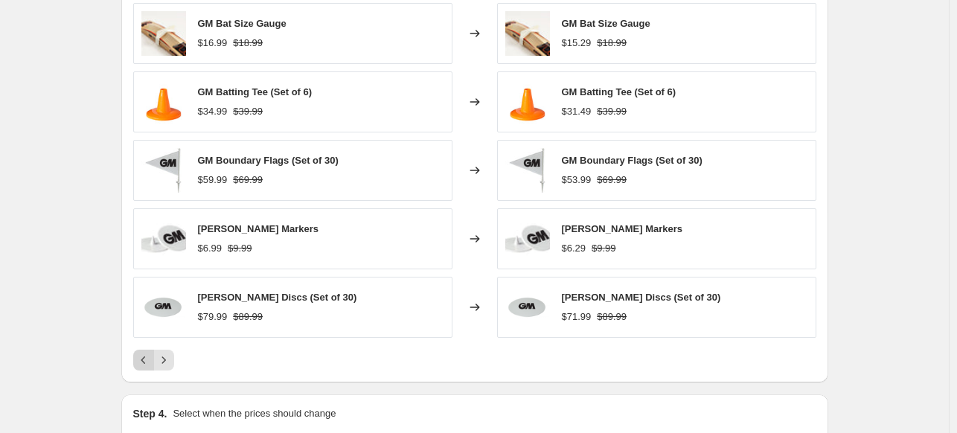
click at [144, 359] on icon "Previous" at bounding box center [143, 360] width 15 height 15
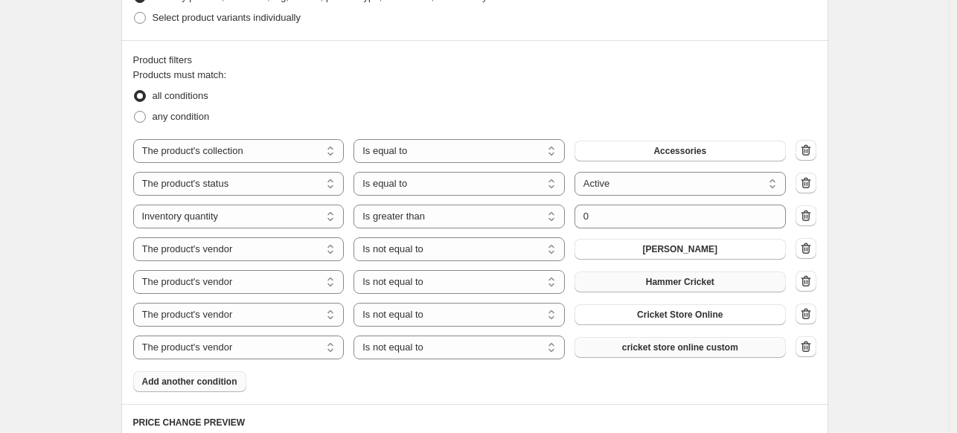
scroll to position [783, 0]
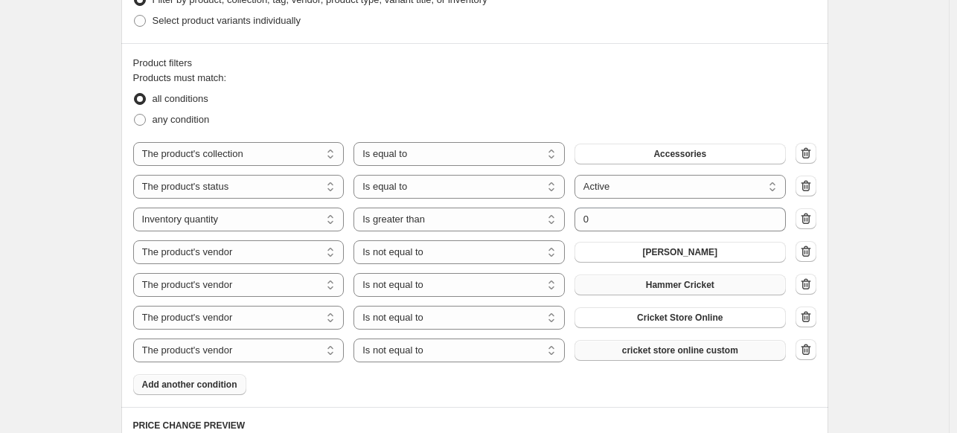
click at [231, 385] on span "Add another condition" at bounding box center [189, 385] width 95 height 12
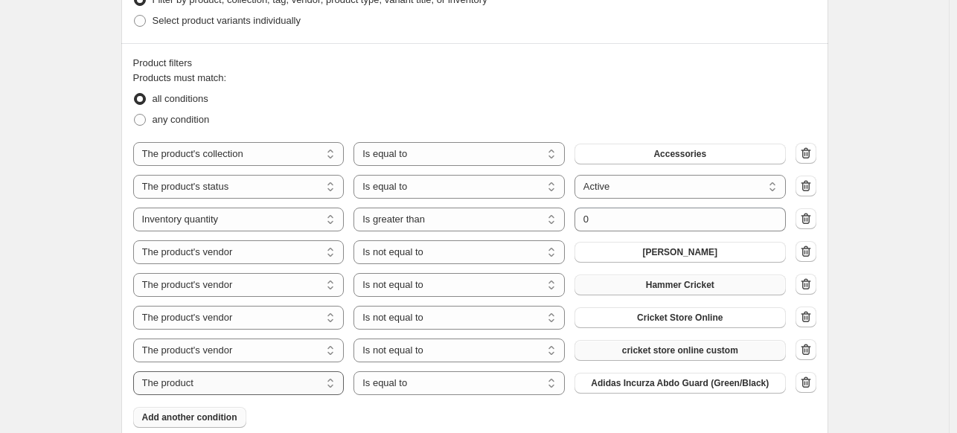
click at [250, 388] on select "The product The product's collection The product's tag The product's vendor The…" at bounding box center [238, 383] width 211 height 24
select select "product_type"
click at [414, 386] on select "Is equal to Is not equal to" at bounding box center [458, 383] width 211 height 24
select select "not_equal"
click at [660, 382] on span "Alternate Willow" at bounding box center [679, 383] width 69 height 12
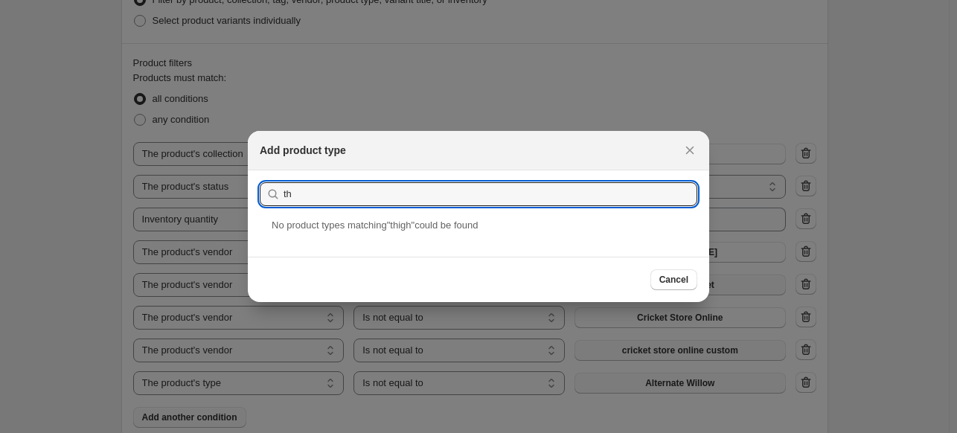
type input "t"
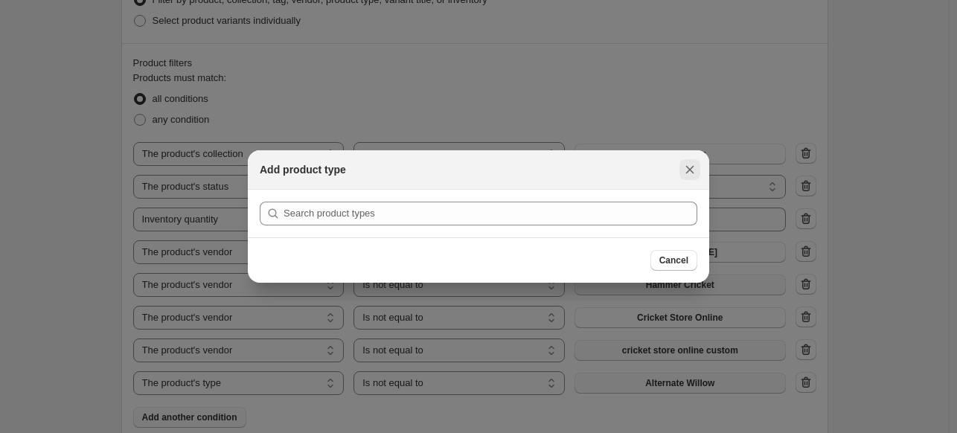
click at [689, 169] on icon "Close" at bounding box center [690, 170] width 8 height 8
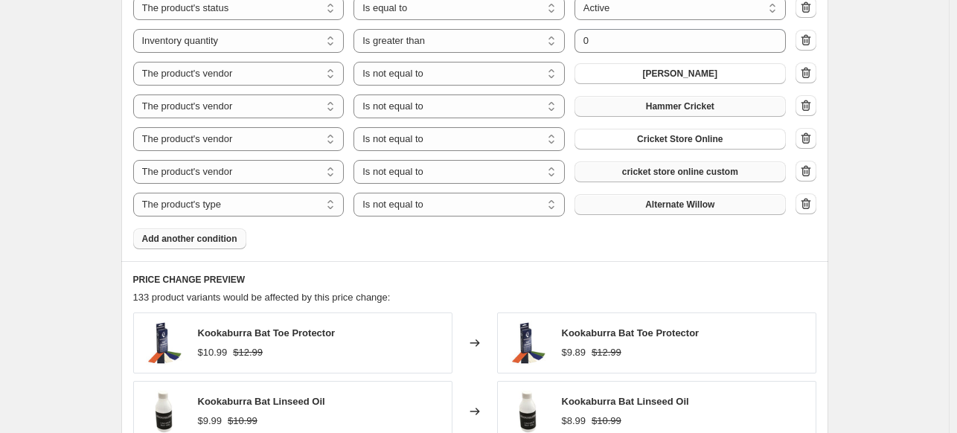
scroll to position [966, 0]
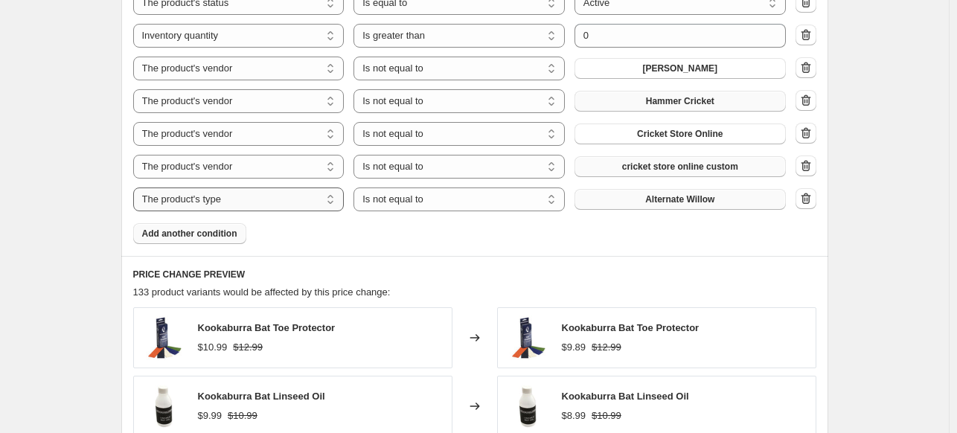
click at [286, 200] on select "The product The product's collection The product's tag The product's vendor The…" at bounding box center [238, 199] width 211 height 24
click at [136, 187] on select "The product The product's collection The product's tag The product's vendor The…" at bounding box center [238, 199] width 211 height 24
click at [310, 196] on select "The product The product's collection The product's tag The product's vendor The…" at bounding box center [238, 199] width 211 height 24
select select "title"
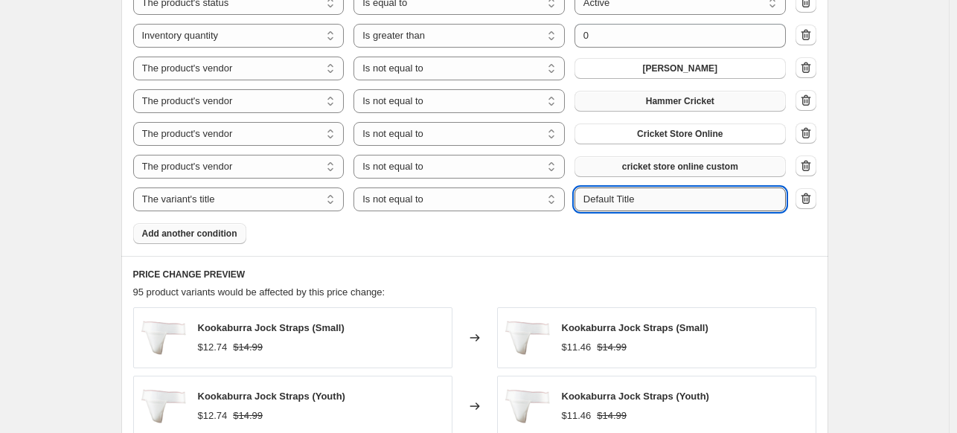
click at [635, 203] on input "Default Title" at bounding box center [679, 199] width 211 height 24
click at [647, 208] on input "Default Title" at bounding box center [679, 199] width 211 height 24
type input "D"
type input "t"
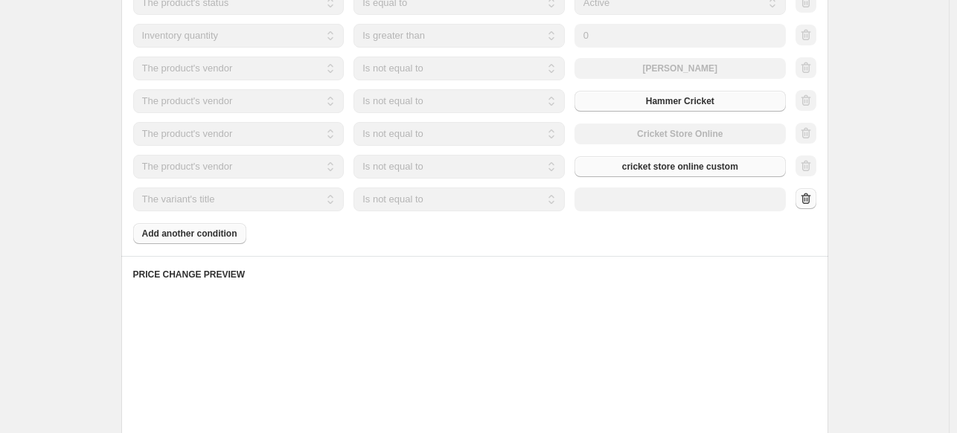
click at [806, 199] on div at bounding box center [805, 199] width 21 height 22
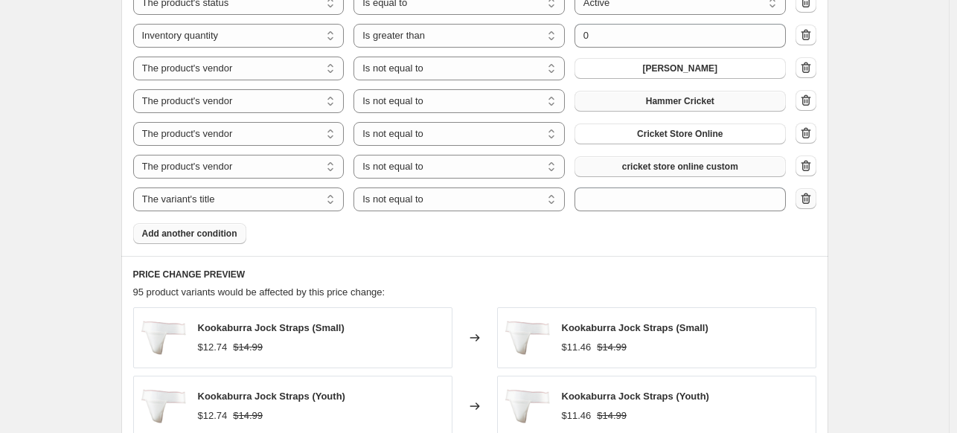
click at [810, 199] on icon "button" at bounding box center [805, 198] width 10 height 11
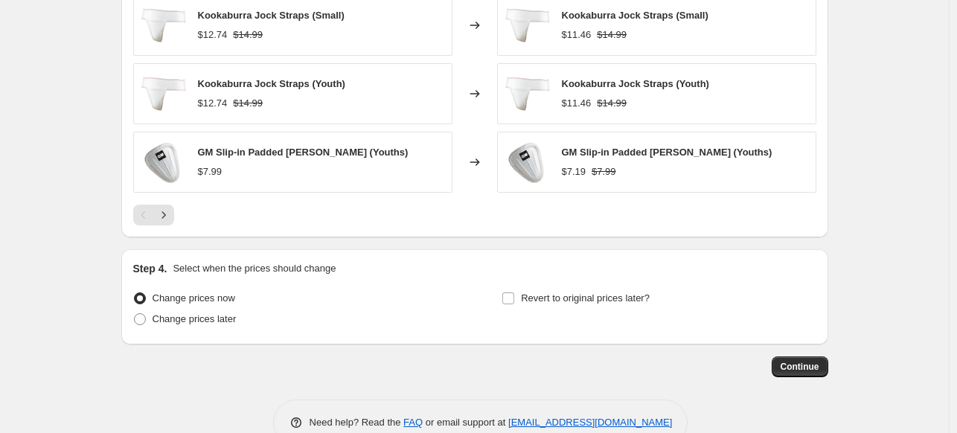
scroll to position [1416, 0]
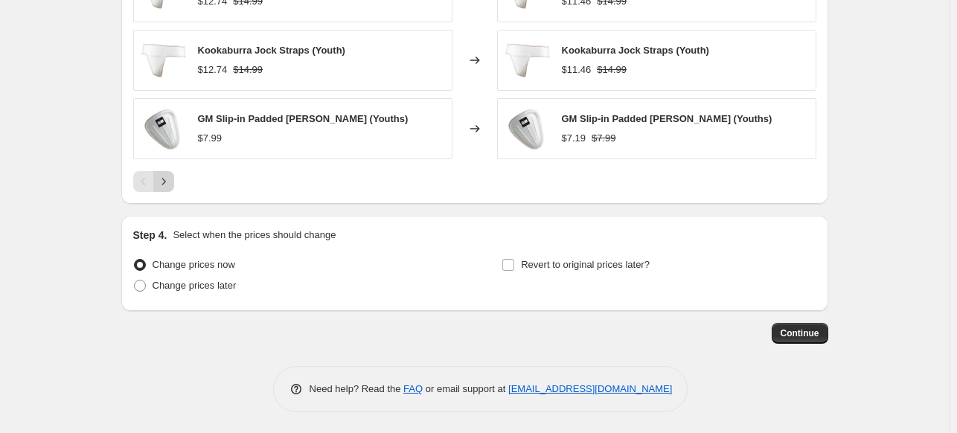
click at [167, 182] on icon "Next" at bounding box center [163, 181] width 15 height 15
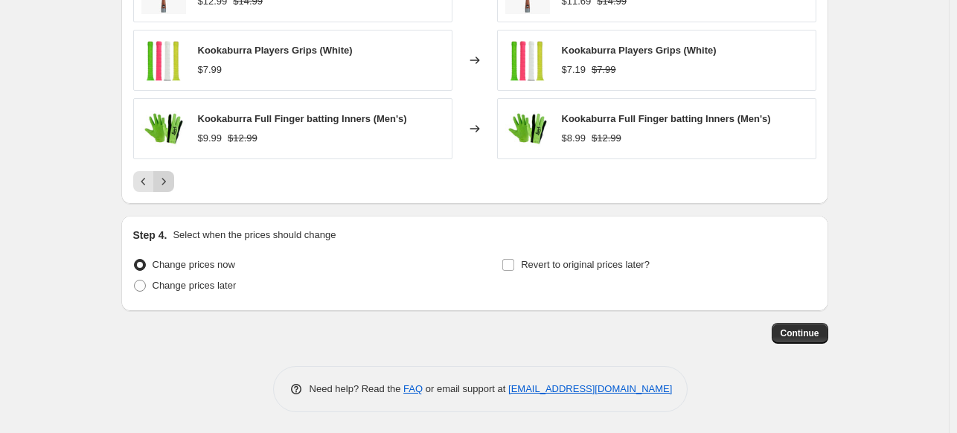
click at [167, 182] on icon "Next" at bounding box center [163, 181] width 15 height 15
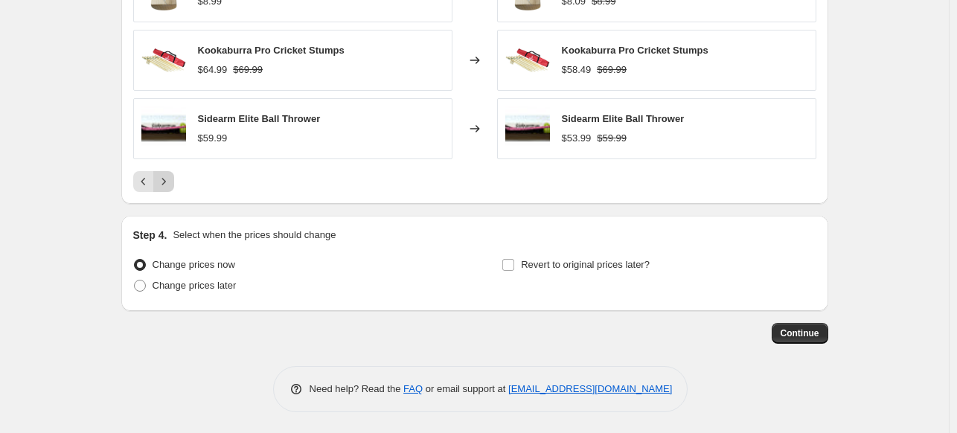
click at [167, 182] on icon "Next" at bounding box center [163, 181] width 15 height 15
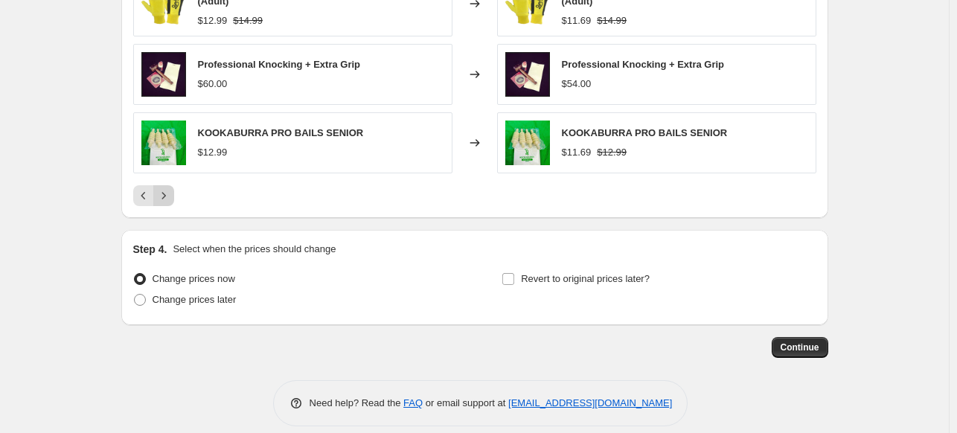
click at [167, 196] on icon "Next" at bounding box center [163, 195] width 15 height 15
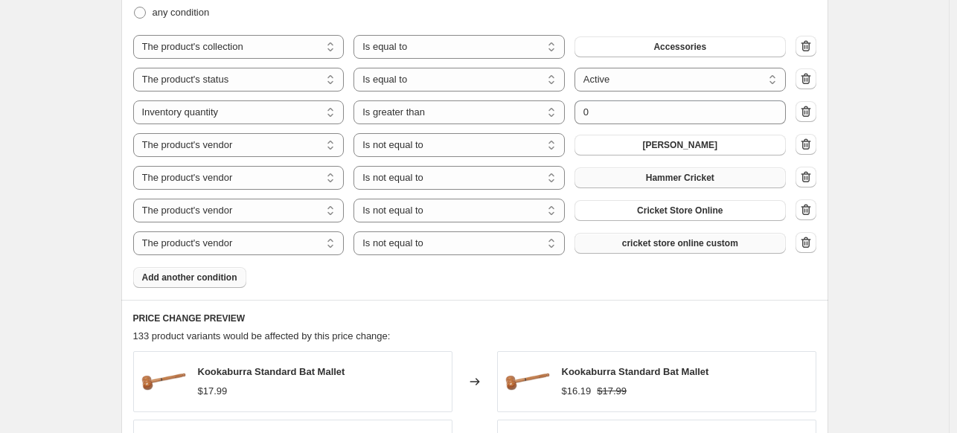
scroll to position [896, 0]
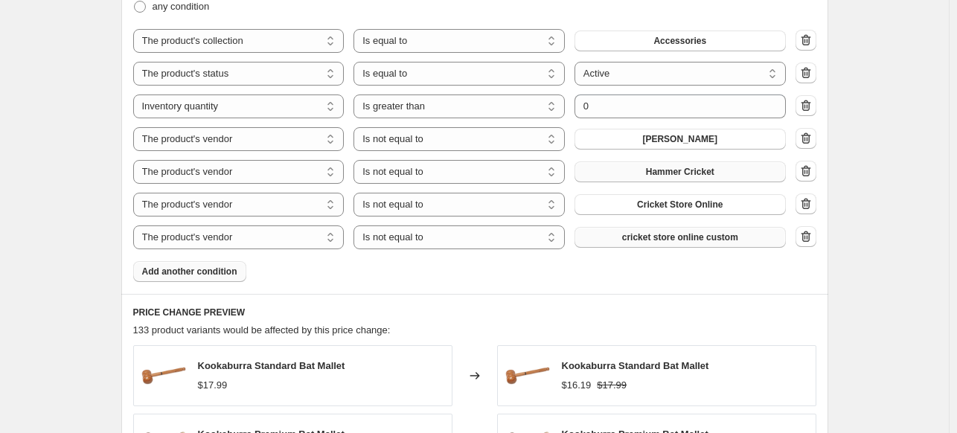
click at [216, 273] on span "Add another condition" at bounding box center [189, 272] width 95 height 12
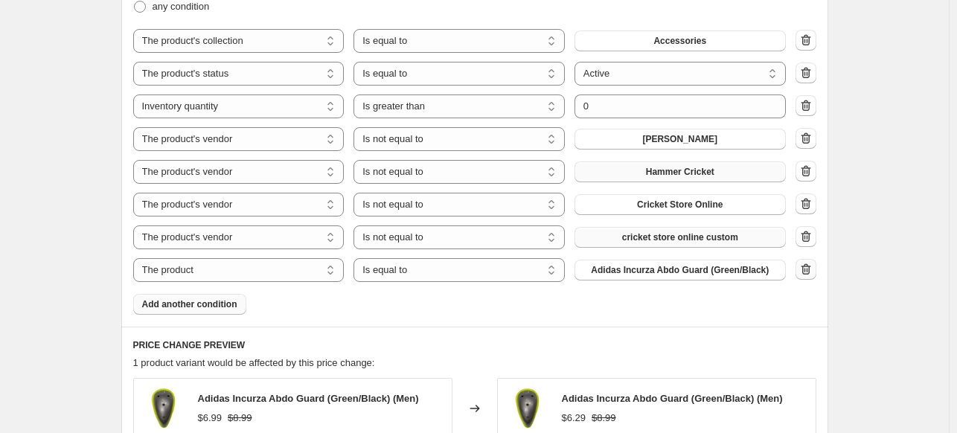
click at [813, 273] on icon "button" at bounding box center [805, 269] width 15 height 15
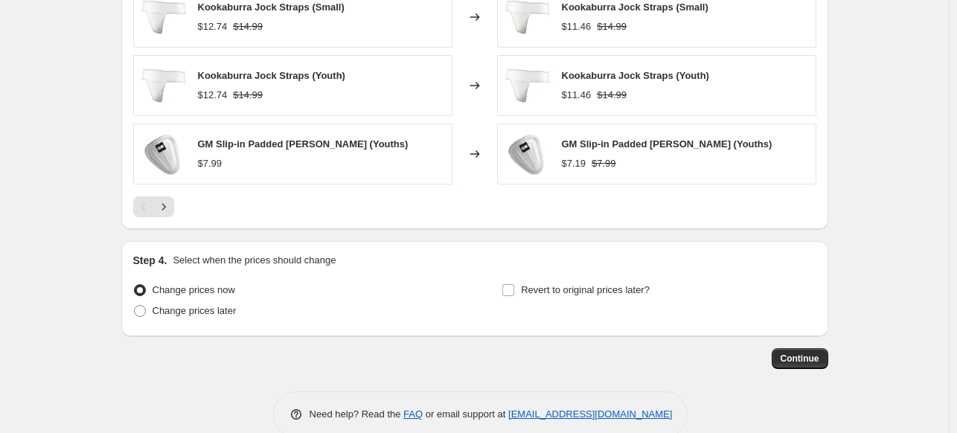
scroll to position [1416, 0]
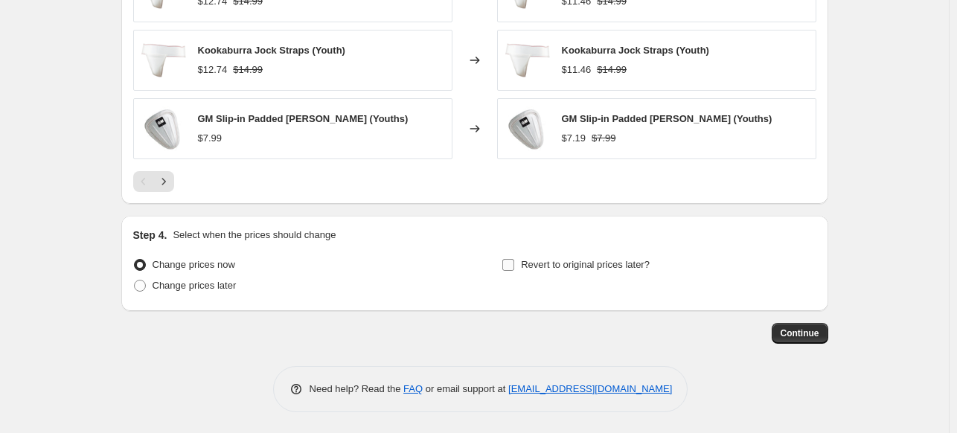
click at [514, 265] on input "Revert to original prices later?" at bounding box center [508, 265] width 12 height 12
checkbox input "true"
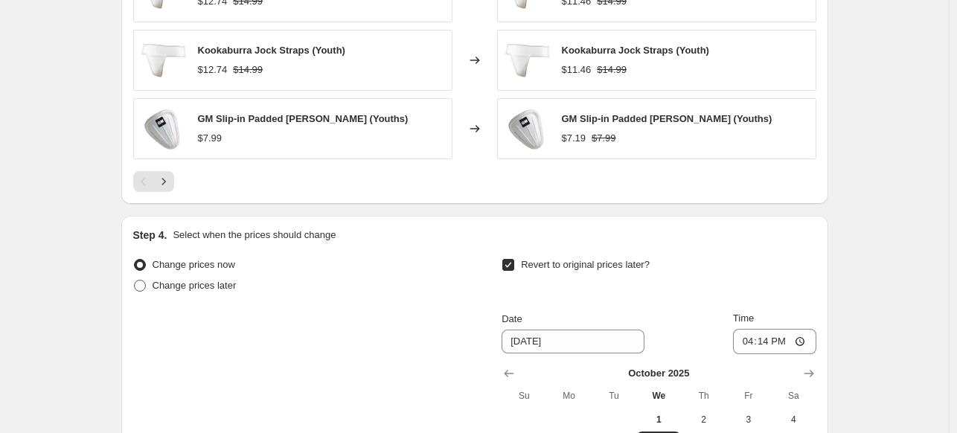
click at [177, 284] on span "Change prices later" at bounding box center [195, 285] width 84 height 11
click at [135, 280] on input "Change prices later" at bounding box center [134, 280] width 1 height 1
radio input "true"
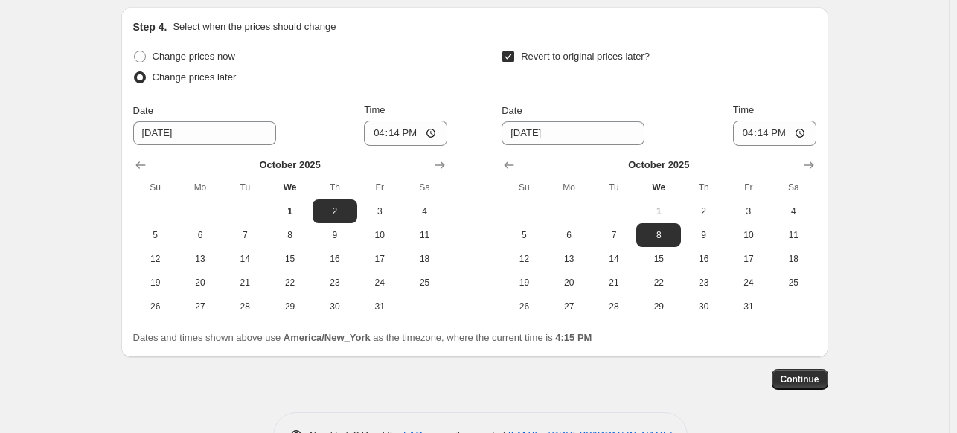
scroll to position [1670, 0]
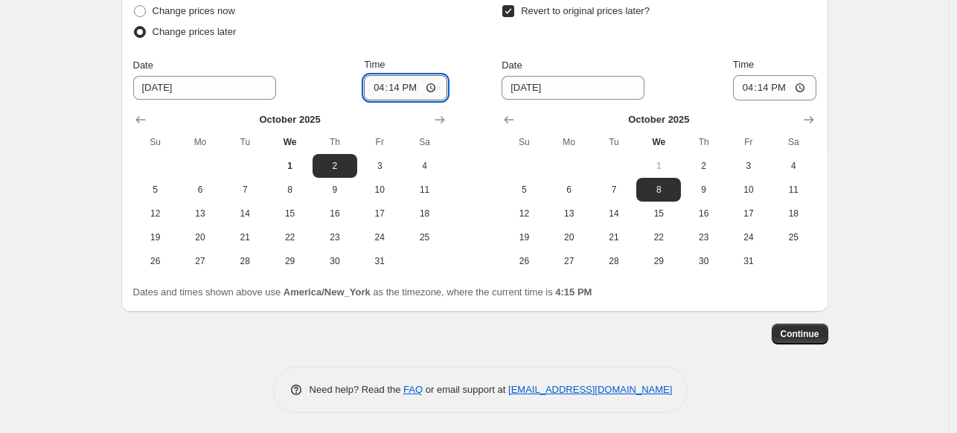
click at [382, 91] on input "16:14" at bounding box center [405, 87] width 83 height 25
type input "21:32"
click at [797, 163] on span "4" at bounding box center [793, 166] width 33 height 12
type input "[DATE]"
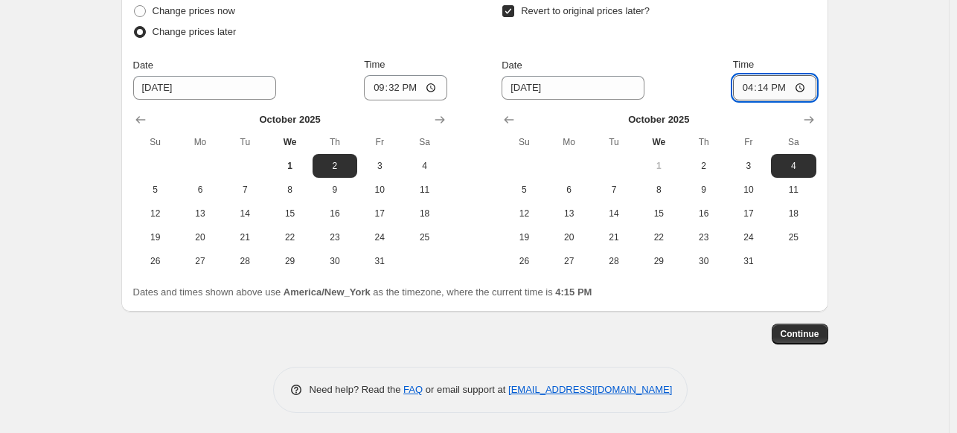
click at [748, 90] on input "16:14" at bounding box center [774, 87] width 83 height 25
type input "03:03"
click at [809, 336] on span "Continue" at bounding box center [799, 334] width 39 height 12
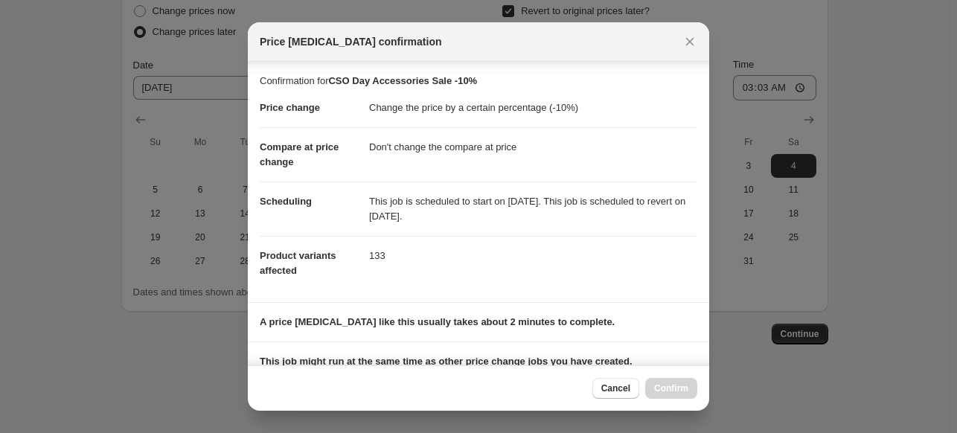
scroll to position [188, 0]
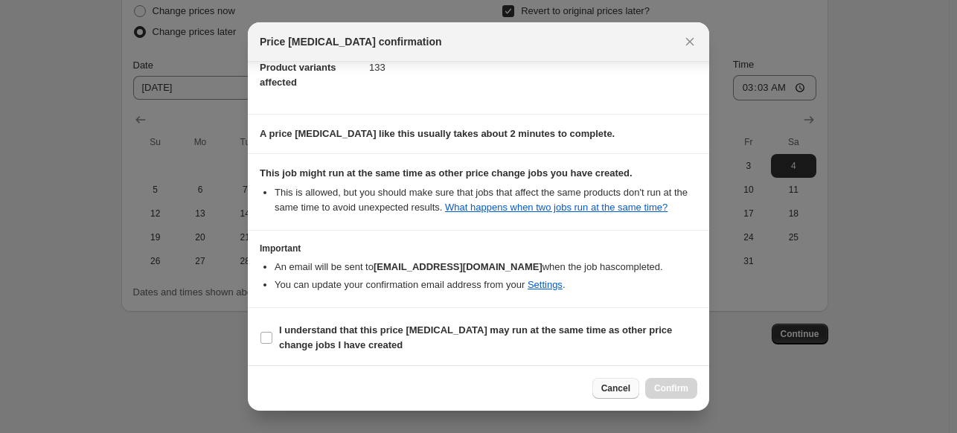
click at [608, 391] on span "Cancel" at bounding box center [615, 388] width 29 height 12
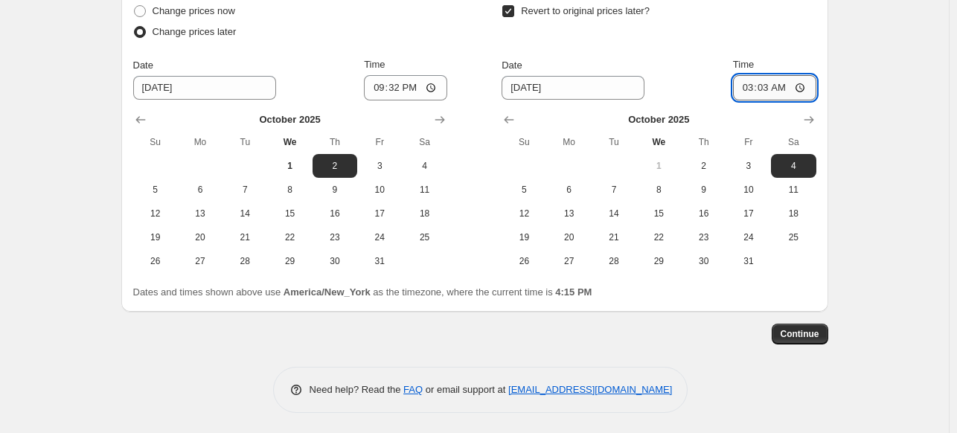
click at [764, 90] on input "03:03" at bounding box center [774, 87] width 83 height 25
click at [391, 89] on input "21:32" at bounding box center [405, 87] width 83 height 25
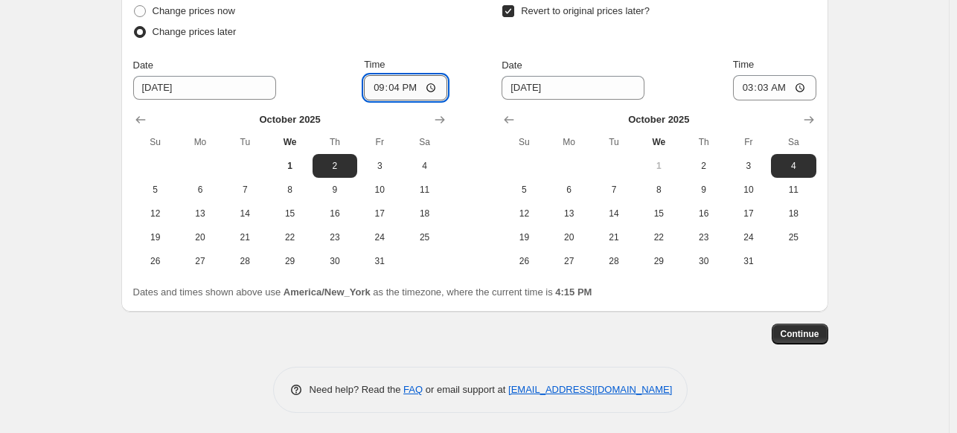
type input "21:40"
click at [763, 86] on input "03:03" at bounding box center [774, 87] width 83 height 25
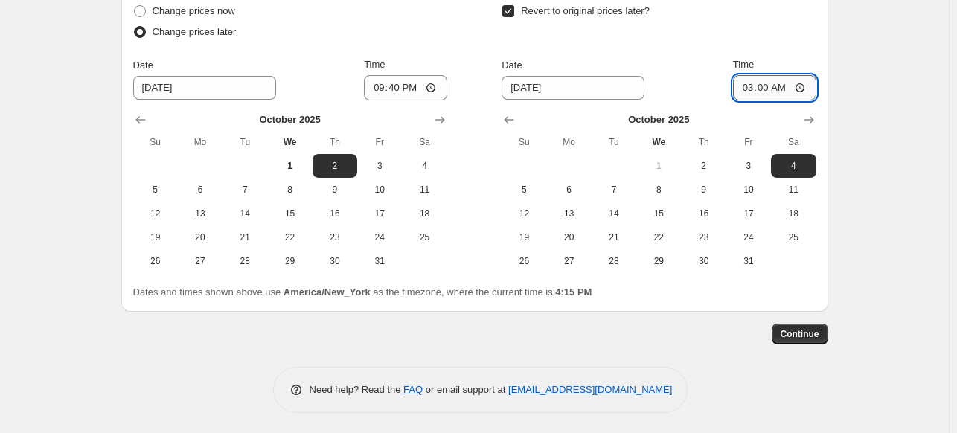
type input "03:08"
click at [816, 335] on span "Continue" at bounding box center [799, 334] width 39 height 12
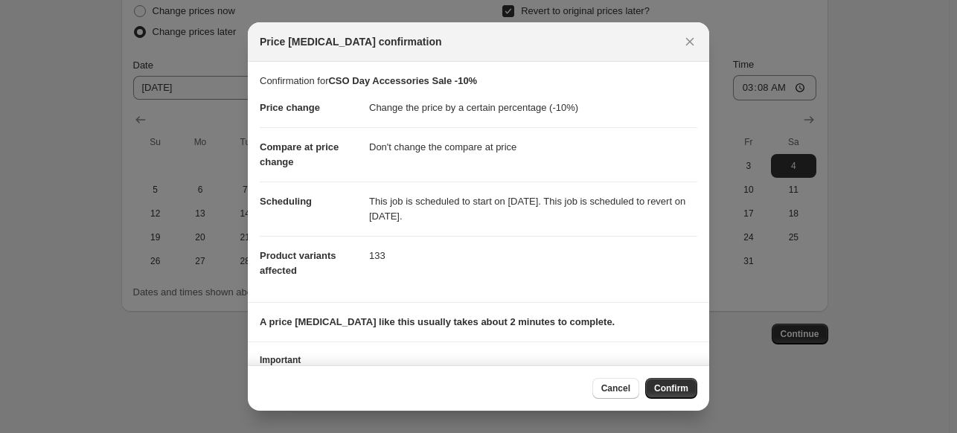
scroll to position [51, 0]
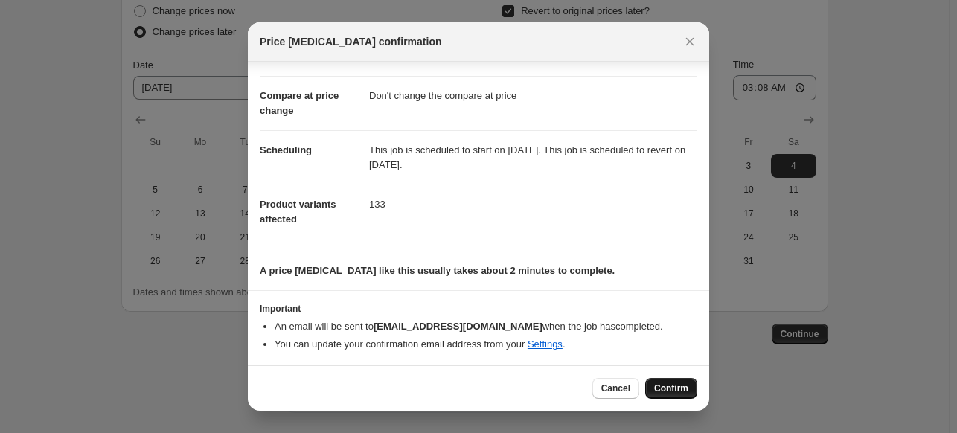
click at [678, 385] on span "Confirm" at bounding box center [671, 388] width 34 height 12
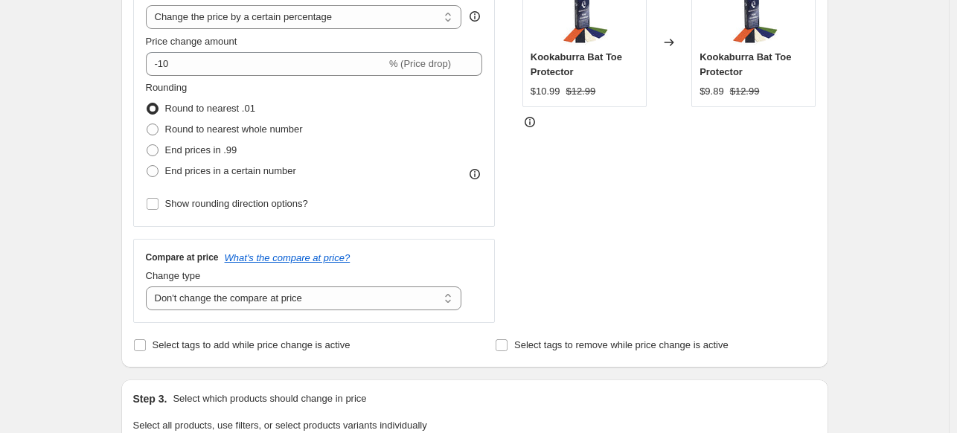
scroll to position [28, 0]
